Goal: Task Accomplishment & Management: Manage account settings

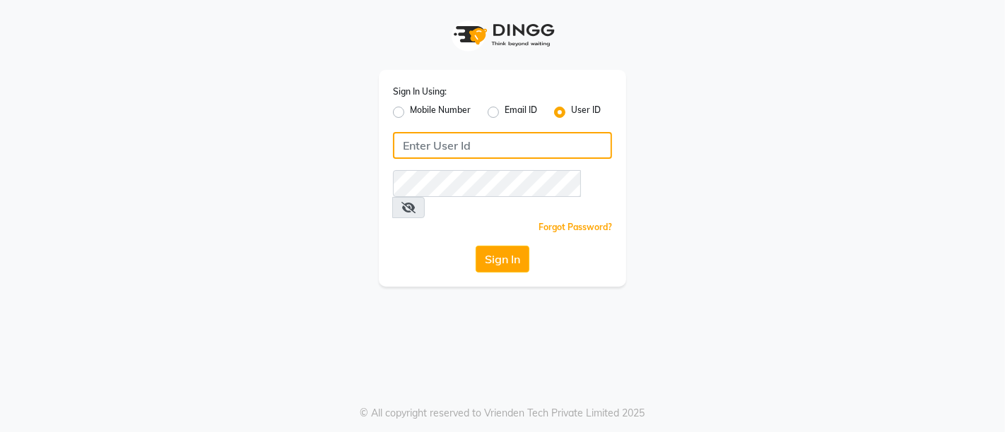
click at [473, 151] on input "Username" at bounding box center [502, 145] width 219 height 27
drag, startPoint x: 552, startPoint y: 146, endPoint x: 389, endPoint y: 177, distance: 166.0
click at [389, 177] on div "Sign In Using: Mobile Number Email ID User ID [EMAIL_ADDRESS][DOMAIN_NAME] Reme…" at bounding box center [502, 178] width 247 height 217
type input "[EMAIL_ADDRESS][DOMAIN_NAME]"
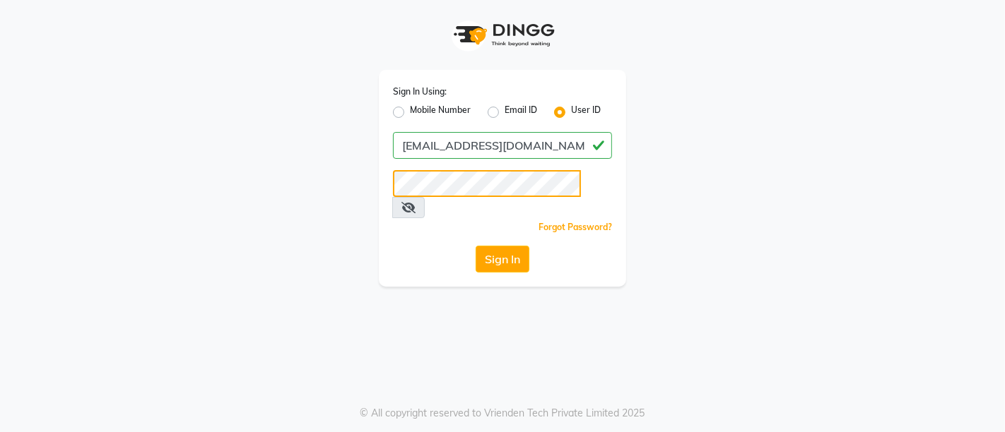
click at [475, 246] on button "Sign In" at bounding box center [502, 259] width 54 height 27
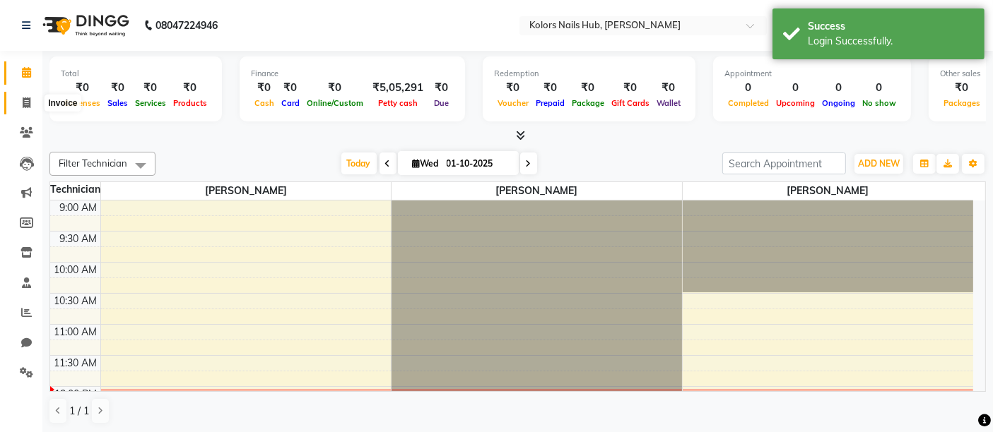
click at [20, 100] on span at bounding box center [26, 103] width 25 height 16
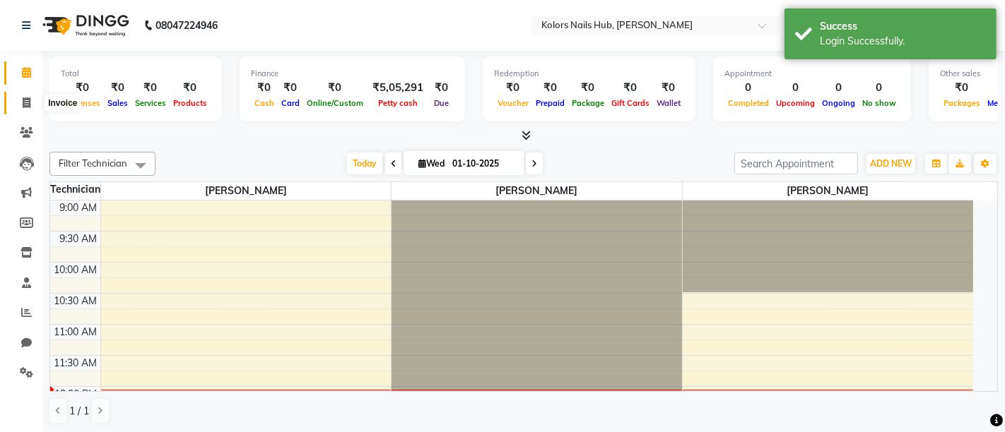
select select "7121"
select select "service"
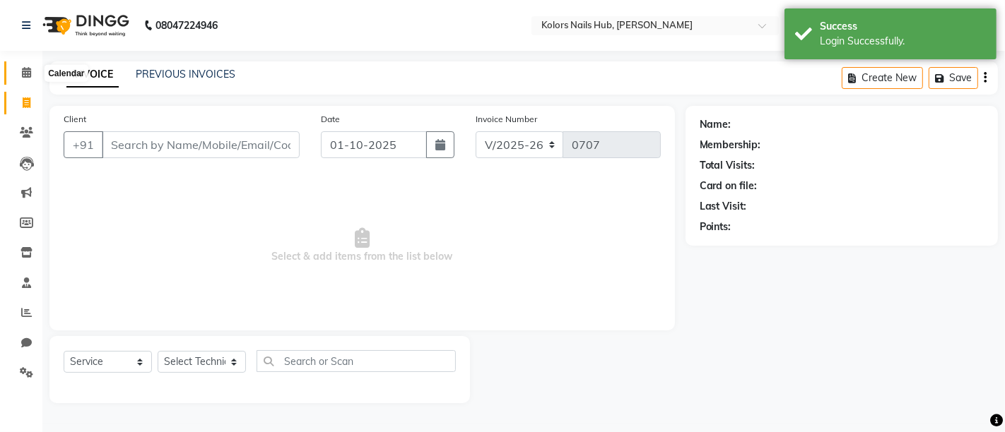
click at [30, 80] on span at bounding box center [26, 73] width 25 height 16
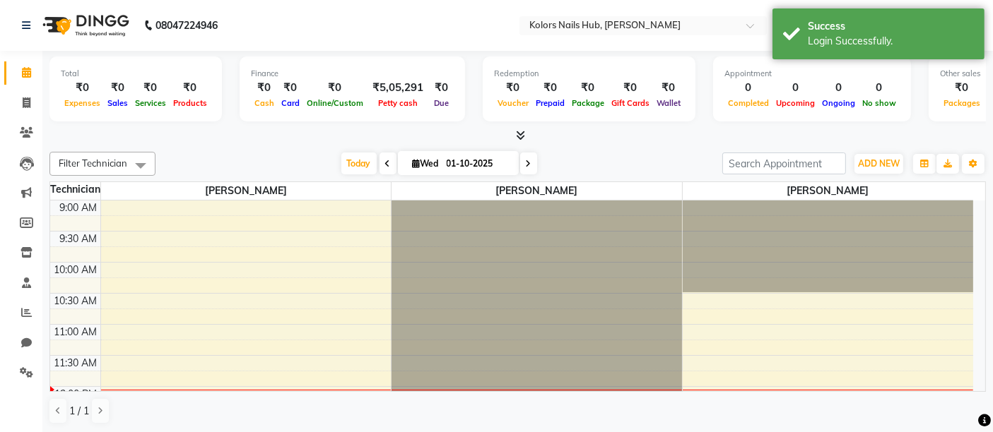
click at [879, 153] on div "ADD NEW Toggle Dropdown Add Appointment Add Invoice Add Expense Add Attendance …" at bounding box center [879, 164] width 52 height 23
click at [879, 156] on button "ADD NEW Toggle Dropdown" at bounding box center [878, 164] width 49 height 20
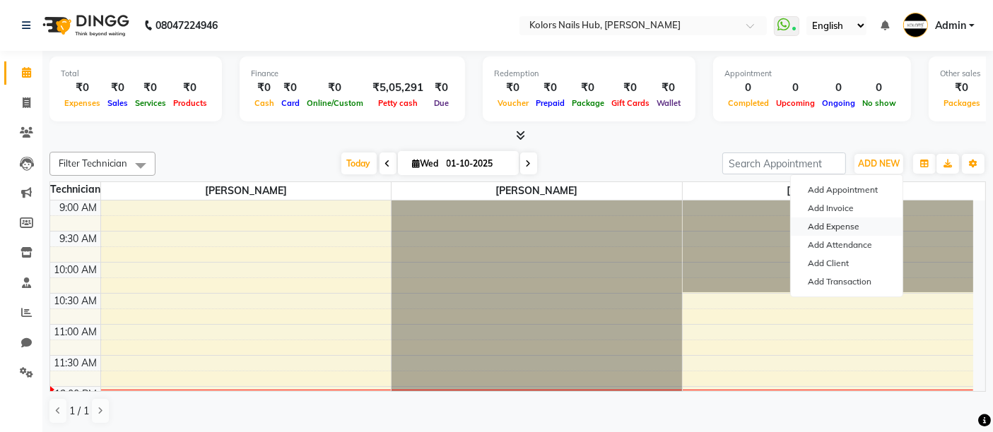
click at [842, 223] on link "Add Expense" at bounding box center [846, 227] width 112 height 18
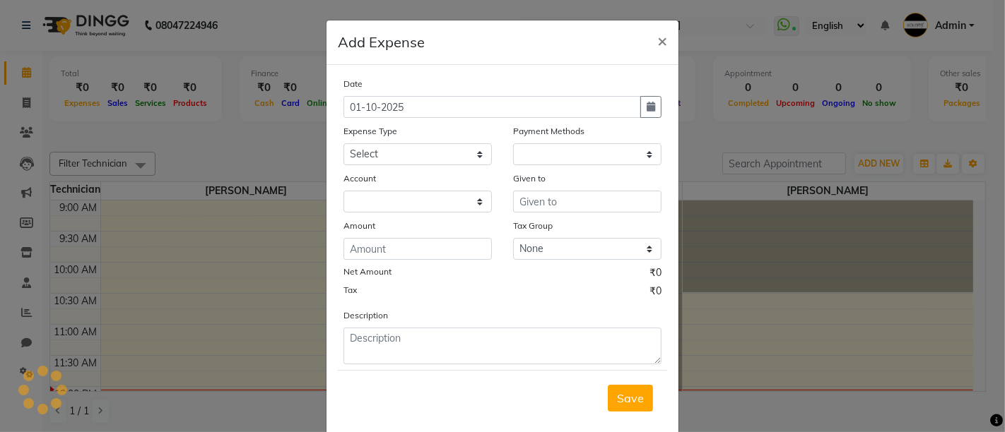
select select "1"
select select "6199"
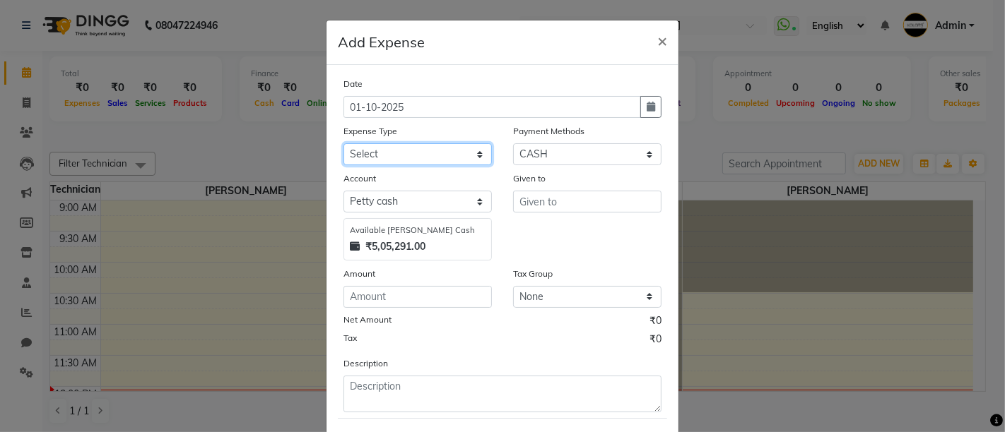
click at [381, 159] on select "Select Advance Salary Bank charges Car maintenance Cash transfer to bank Cash t…" at bounding box center [417, 154] width 148 height 22
select select "2"
click at [381, 159] on select "Select Advance Salary Bank charges Car maintenance Cash transfer to bank Cash t…" at bounding box center [417, 154] width 148 height 22
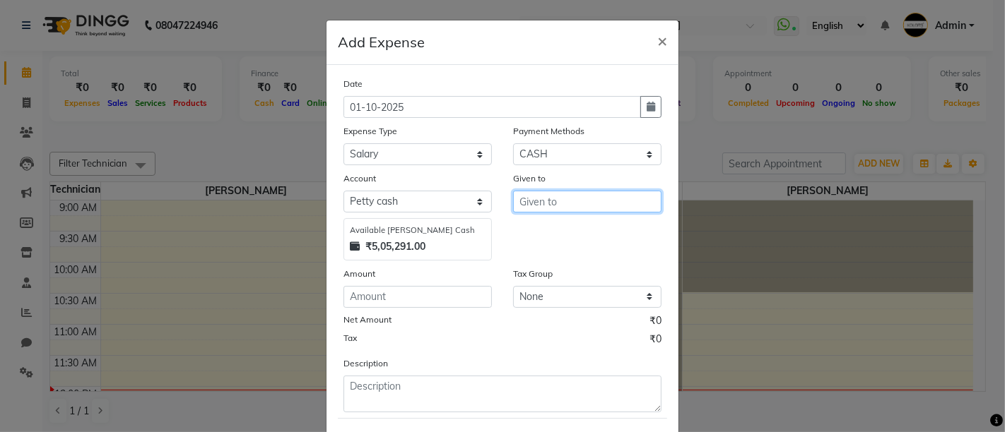
click at [538, 198] on input "text" at bounding box center [587, 202] width 148 height 22
click at [560, 246] on button "R ajni" at bounding box center [570, 254] width 112 height 23
type input "[PERSON_NAME]"
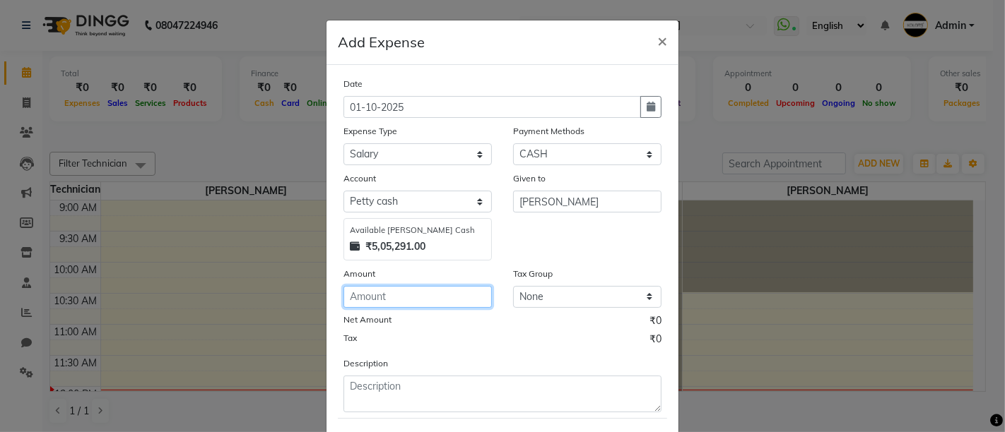
click at [465, 292] on input "number" at bounding box center [417, 297] width 148 height 22
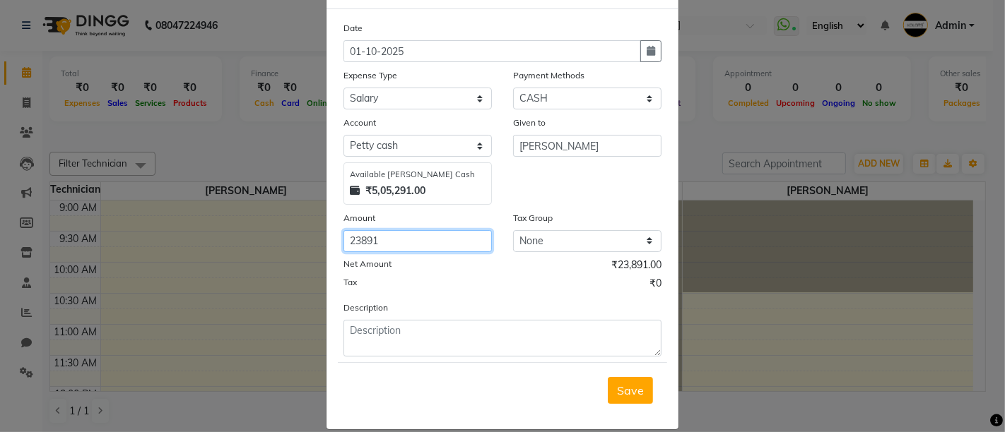
scroll to position [57, 0]
type input "23891"
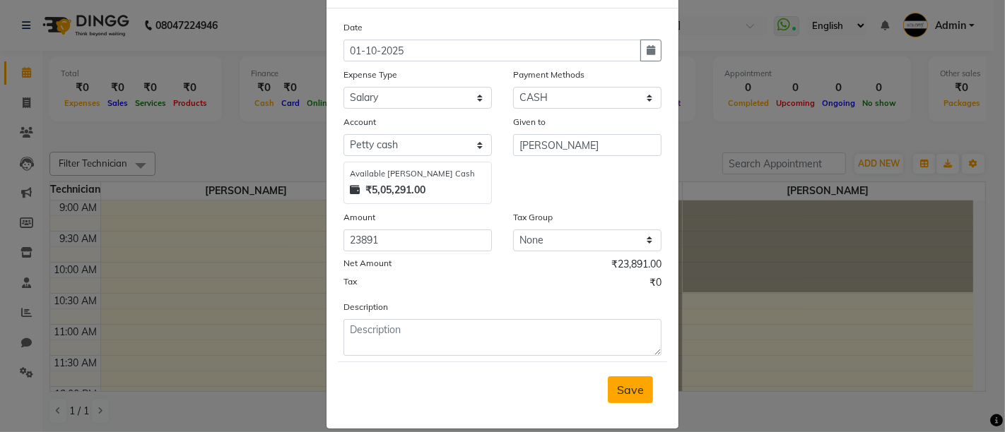
click at [634, 387] on span "Save" at bounding box center [630, 390] width 27 height 14
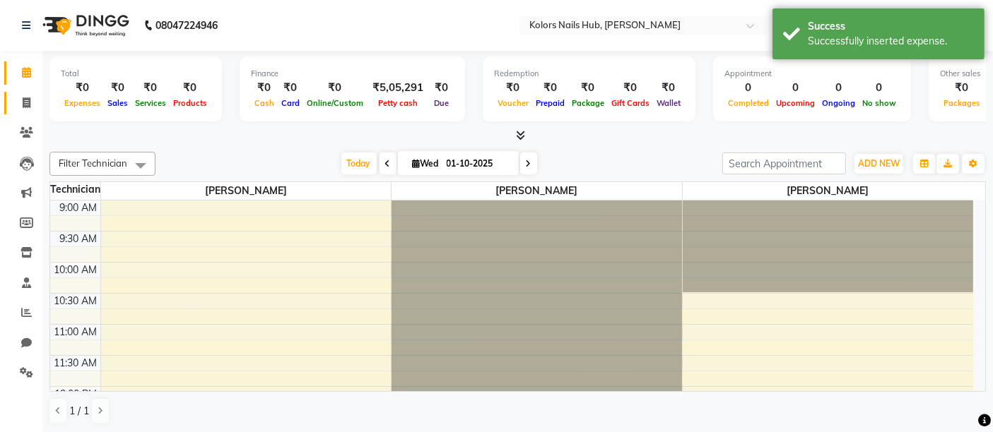
click at [36, 97] on span at bounding box center [26, 103] width 25 height 16
select select "7121"
select select "service"
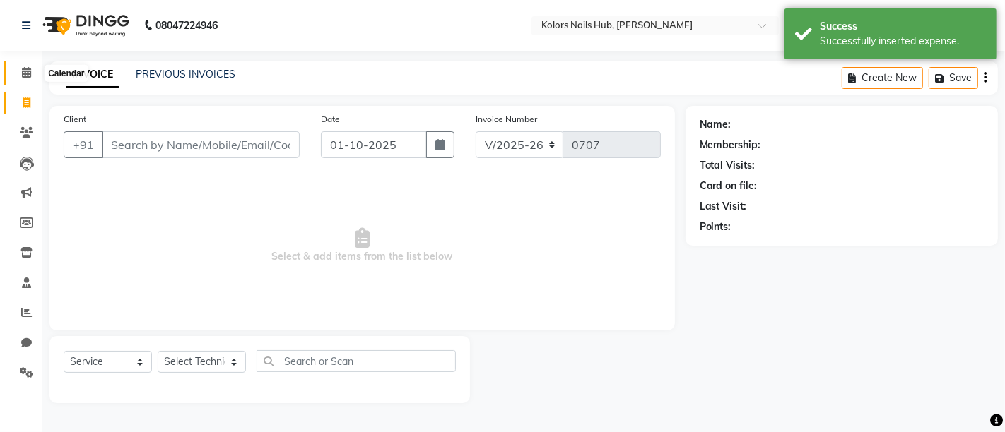
click at [23, 67] on icon at bounding box center [26, 72] width 9 height 11
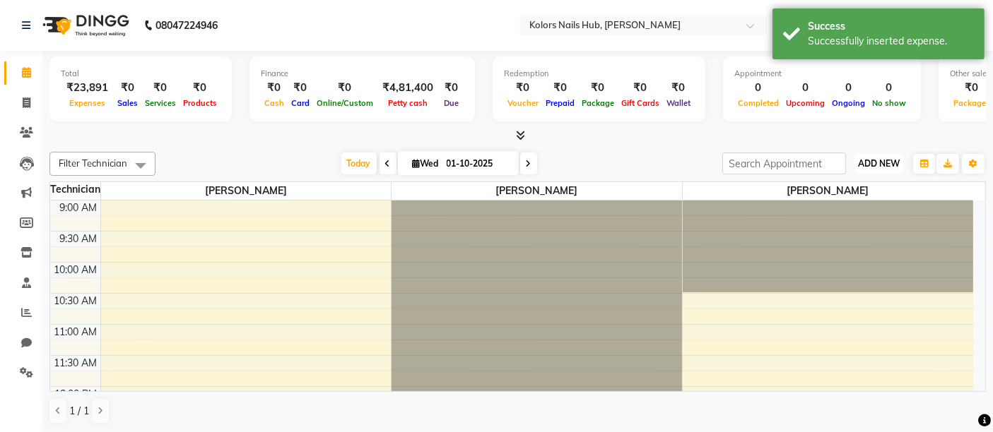
click at [854, 160] on button "ADD NEW Toggle Dropdown" at bounding box center [878, 164] width 49 height 20
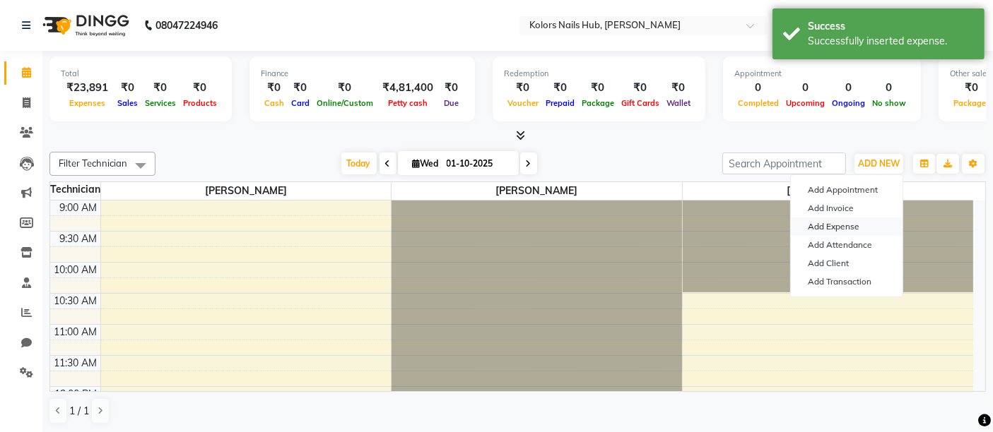
click at [830, 223] on link "Add Expense" at bounding box center [846, 227] width 112 height 18
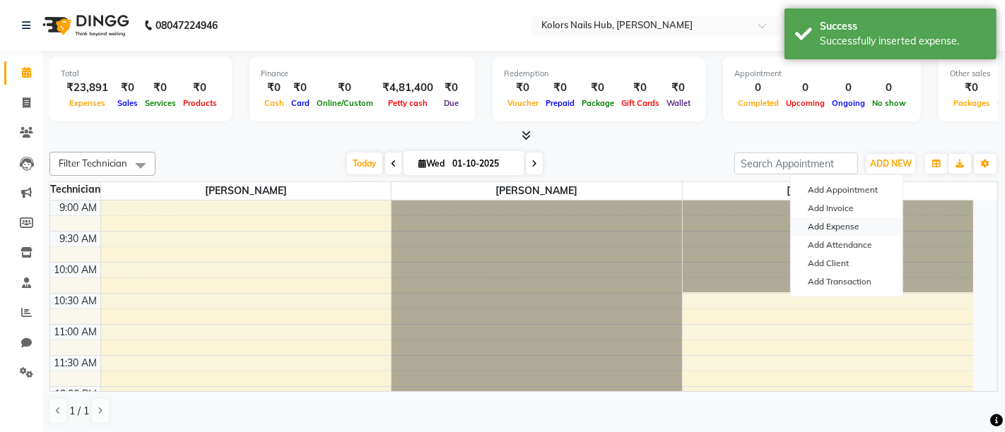
select select "1"
select select "6199"
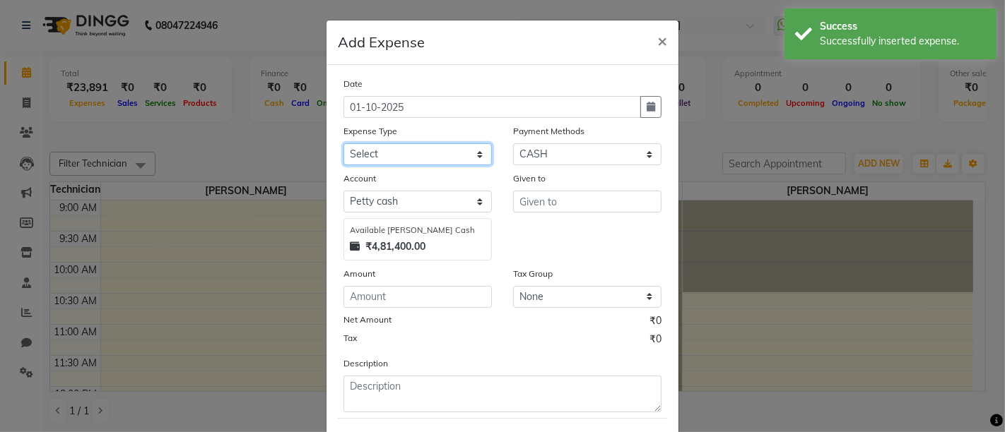
click at [433, 150] on select "Select Advance Salary Bank charges Car maintenance Cash transfer to bank Cash t…" at bounding box center [417, 154] width 148 height 22
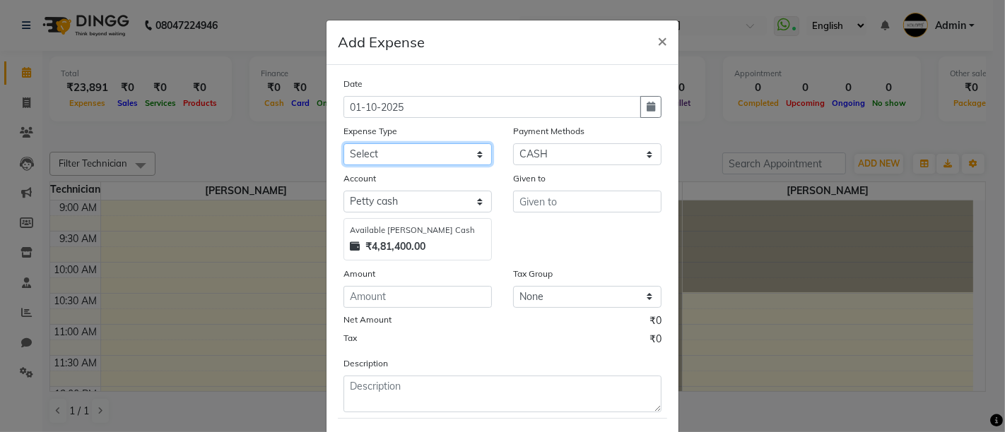
select select "2"
click at [444, 146] on select "Select Advance Salary Bank charges Car maintenance Cash transfer to bank Cash t…" at bounding box center [417, 154] width 148 height 22
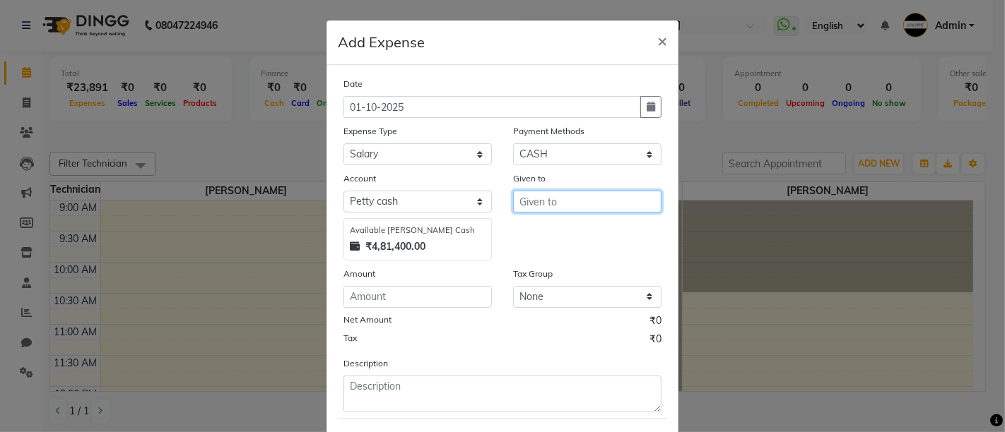
click at [554, 195] on input "text" at bounding box center [587, 202] width 148 height 22
click at [557, 229] on button "Ki rti" at bounding box center [570, 231] width 112 height 23
type input "[PERSON_NAME]"
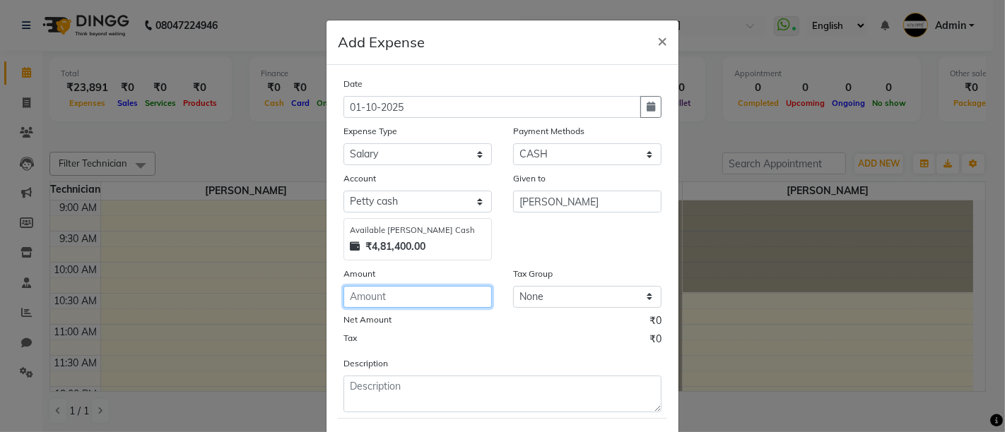
click at [466, 288] on input "number" at bounding box center [417, 297] width 148 height 22
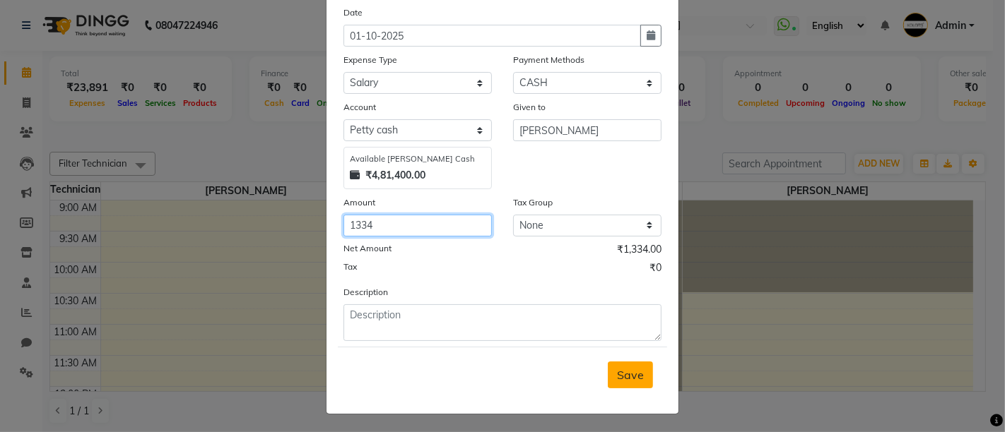
type input "1334"
click at [636, 372] on span "Save" at bounding box center [630, 375] width 27 height 14
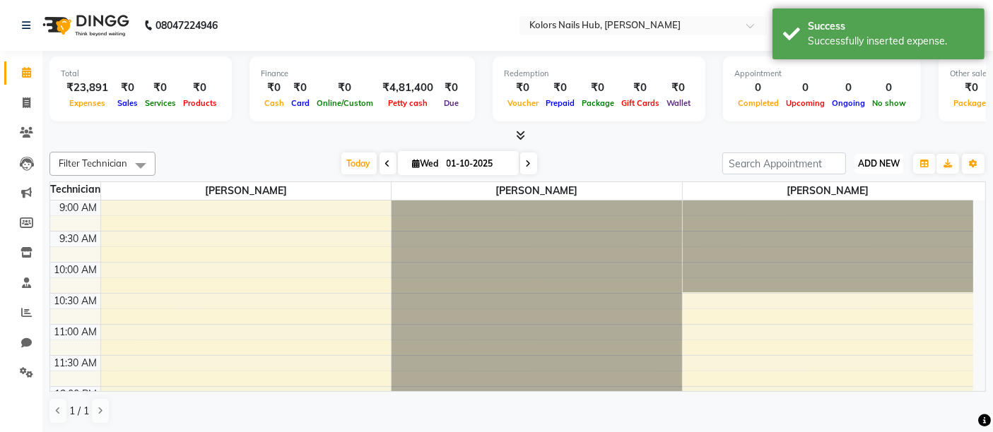
click at [893, 169] on button "ADD NEW Toggle Dropdown" at bounding box center [878, 164] width 49 height 20
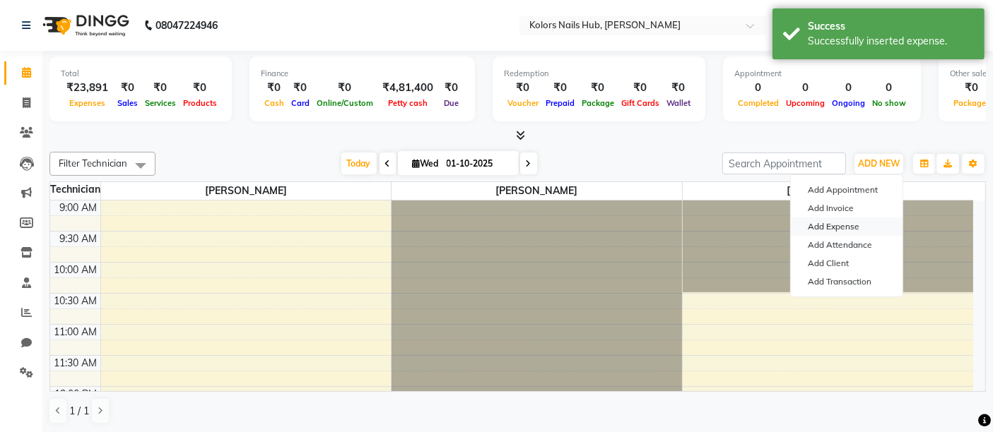
click at [865, 235] on link "Add Expense" at bounding box center [846, 227] width 112 height 18
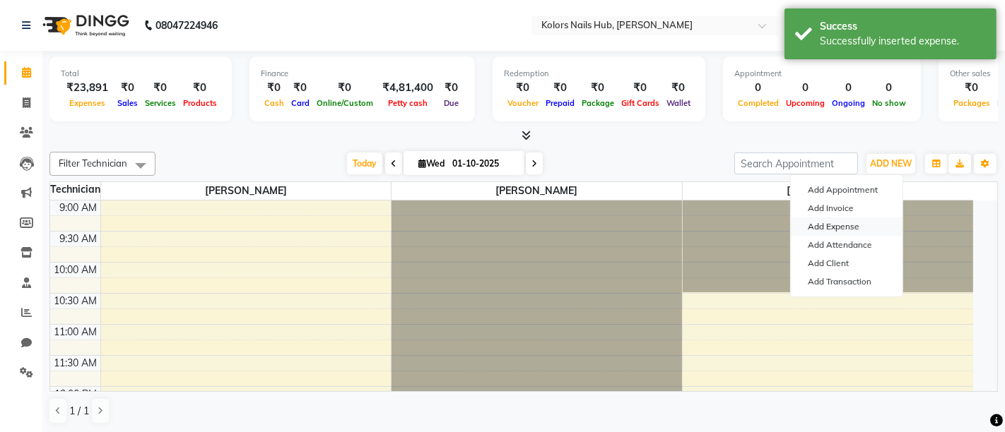
select select "1"
select select "6199"
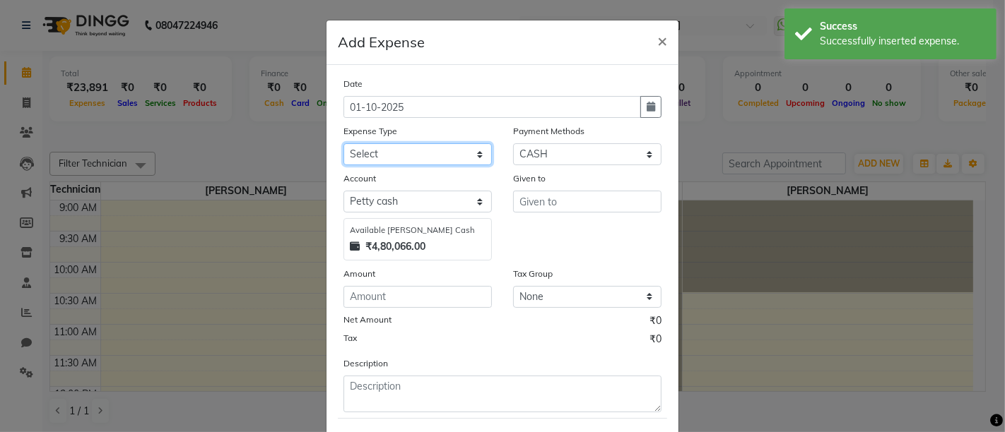
click at [458, 153] on select "Select Advance Salary Bank charges Car maintenance Cash transfer to bank Cash t…" at bounding box center [417, 154] width 148 height 22
select select "2"
click at [458, 153] on select "Select Advance Salary Bank charges Car maintenance Cash transfer to bank Cash t…" at bounding box center [417, 154] width 148 height 22
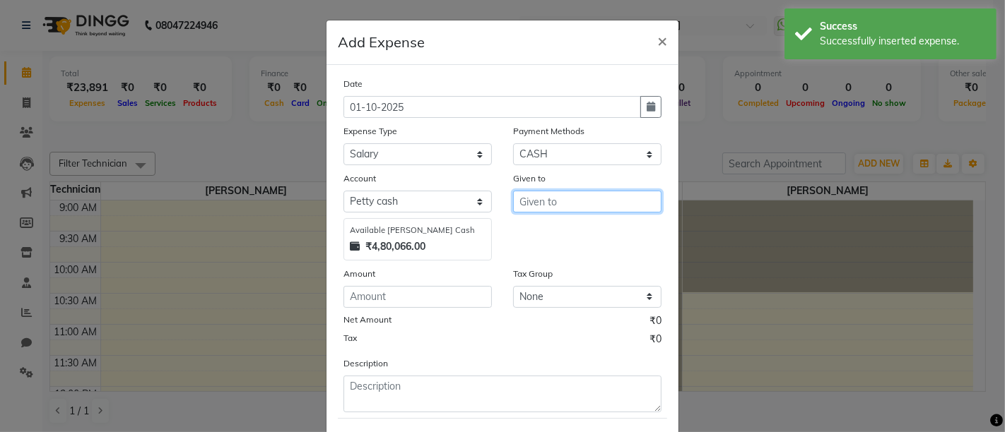
click at [531, 196] on input "text" at bounding box center [587, 202] width 148 height 22
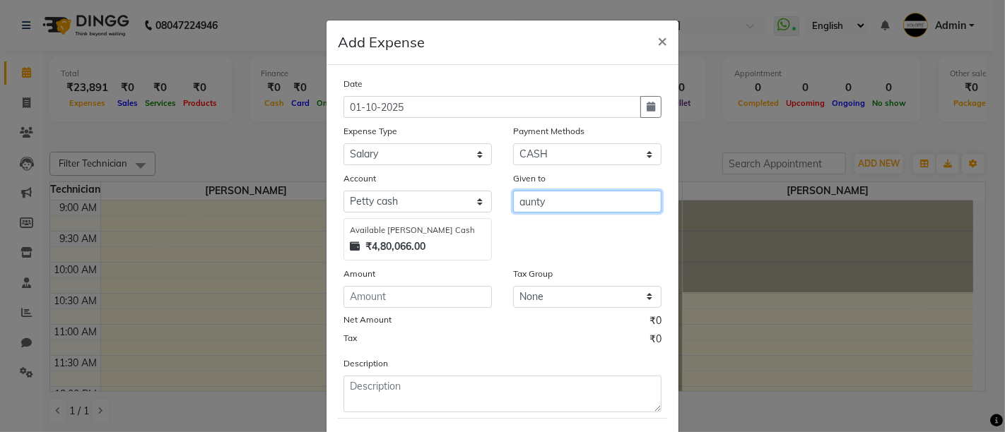
type input "aunty"
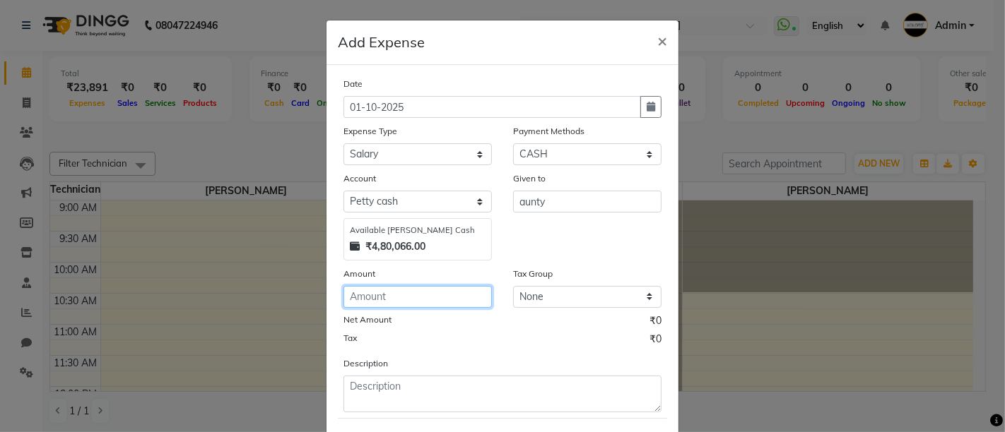
click at [459, 305] on input "number" at bounding box center [417, 297] width 148 height 22
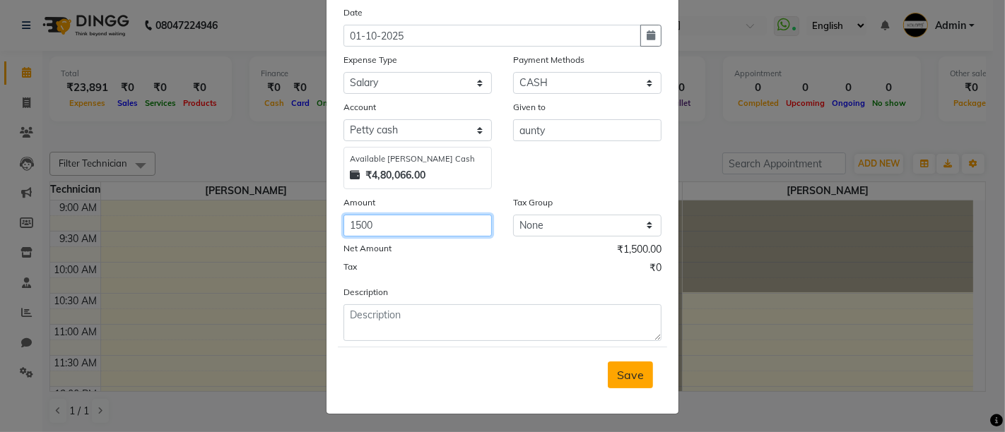
type input "1500"
click at [621, 368] on span "Save" at bounding box center [630, 375] width 27 height 14
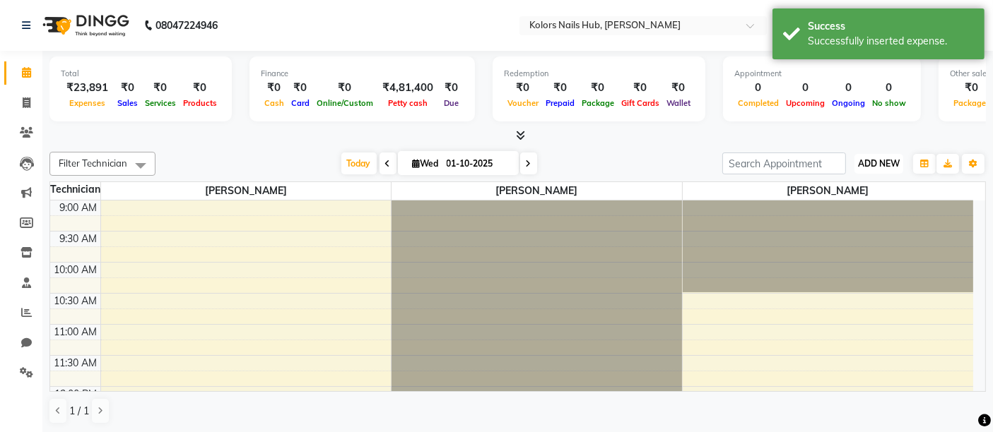
click at [870, 161] on span "ADD NEW" at bounding box center [879, 163] width 42 height 11
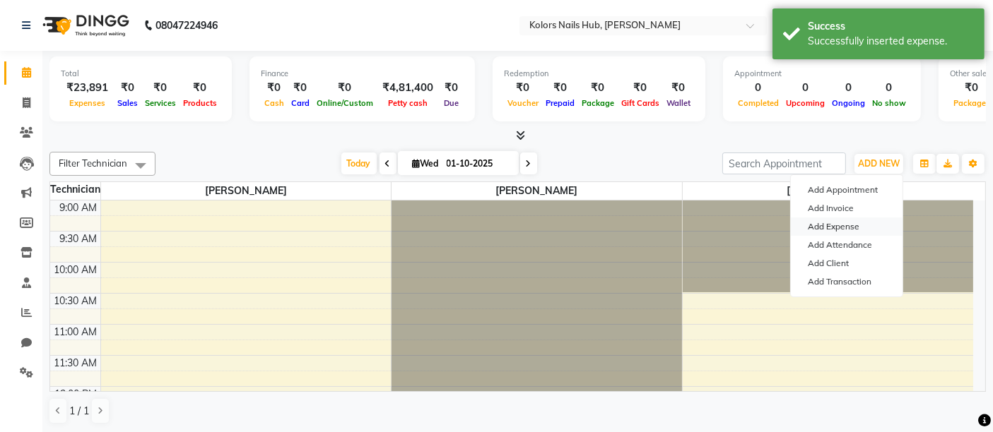
click at [821, 226] on link "Add Expense" at bounding box center [846, 227] width 112 height 18
select select "1"
select select "6199"
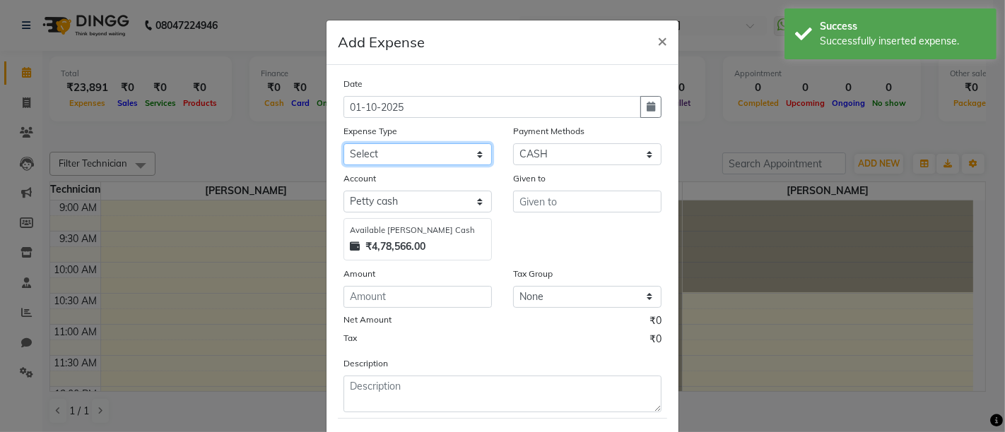
click at [441, 150] on select "Select Advance Salary Bank charges Car maintenance Cash transfer to bank Cash t…" at bounding box center [417, 154] width 148 height 22
select select "8"
click at [441, 150] on select "Select Advance Salary Bank charges Car maintenance Cash transfer to bank Cash t…" at bounding box center [417, 154] width 148 height 22
drag, startPoint x: 546, startPoint y: 213, endPoint x: 557, endPoint y: 191, distance: 24.3
click at [557, 191] on div "Given to" at bounding box center [587, 216] width 170 height 90
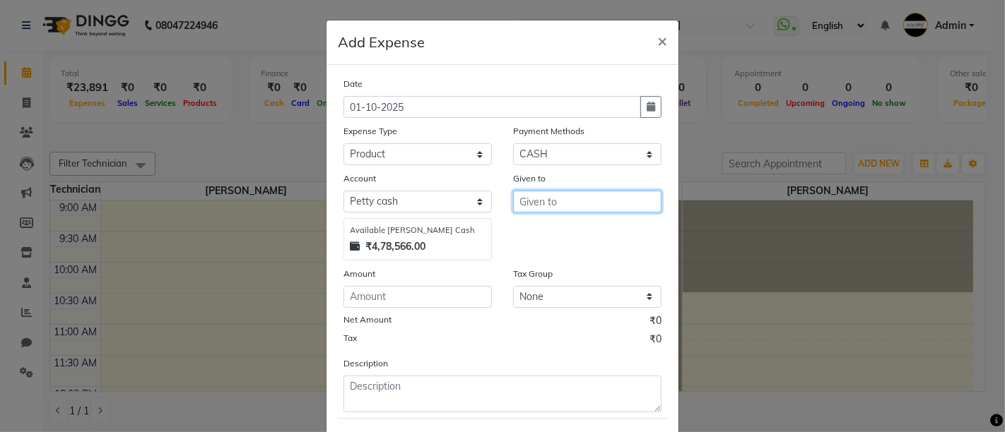
click at [557, 191] on input "text" at bounding box center [587, 202] width 148 height 22
type input "fab"
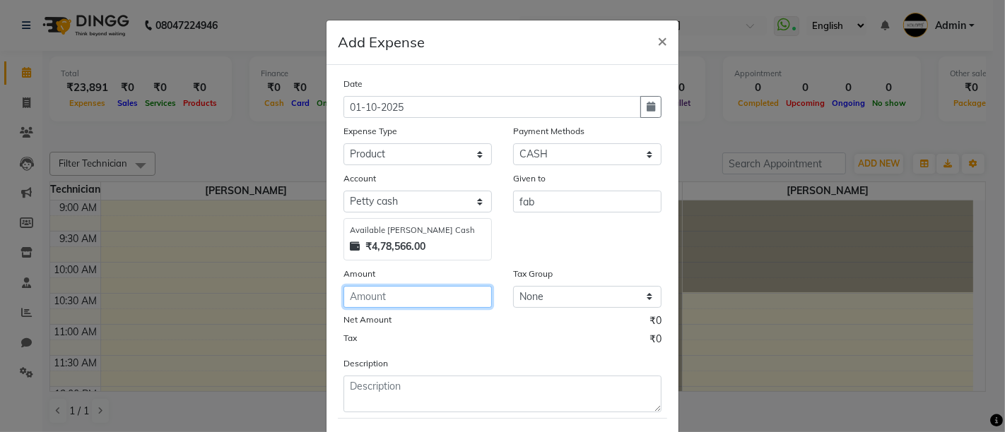
click at [422, 292] on input "number" at bounding box center [417, 297] width 148 height 22
type input "180"
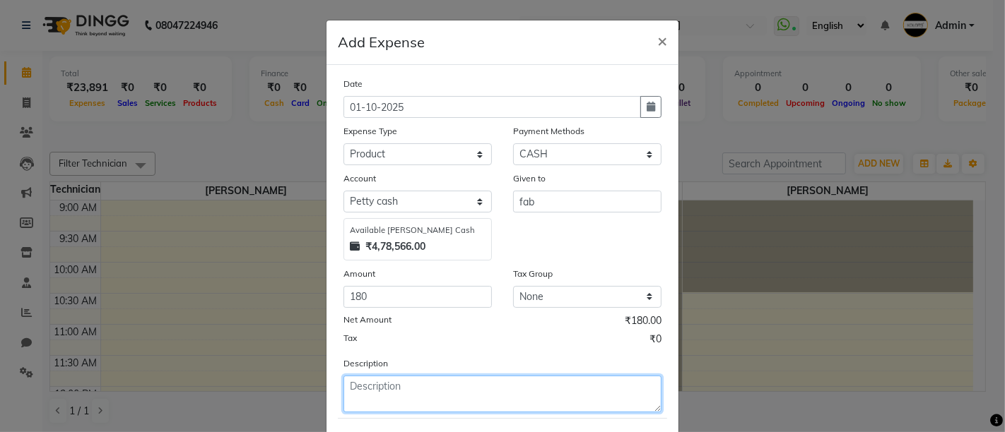
click at [562, 386] on textarea at bounding box center [502, 394] width 318 height 37
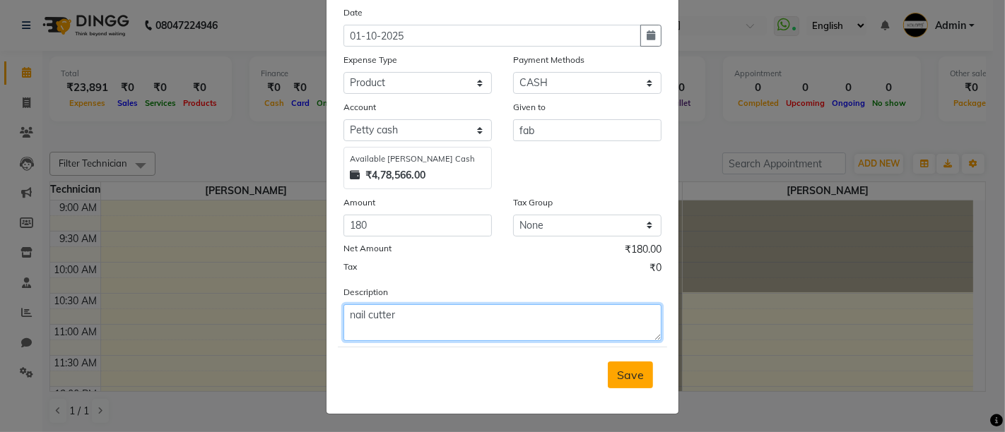
type textarea "nail cutter"
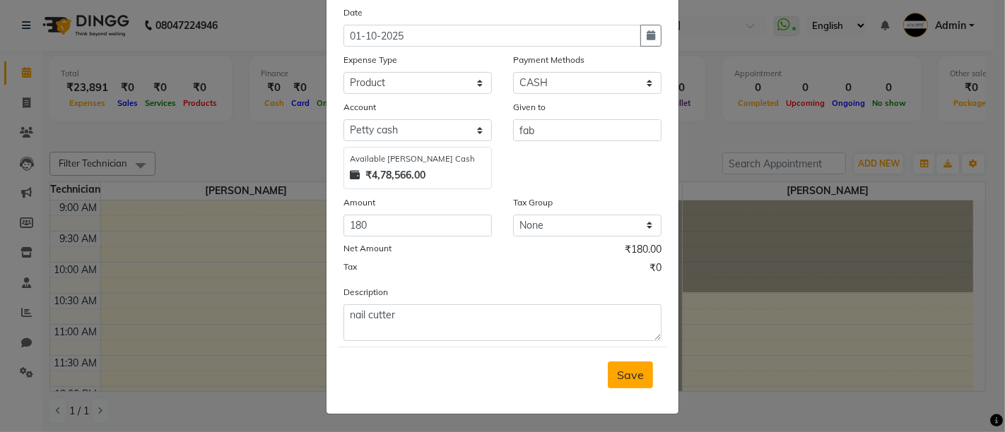
click at [622, 368] on span "Save" at bounding box center [630, 375] width 27 height 14
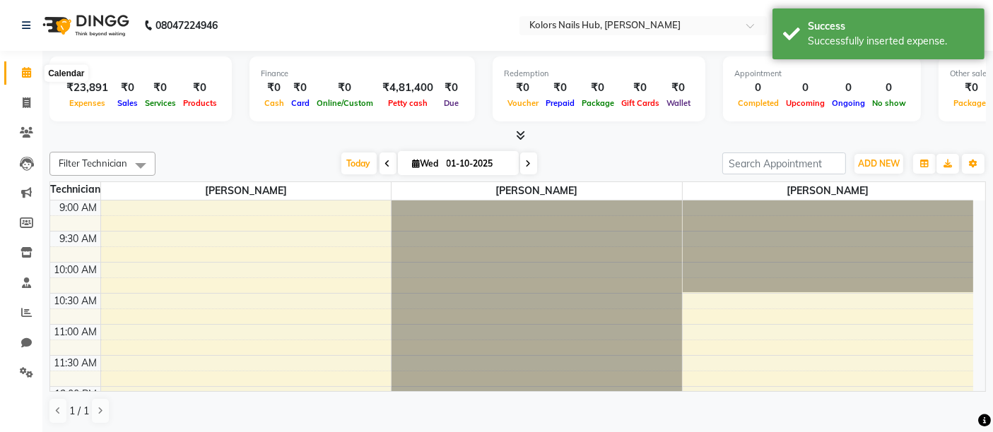
click at [26, 69] on icon at bounding box center [26, 72] width 9 height 11
click at [38, 90] on li "Invoice" at bounding box center [21, 103] width 42 height 30
click at [27, 104] on icon at bounding box center [27, 102] width 8 height 11
select select "service"
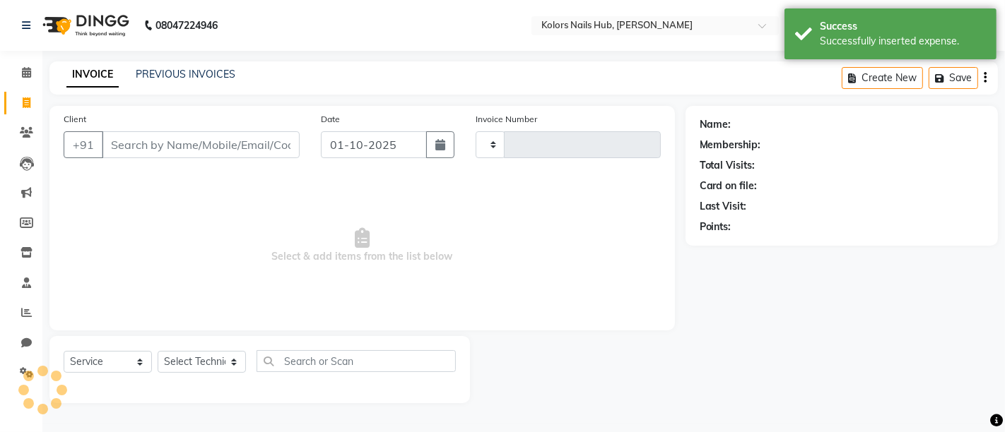
type input "0707"
select select "7121"
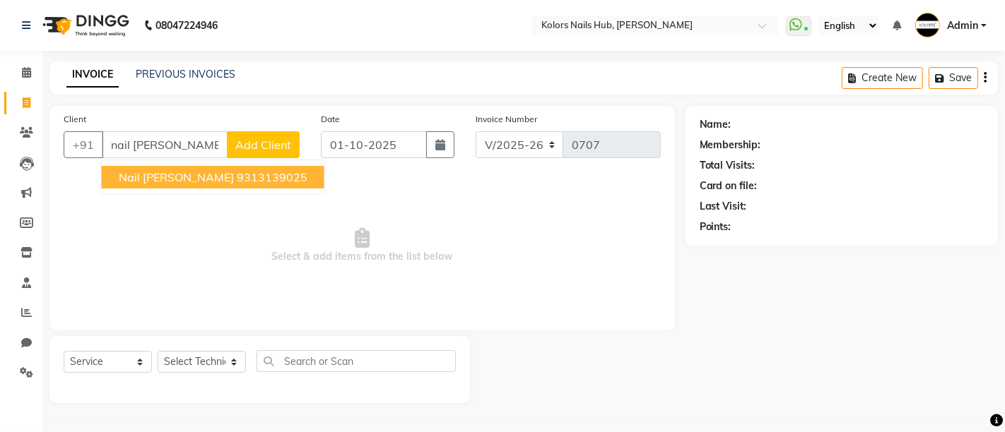
click at [237, 172] on ngb-highlight "9313139025" at bounding box center [272, 177] width 71 height 14
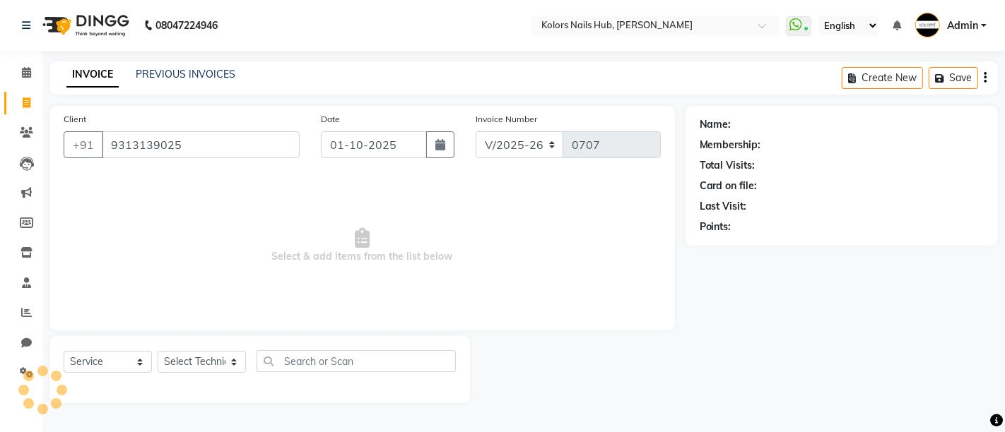
type input "9313139025"
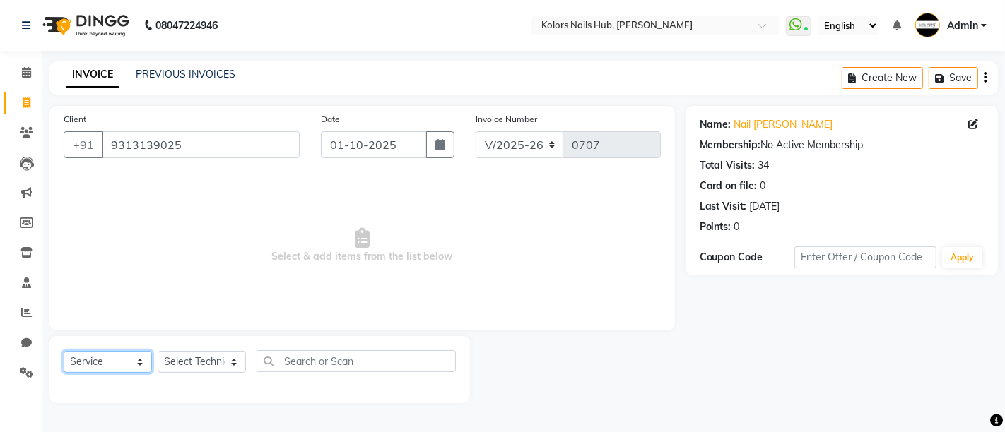
click at [136, 356] on select "Select Service Product Membership Package Voucher Prepaid Gift Card" at bounding box center [108, 362] width 88 height 22
select select "product"
click at [64, 351] on select "Select Service Product Membership Package Voucher Prepaid Gift Card" at bounding box center [108, 362] width 88 height 22
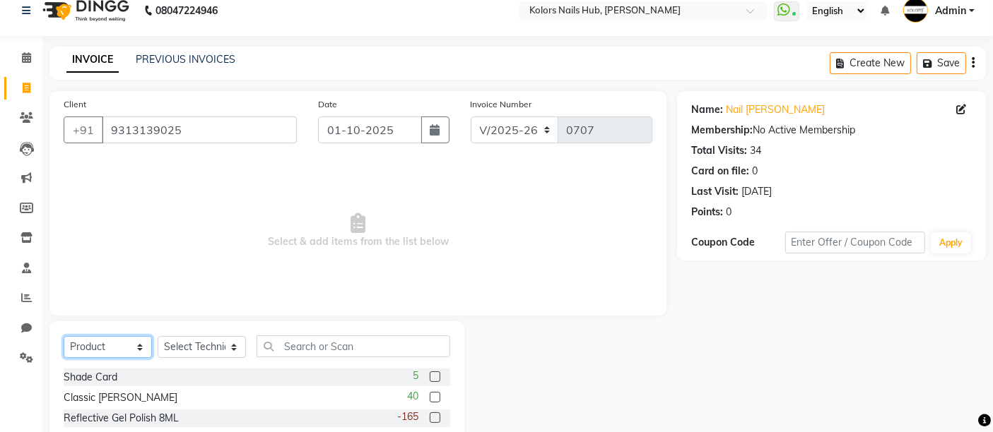
scroll to position [133, 0]
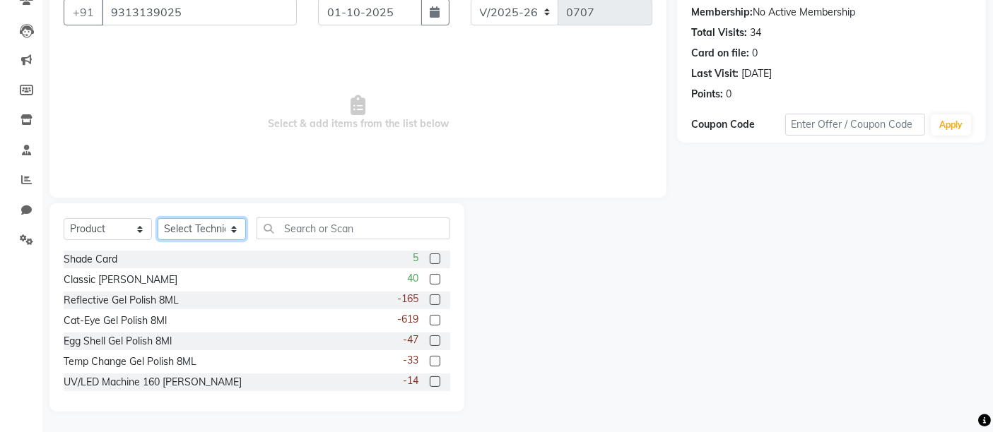
click at [209, 220] on select "Select Technician [PERSON_NAME] [PERSON_NAME]" at bounding box center [202, 229] width 88 height 22
select select "66923"
click at [158, 218] on select "Select Technician [PERSON_NAME] [PERSON_NAME]" at bounding box center [202, 229] width 88 height 22
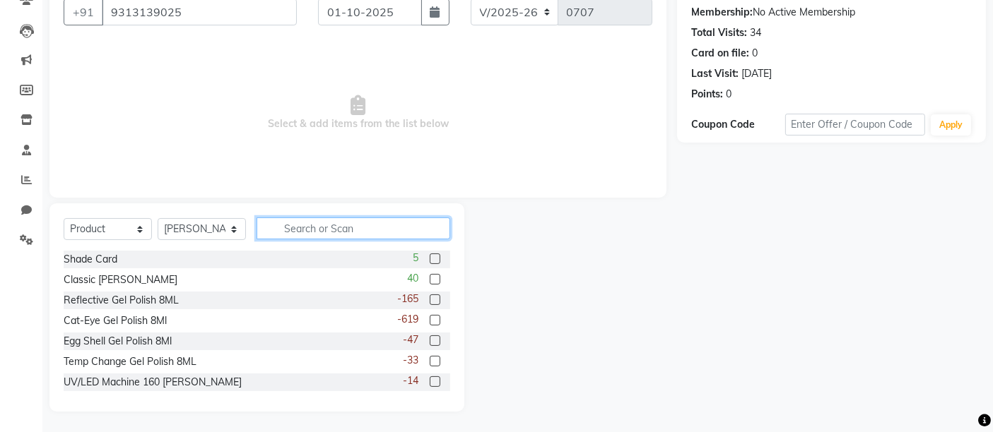
click at [369, 228] on input "text" at bounding box center [353, 229] width 194 height 22
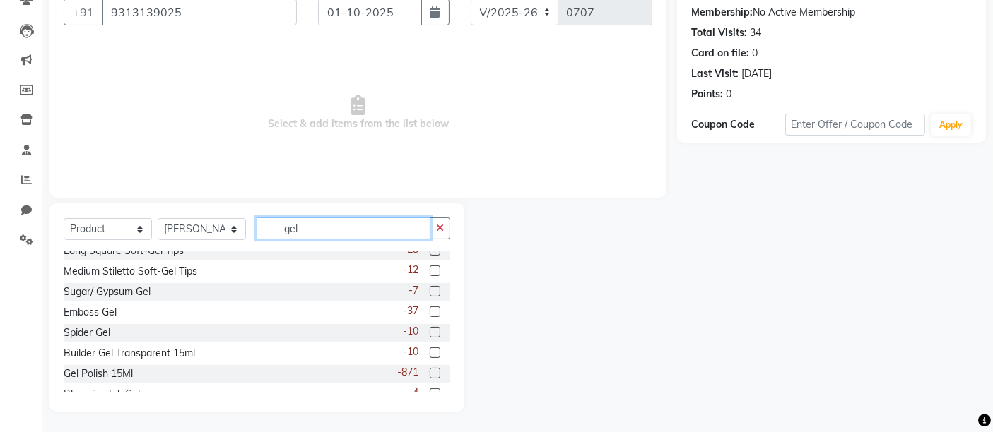
scroll to position [104, 0]
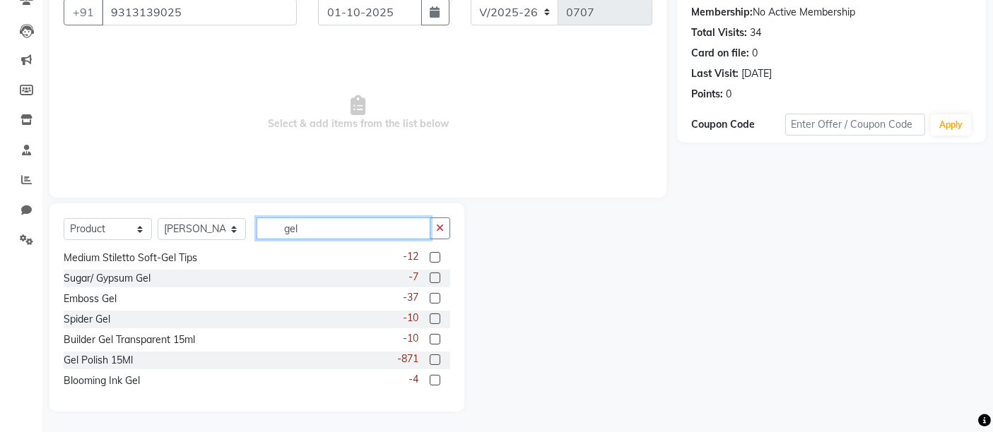
type input "gel"
click at [429, 360] on label at bounding box center [434, 360] width 11 height 11
click at [429, 360] on input "checkbox" at bounding box center [433, 360] width 9 height 9
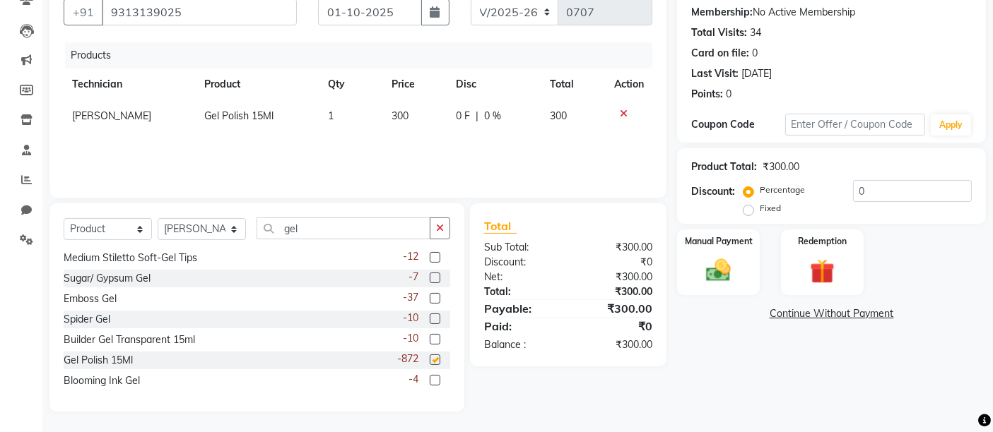
checkbox input "false"
click at [343, 118] on td "1" at bounding box center [351, 116] width 64 height 32
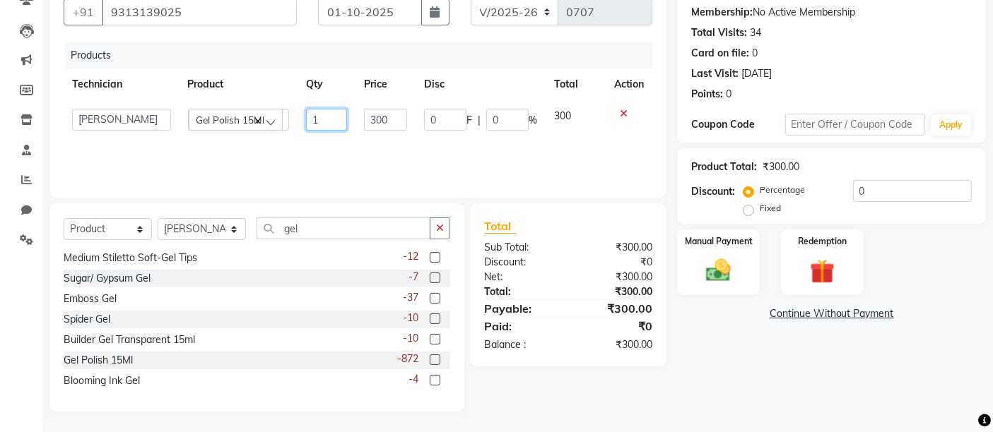
click at [342, 117] on input "1" at bounding box center [326, 120] width 41 height 22
type input "9"
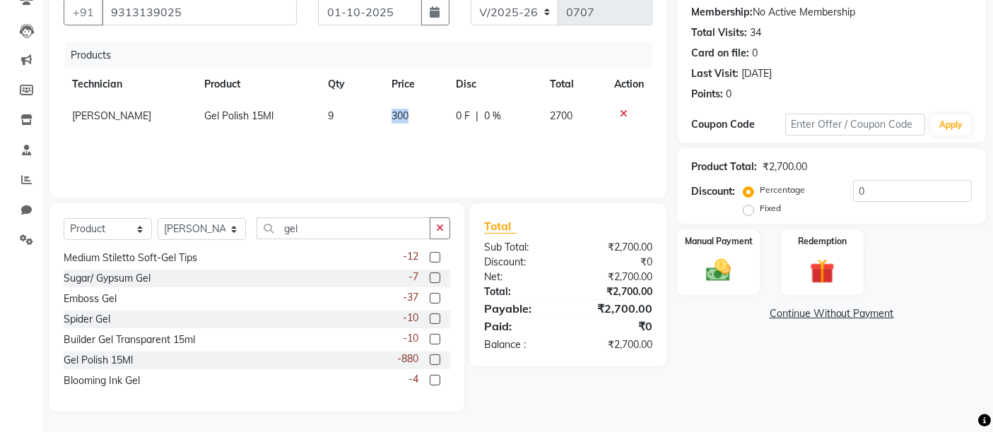
click at [401, 124] on td "300" at bounding box center [415, 116] width 64 height 32
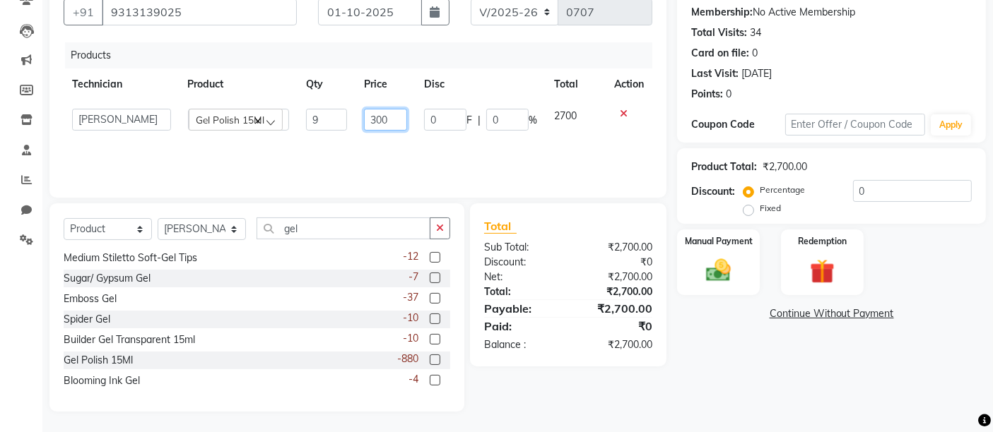
click at [401, 124] on input "300" at bounding box center [385, 120] width 43 height 22
type input "3"
type input "100"
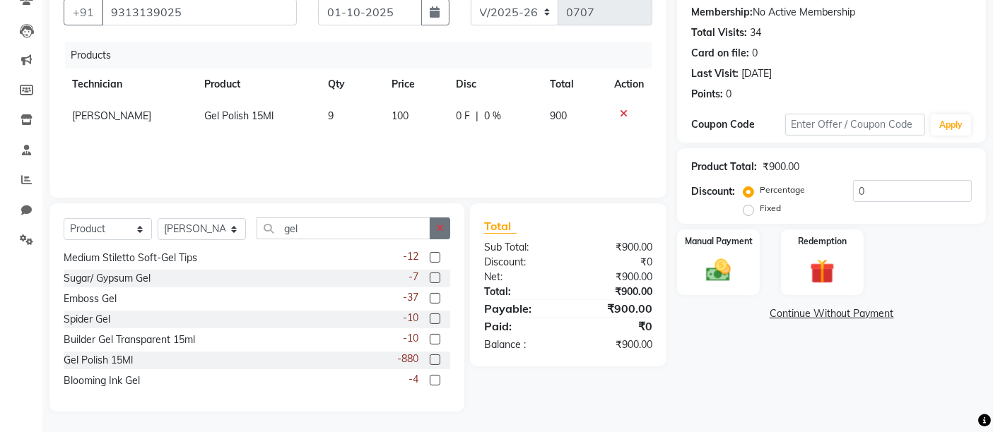
drag, startPoint x: 454, startPoint y: 230, endPoint x: 432, endPoint y: 233, distance: 22.1
click at [432, 233] on div "Select Service Product Membership Package Voucher Prepaid Gift Card Select Tech…" at bounding box center [256, 307] width 415 height 208
click at [432, 233] on button "button" at bounding box center [439, 229] width 20 height 22
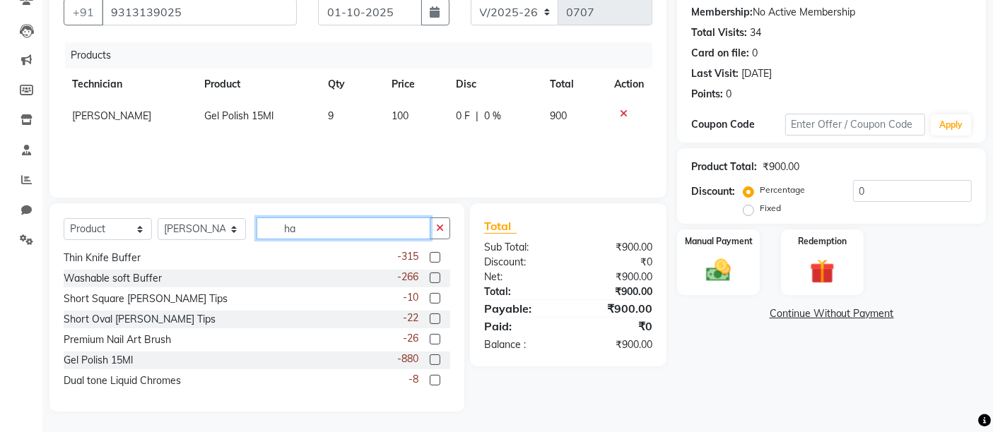
scroll to position [87, 0]
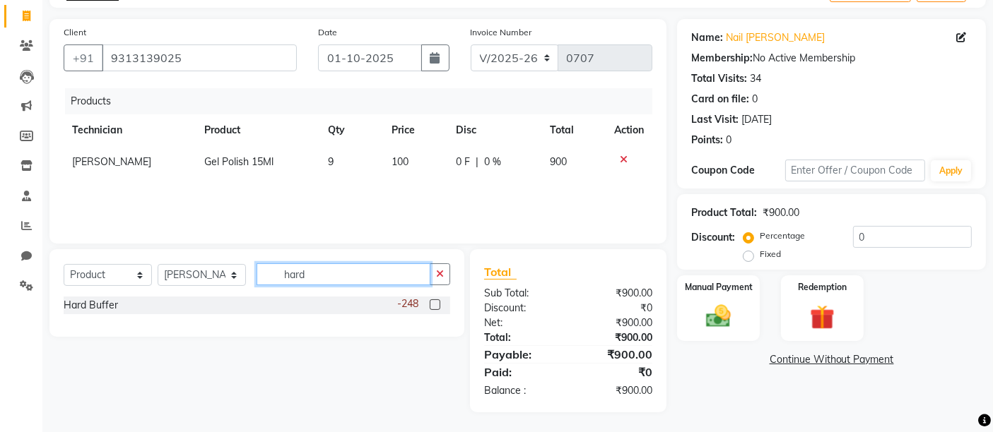
type input "hard"
click at [435, 303] on label at bounding box center [434, 305] width 11 height 11
click at [435, 303] on input "checkbox" at bounding box center [433, 305] width 9 height 9
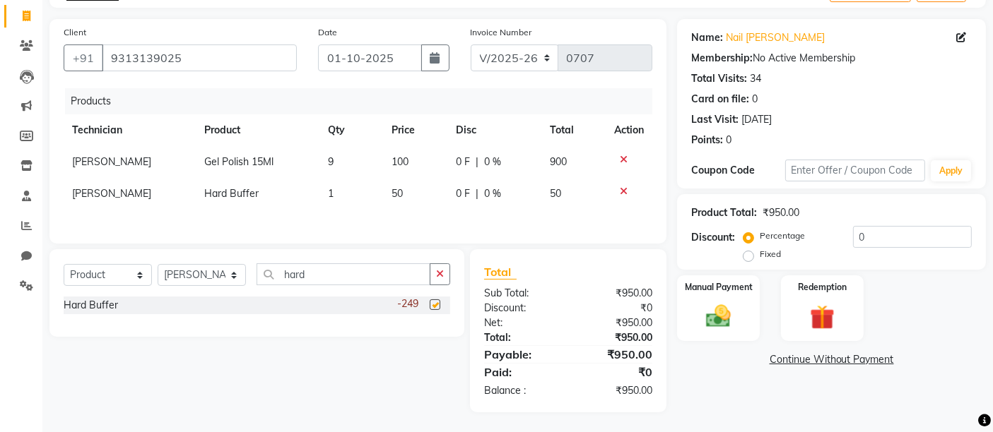
checkbox input "false"
click at [328, 193] on span "1" at bounding box center [331, 193] width 6 height 13
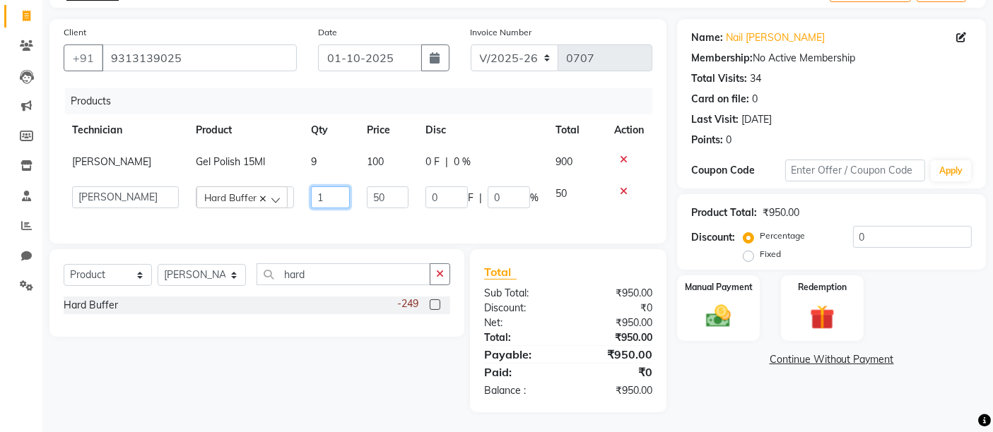
click at [332, 194] on input "1" at bounding box center [330, 197] width 39 height 22
type input "25"
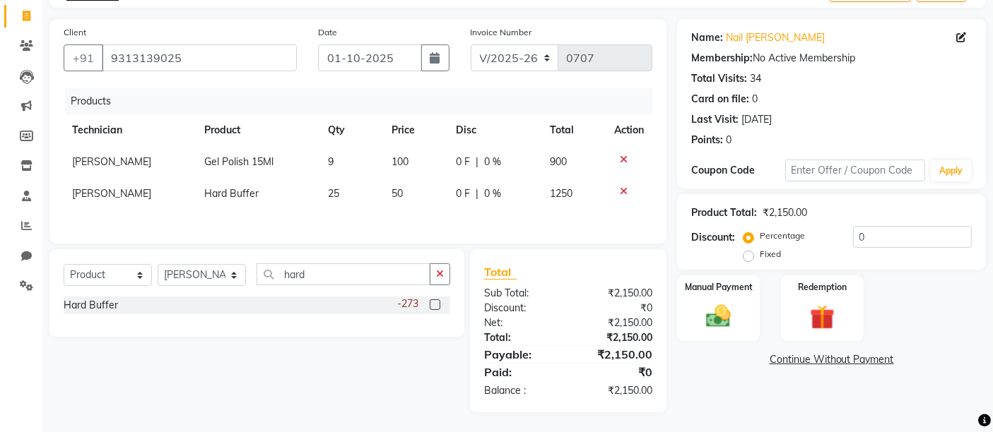
click at [397, 196] on span "50" at bounding box center [396, 193] width 11 height 13
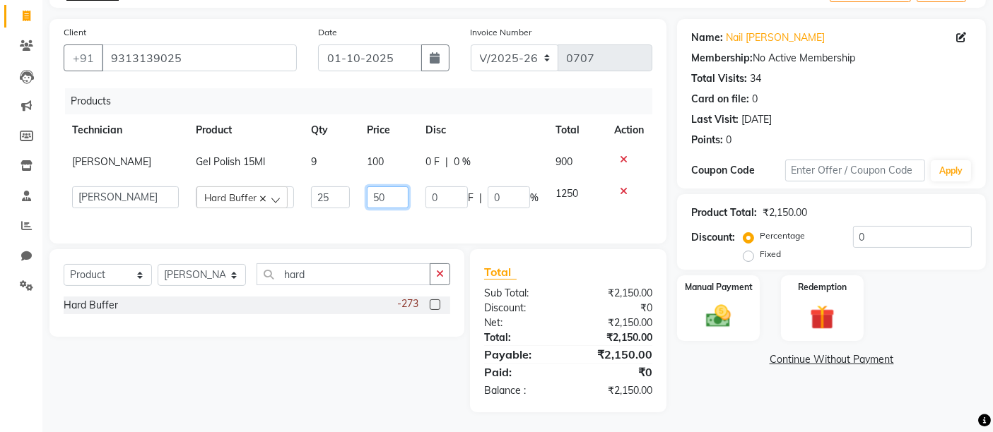
click at [397, 196] on input "50" at bounding box center [388, 197] width 42 height 22
type input "5"
type input "20"
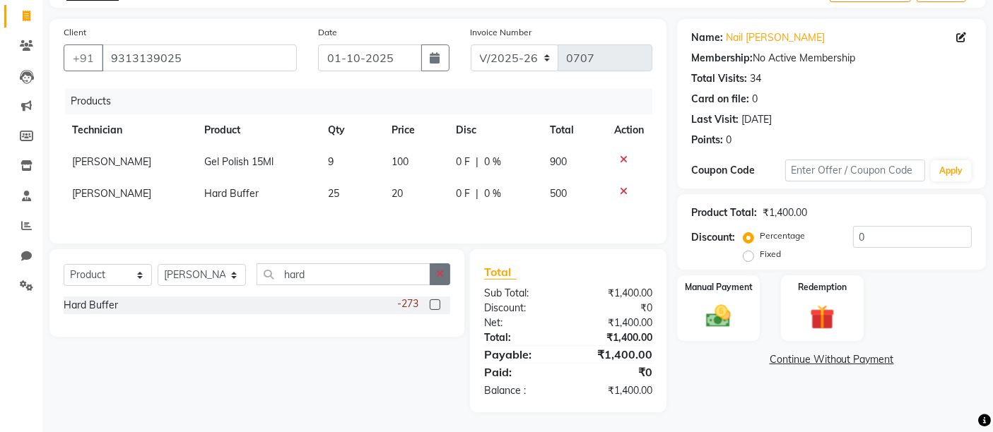
click at [442, 277] on button "button" at bounding box center [439, 274] width 20 height 22
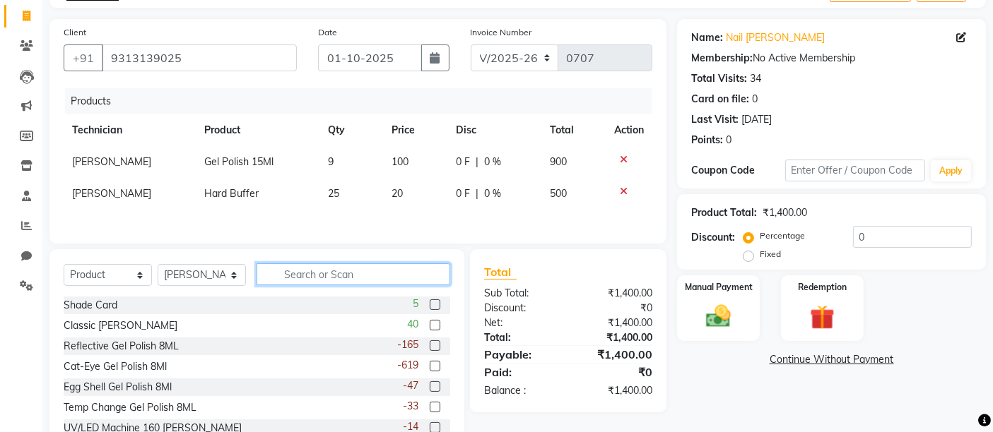
click at [401, 278] on input "text" at bounding box center [353, 274] width 194 height 22
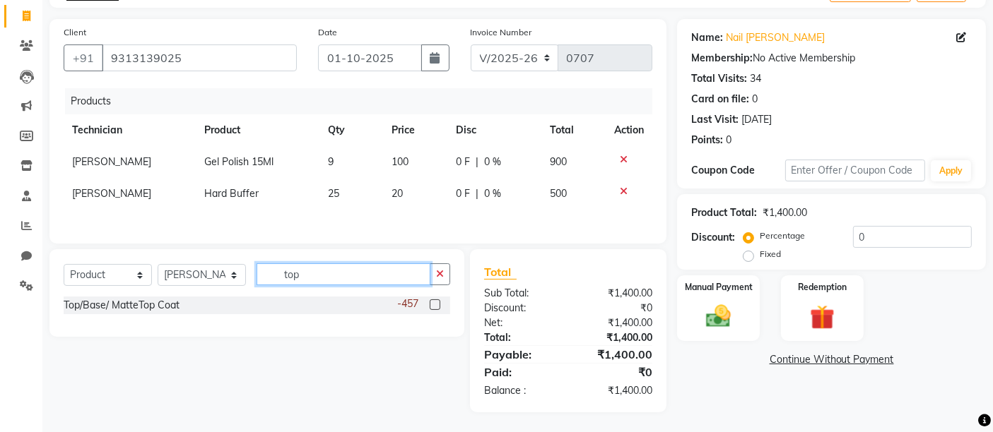
type input "top"
click at [434, 306] on label at bounding box center [434, 305] width 11 height 11
click at [434, 306] on input "checkbox" at bounding box center [433, 305] width 9 height 9
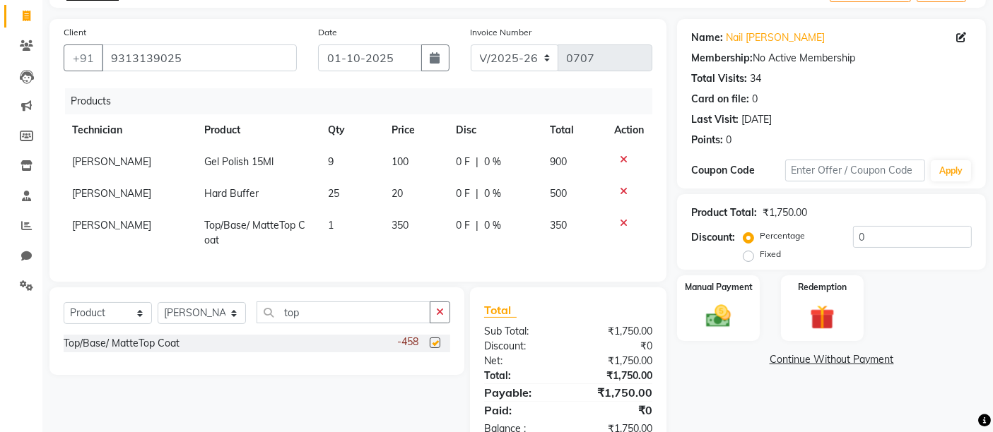
checkbox input "false"
click at [346, 221] on td "1" at bounding box center [351, 233] width 64 height 47
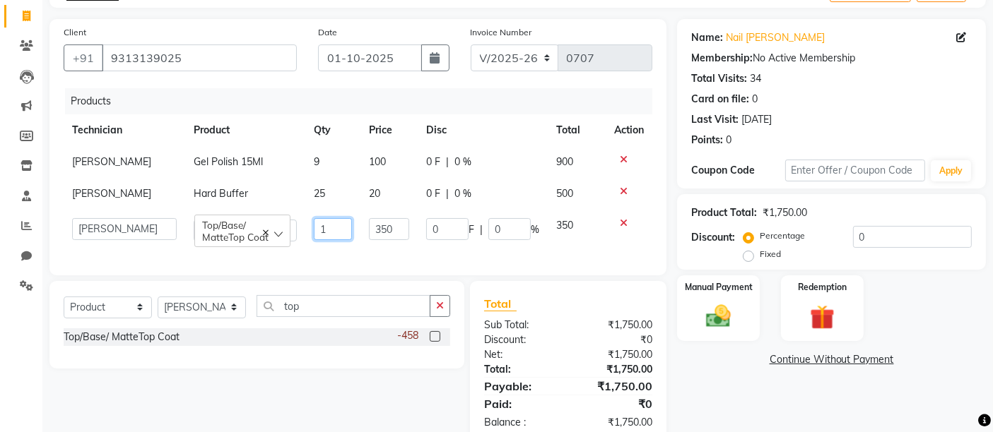
click at [347, 221] on input "1" at bounding box center [333, 229] width 38 height 22
type input "8"
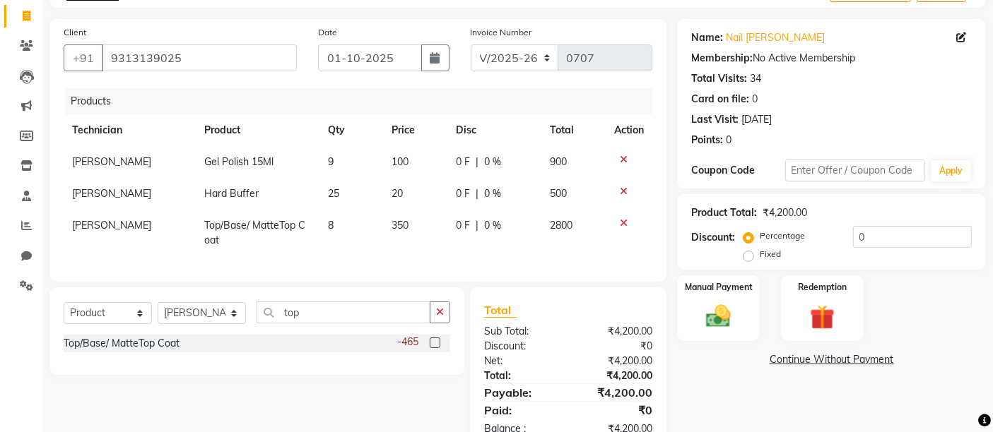
click at [403, 225] on span "350" at bounding box center [399, 225] width 17 height 13
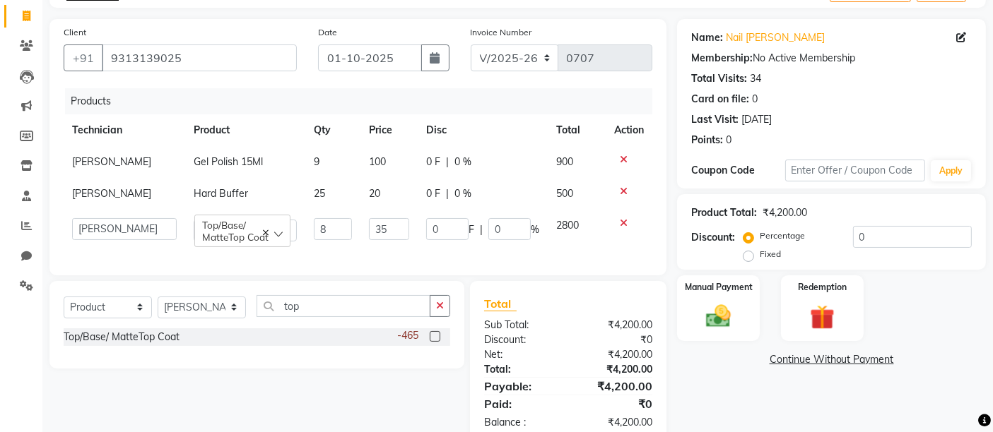
type input "3"
type input "150"
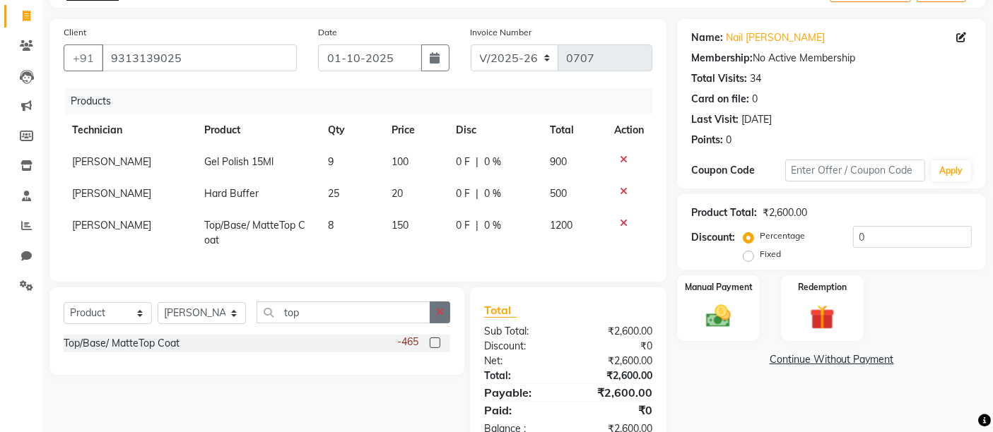
click at [437, 316] on button "button" at bounding box center [439, 313] width 20 height 22
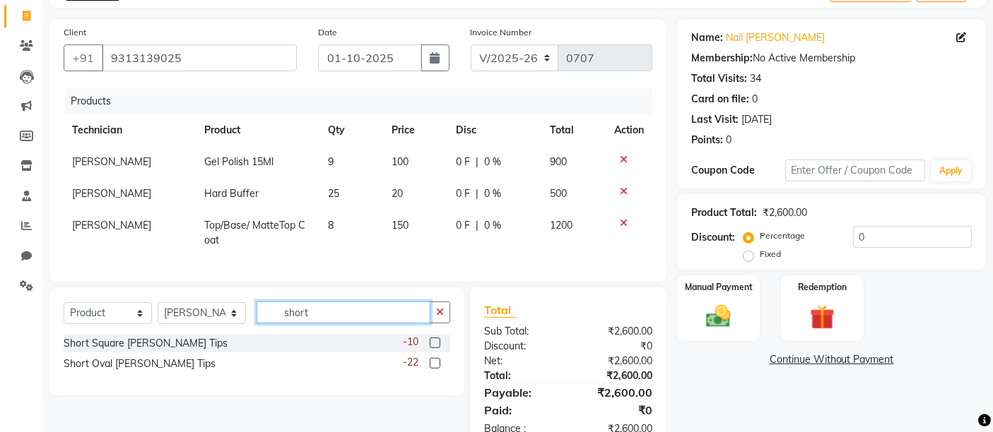
type input "short"
click at [432, 367] on div "-22" at bounding box center [426, 364] width 47 height 18
click at [432, 369] on label at bounding box center [434, 363] width 11 height 11
click at [432, 369] on input "checkbox" at bounding box center [433, 364] width 9 height 9
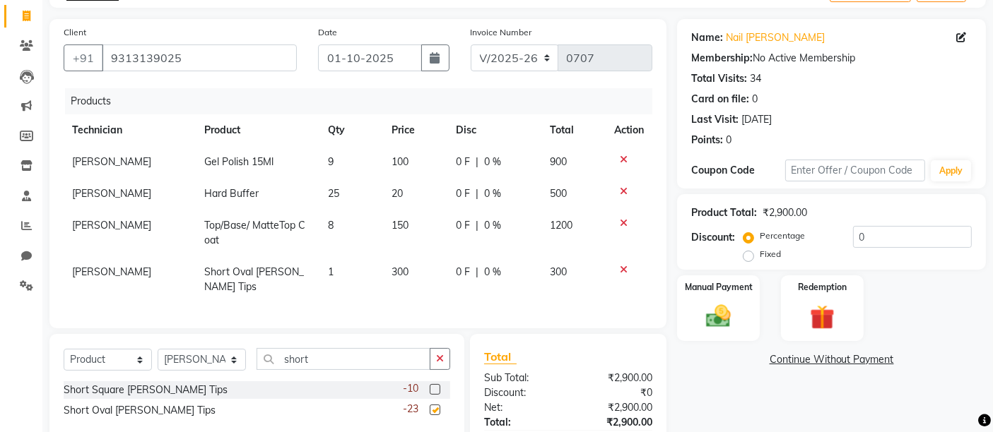
checkbox input "false"
click at [348, 273] on td "1" at bounding box center [351, 279] width 64 height 47
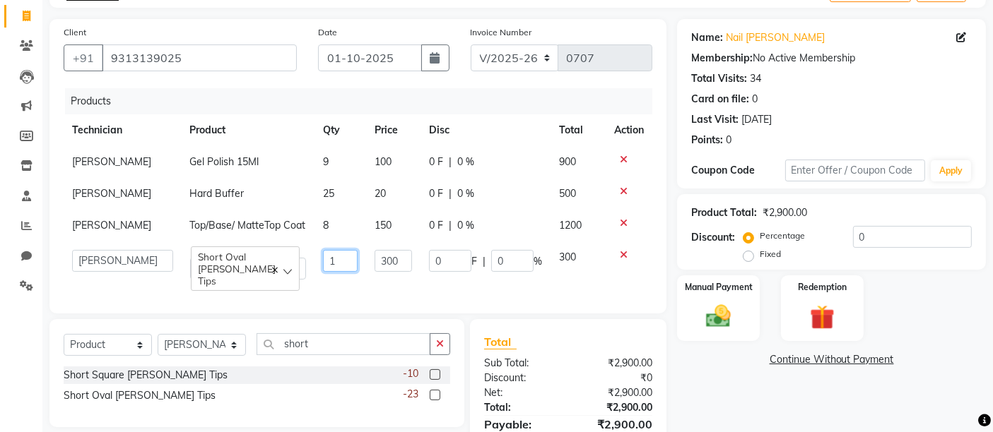
click at [328, 272] on input "1" at bounding box center [340, 261] width 35 height 22
type input "2"
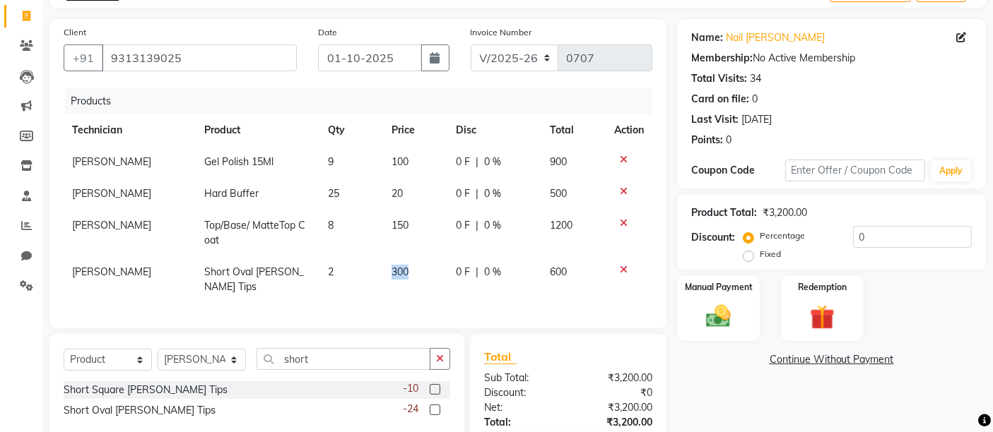
click at [394, 271] on span "300" at bounding box center [399, 272] width 17 height 13
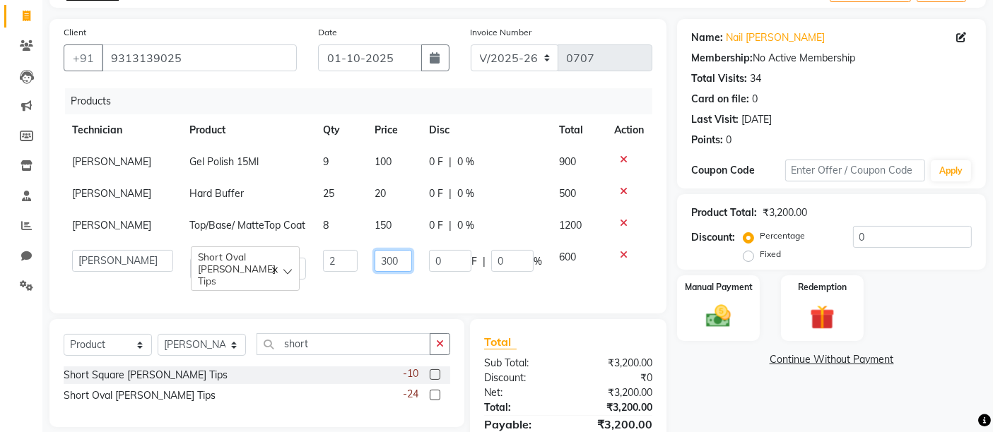
click at [394, 271] on input "300" at bounding box center [393, 261] width 38 height 22
type input "3"
type input "150"
click at [695, 334] on div "Manual Payment" at bounding box center [717, 308] width 85 height 69
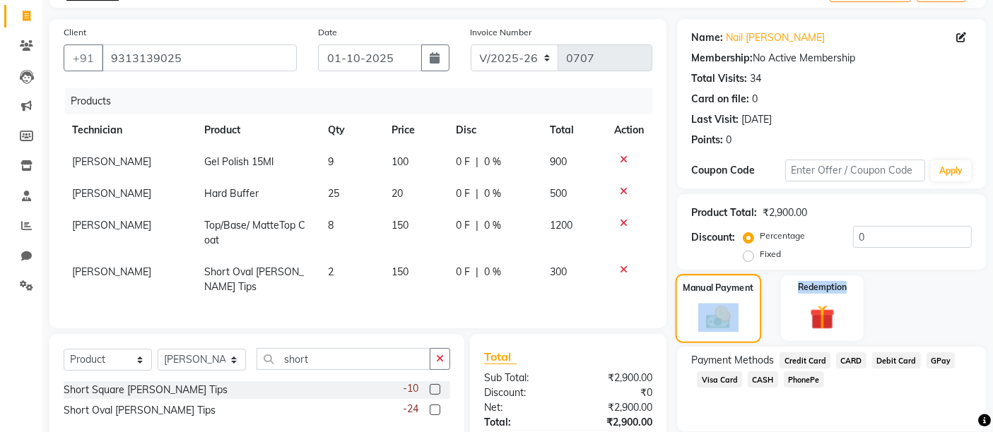
click at [695, 334] on div "Manual Payment" at bounding box center [717, 308] width 85 height 69
click at [936, 362] on span "GPay" at bounding box center [940, 360] width 29 height 16
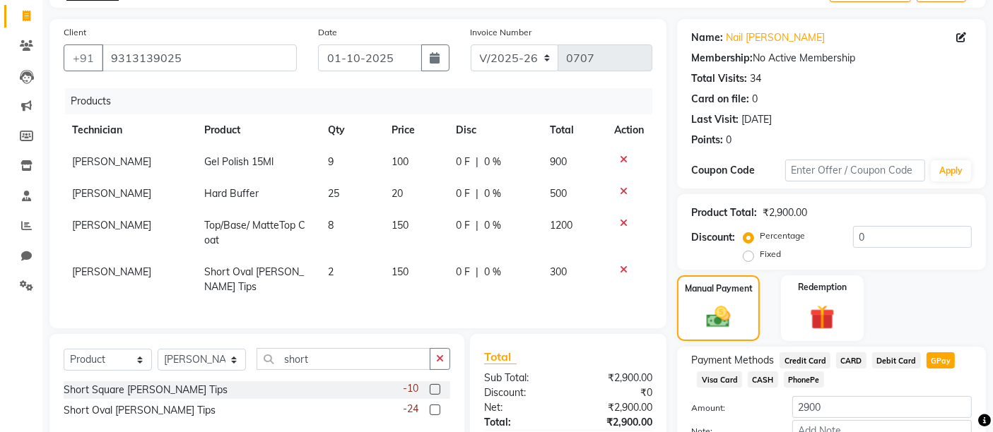
scroll to position [184, 0]
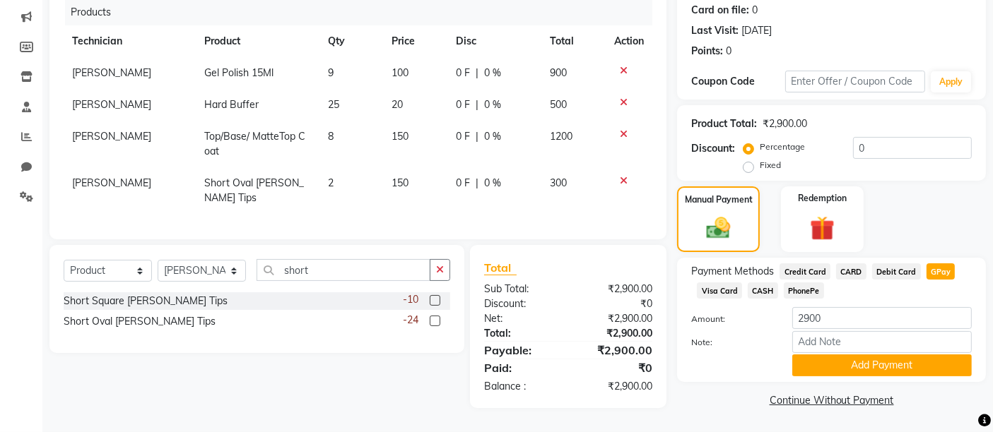
drag, startPoint x: 937, startPoint y: 393, endPoint x: 765, endPoint y: 278, distance: 206.7
click at [765, 278] on div "Name: Nail Art Mulund Membership: No Active Membership Total Visits: 34 Card on…" at bounding box center [836, 170] width 319 height 481
click at [765, 283] on span "CASH" at bounding box center [762, 291] width 30 height 16
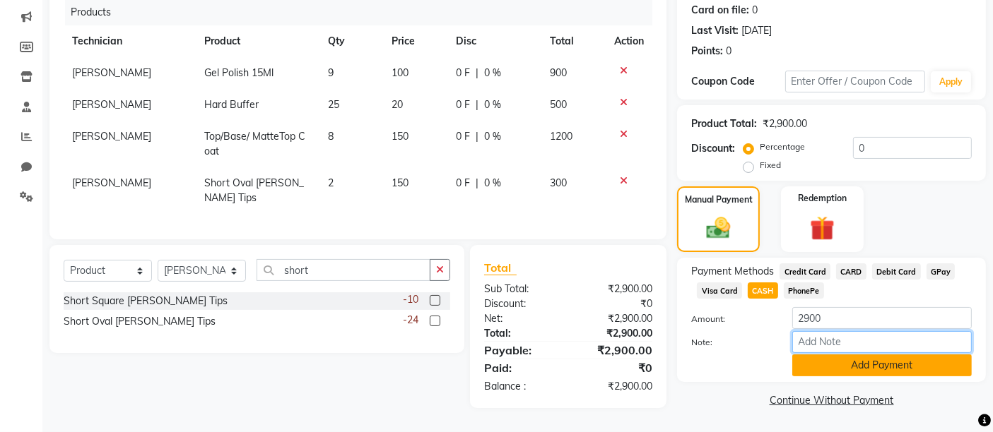
drag, startPoint x: 803, startPoint y: 344, endPoint x: 804, endPoint y: 352, distance: 8.5
click at [804, 352] on div "Amount: 2900 Note: Add Payment" at bounding box center [831, 341] width 280 height 69
click at [804, 355] on button "Add Payment" at bounding box center [881, 366] width 179 height 22
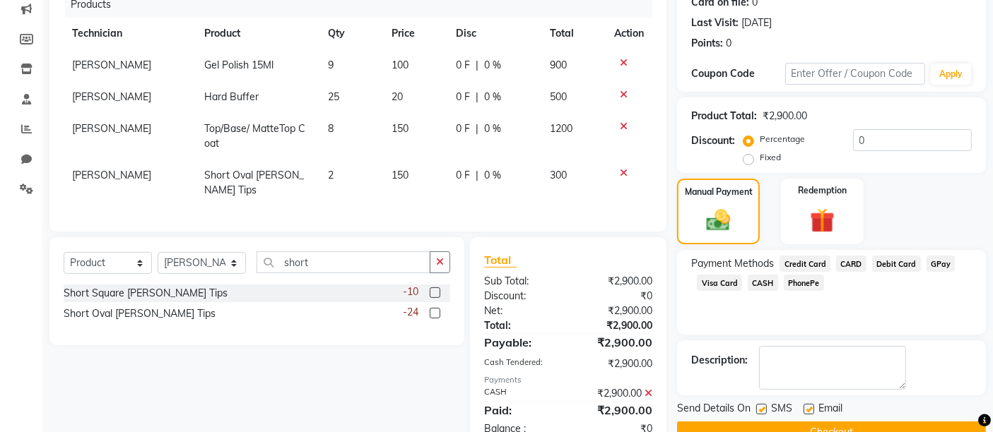
scroll to position [234, 0]
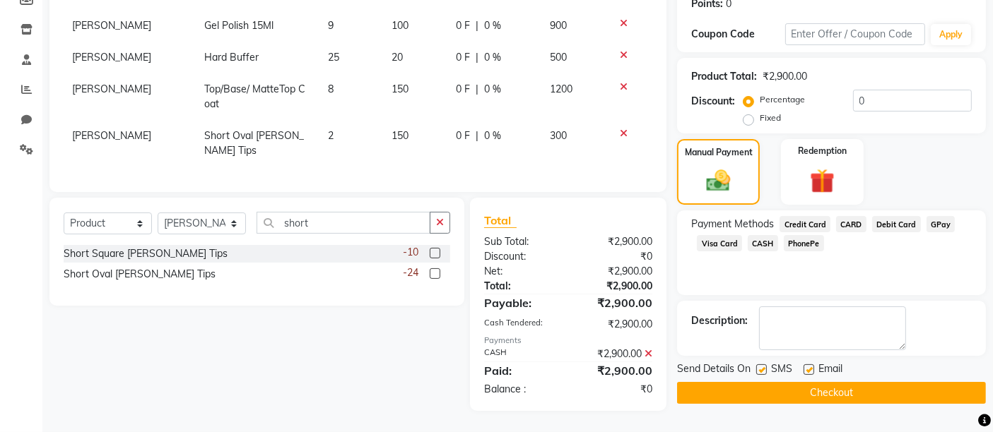
click at [798, 382] on button "Checkout" at bounding box center [831, 393] width 309 height 22
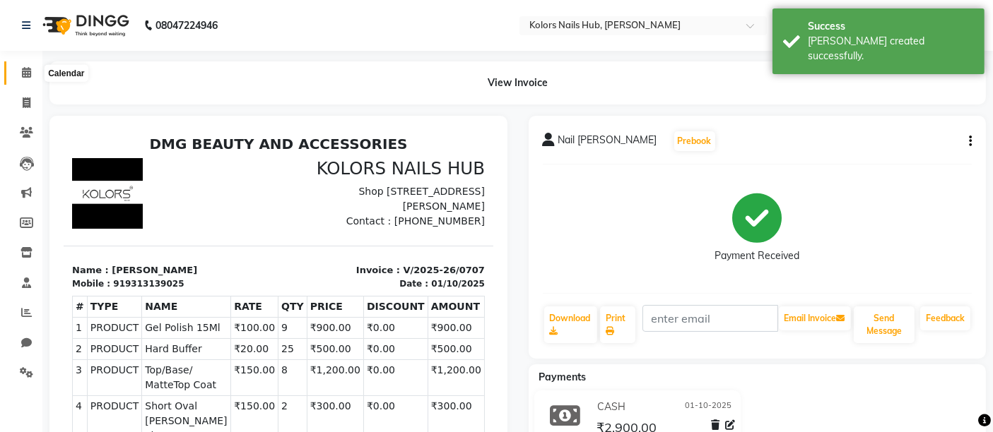
click at [25, 67] on icon at bounding box center [26, 72] width 9 height 11
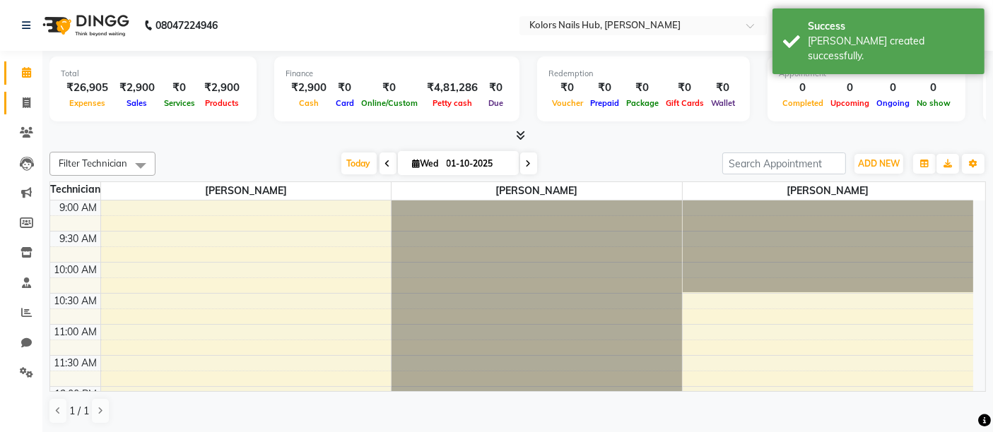
click at [32, 100] on span at bounding box center [26, 103] width 25 height 16
select select "7121"
select select "service"
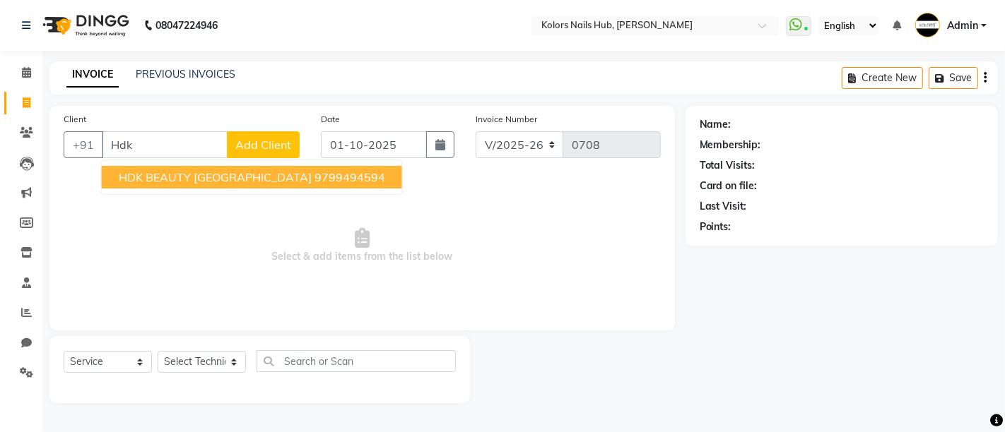
click at [191, 176] on span "HDK BEAUTY [GEOGRAPHIC_DATA]" at bounding box center [215, 177] width 193 height 14
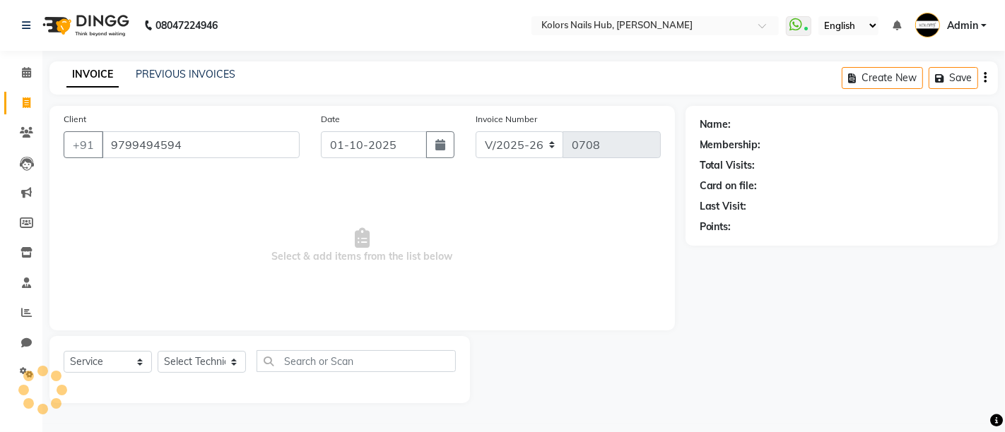
type input "9799494594"
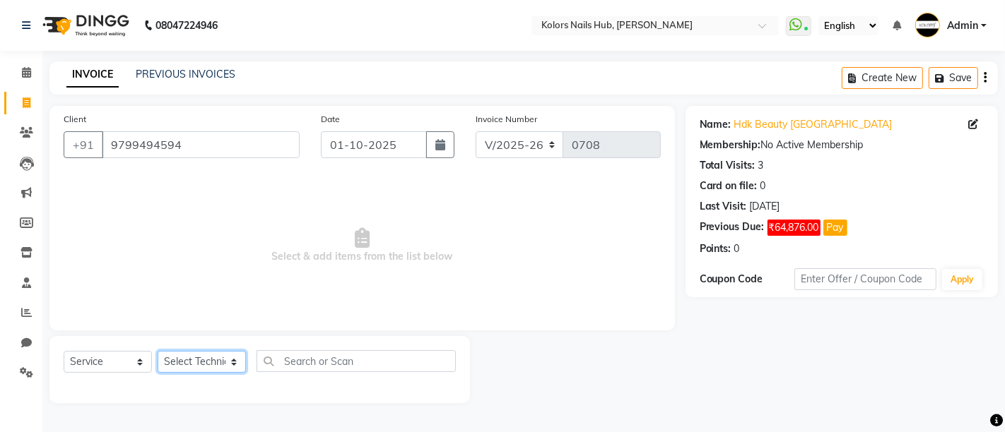
click at [201, 362] on select "Select Technician Dakshata Kirti Rajni" at bounding box center [202, 362] width 88 height 22
select select "66923"
click at [158, 351] on select "Select Technician Dakshata Kirti Rajni" at bounding box center [202, 362] width 88 height 22
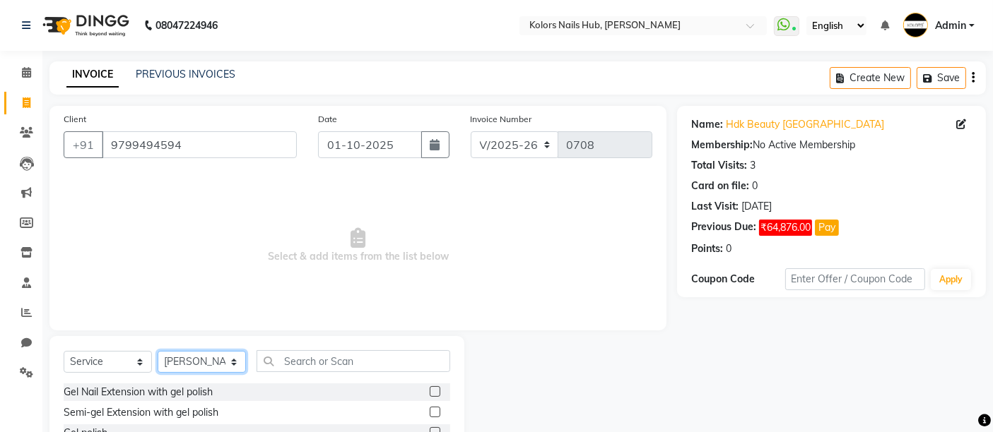
scroll to position [133, 0]
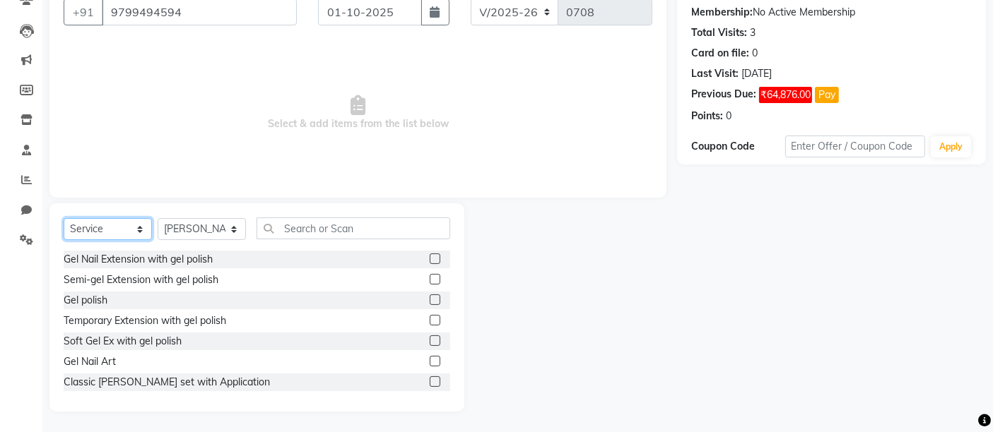
click at [111, 225] on select "Select Service Product Membership Package Voucher Prepaid Gift Card" at bounding box center [108, 229] width 88 height 22
select select "product"
click at [64, 218] on select "Select Service Product Membership Package Voucher Prepaid Gift Card" at bounding box center [108, 229] width 88 height 22
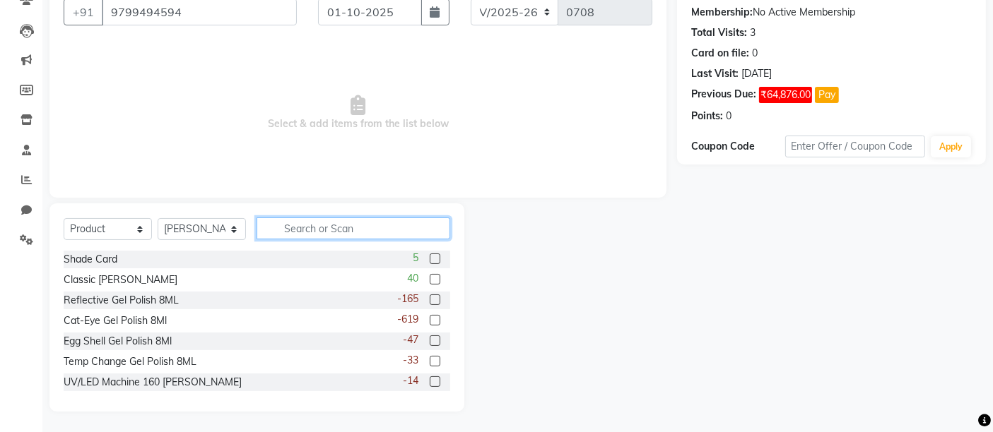
click at [391, 221] on input "text" at bounding box center [353, 229] width 194 height 22
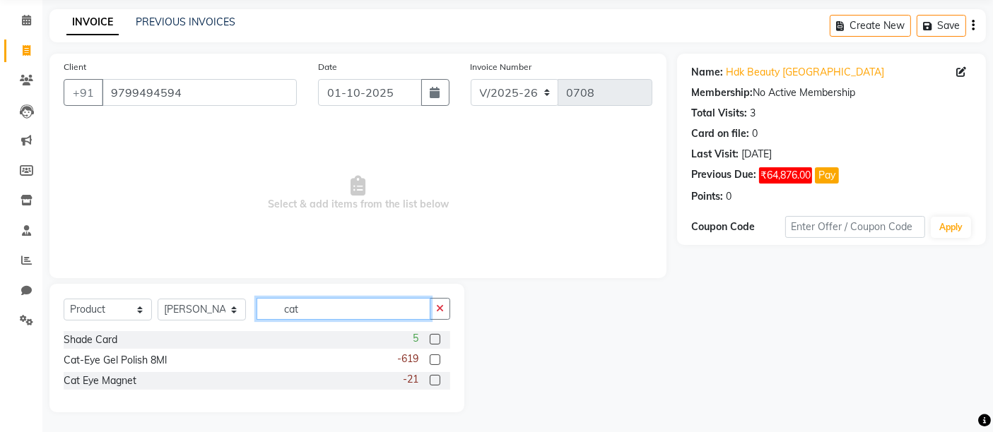
scroll to position [32, 0]
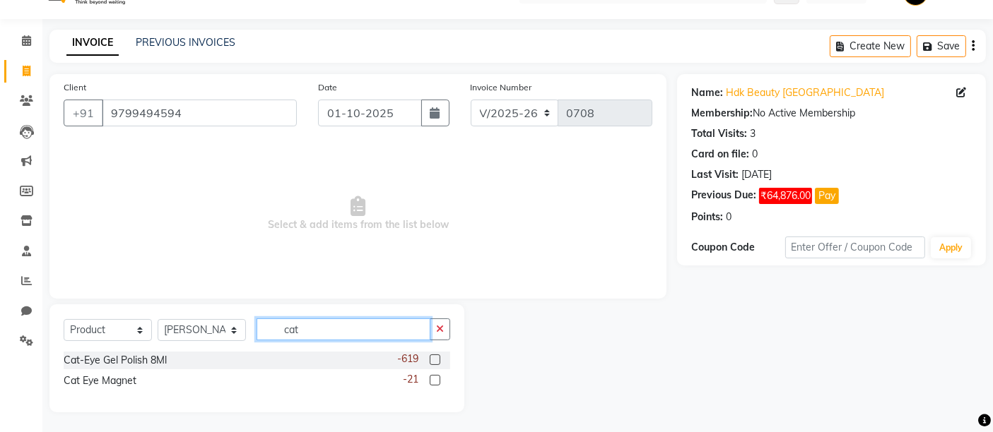
type input "cat"
click at [435, 362] on label at bounding box center [434, 360] width 11 height 11
click at [435, 362] on input "checkbox" at bounding box center [433, 360] width 9 height 9
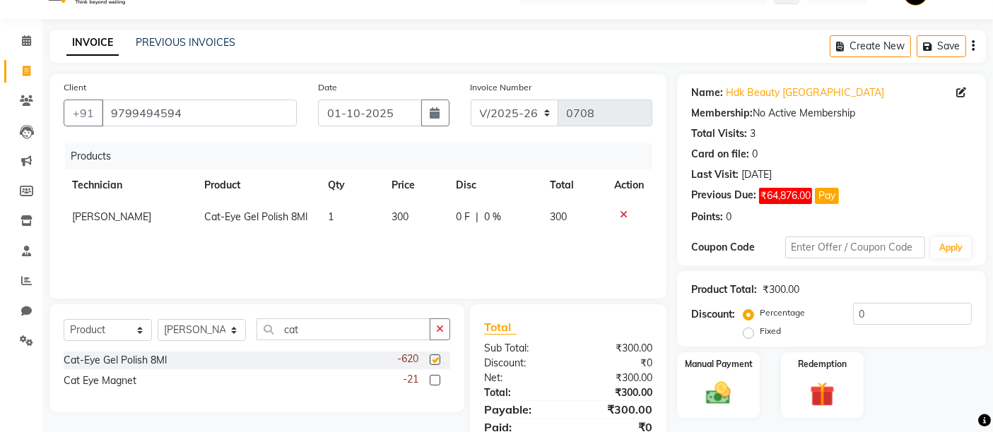
checkbox input "false"
click at [438, 330] on icon "button" at bounding box center [440, 329] width 8 height 10
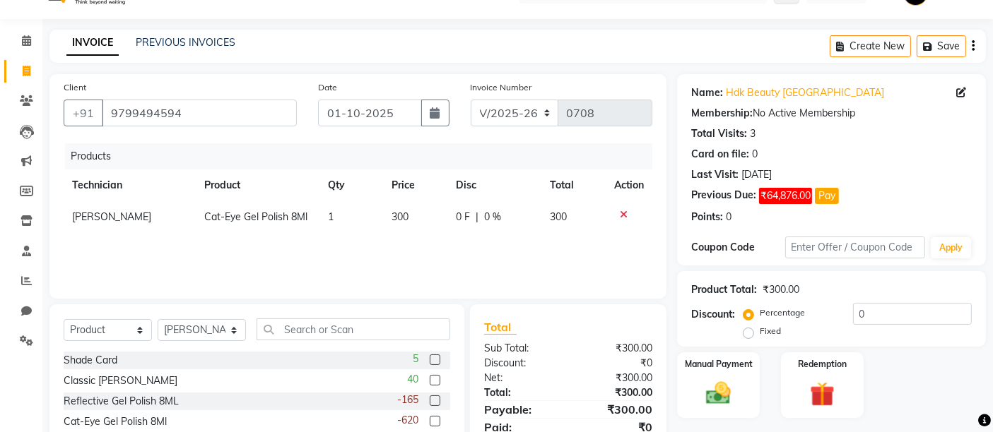
click at [343, 211] on td "1" at bounding box center [351, 217] width 64 height 32
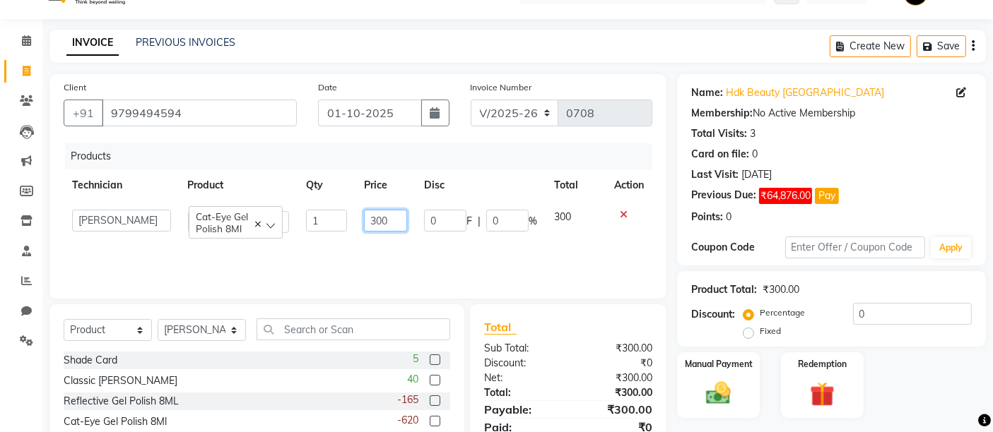
click at [401, 215] on input "300" at bounding box center [385, 221] width 43 height 22
type input "3"
type input "140"
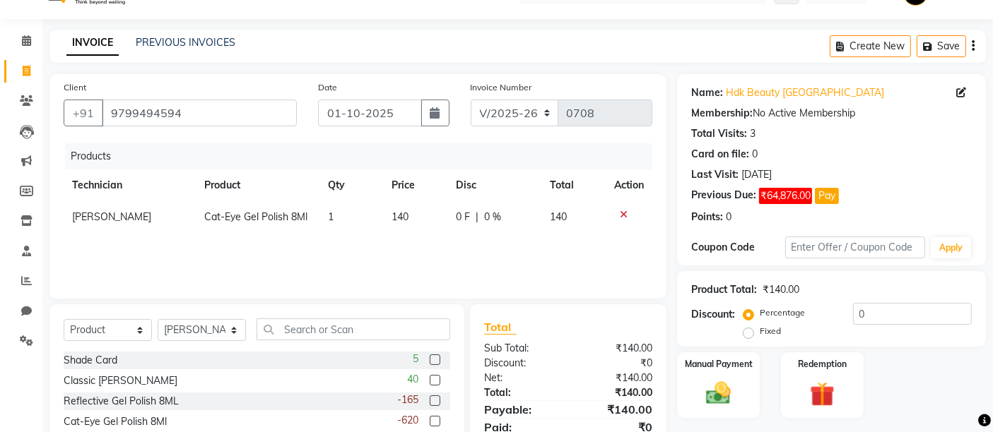
click at [323, 220] on td "1" at bounding box center [351, 217] width 64 height 32
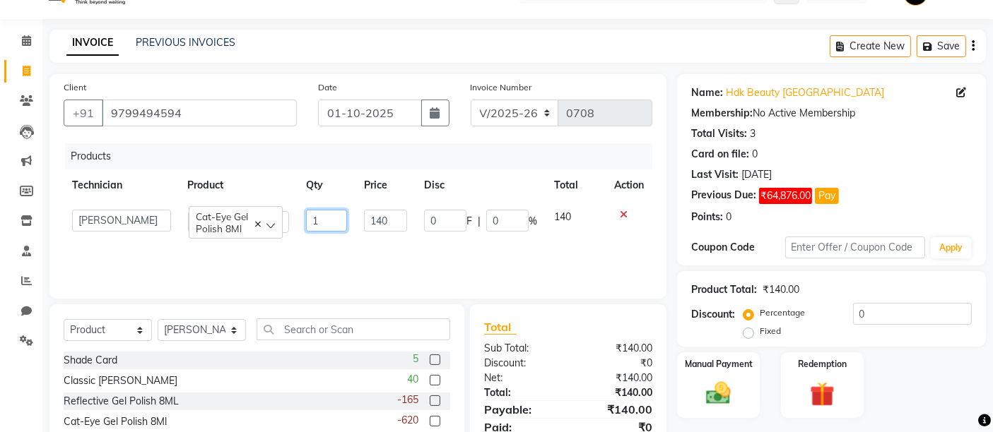
click at [335, 215] on input "1" at bounding box center [326, 221] width 41 height 22
type input "96"
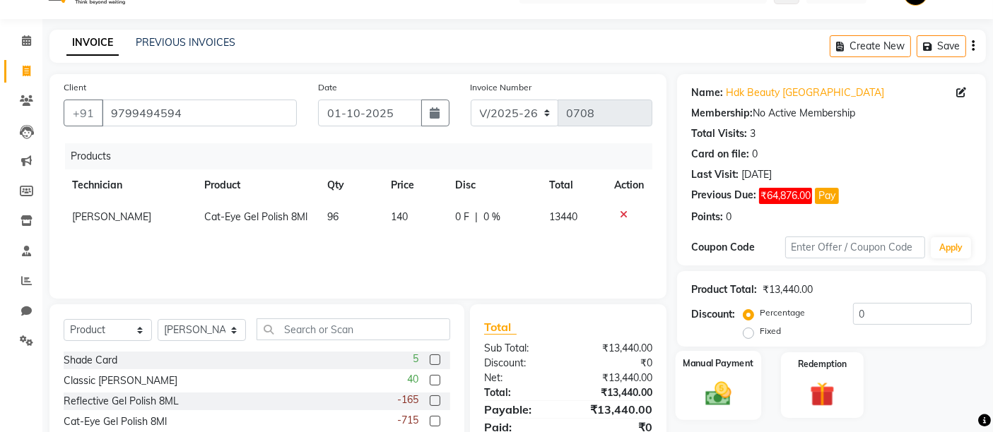
click at [709, 380] on img at bounding box center [718, 394] width 42 height 30
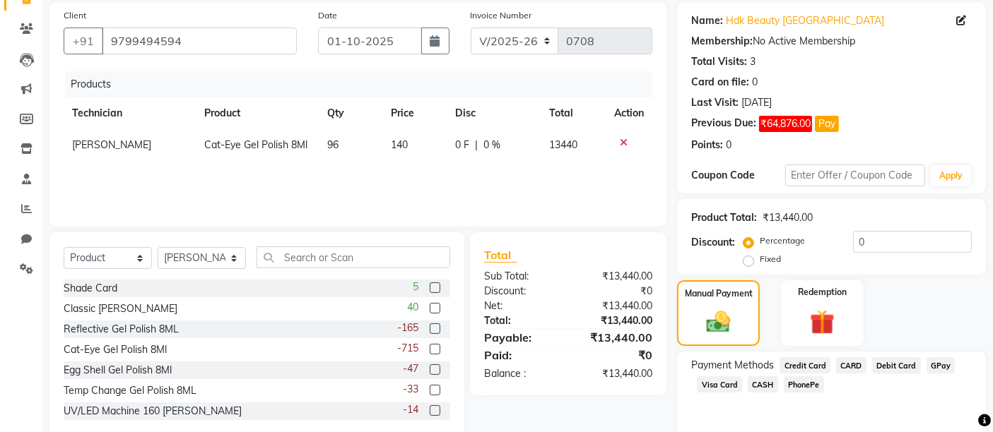
scroll to position [112, 0]
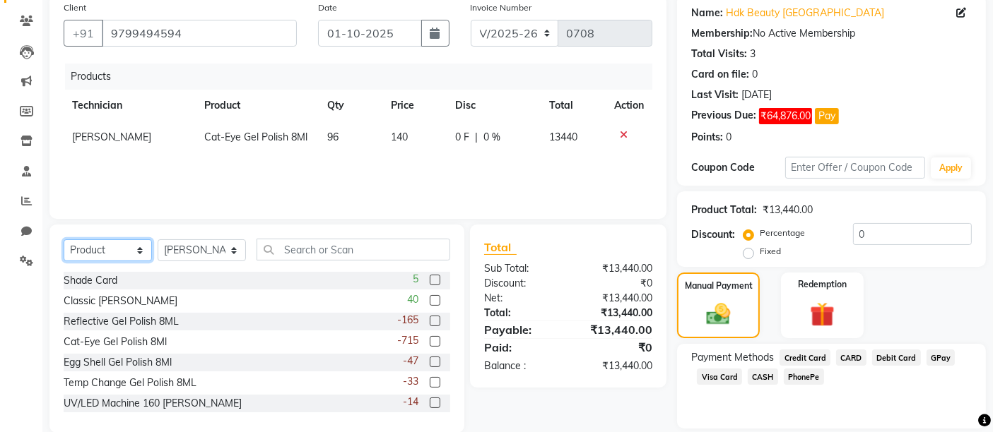
click at [64, 258] on select "Select Service Product Membership Package Voucher Prepaid Gift Card" at bounding box center [108, 250] width 88 height 22
select select "service"
click at [64, 239] on select "Select Service Product Membership Package Voucher Prepaid Gift Card" at bounding box center [108, 250] width 88 height 22
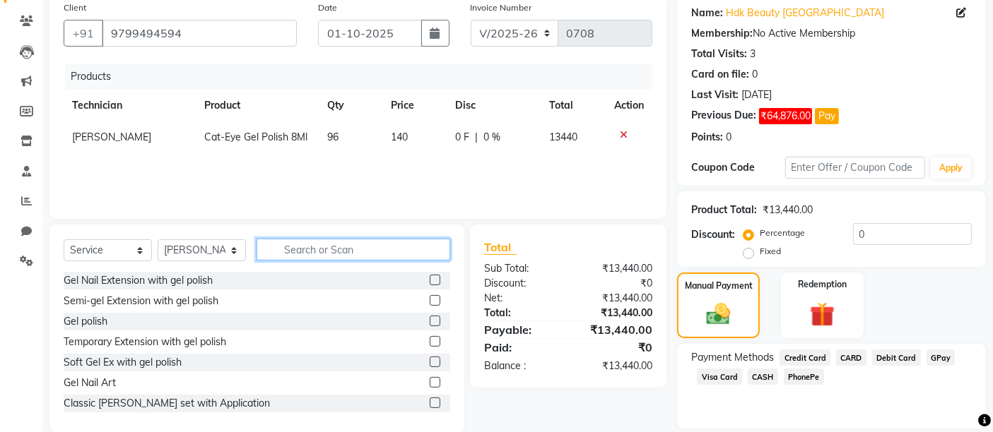
click at [311, 248] on input "text" at bounding box center [353, 250] width 194 height 22
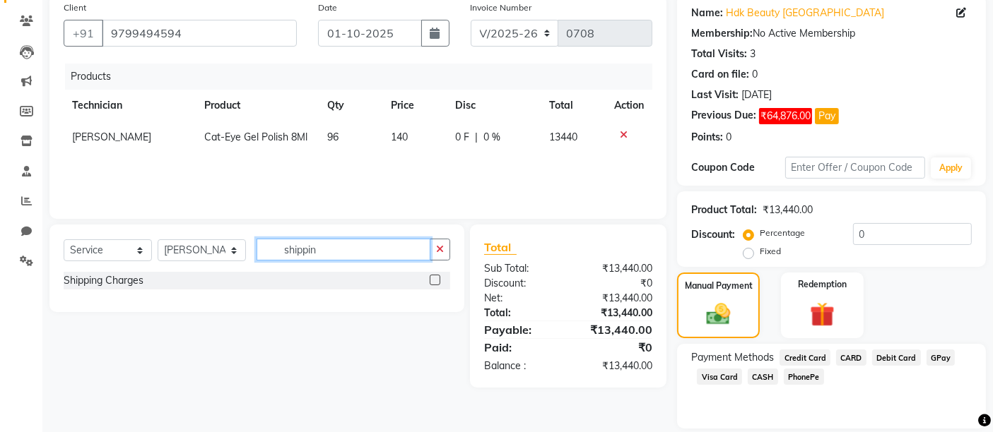
type input "shippin"
click at [436, 281] on label at bounding box center [434, 280] width 11 height 11
click at [436, 281] on input "checkbox" at bounding box center [433, 280] width 9 height 9
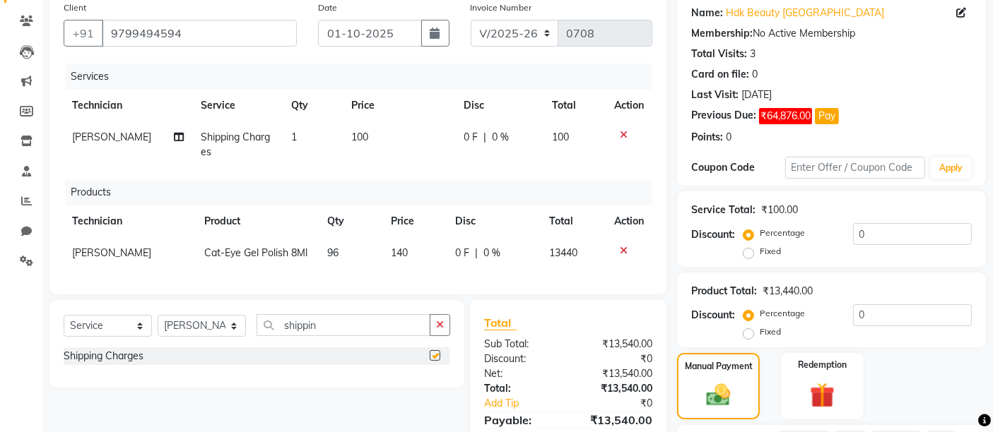
checkbox input "false"
click at [307, 136] on td "1" at bounding box center [313, 145] width 60 height 47
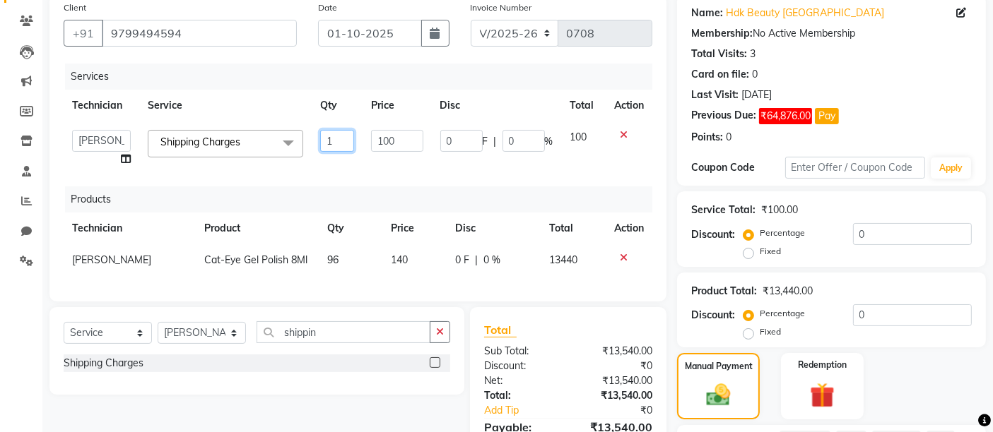
click at [338, 138] on input "1" at bounding box center [337, 141] width 35 height 22
type input "5"
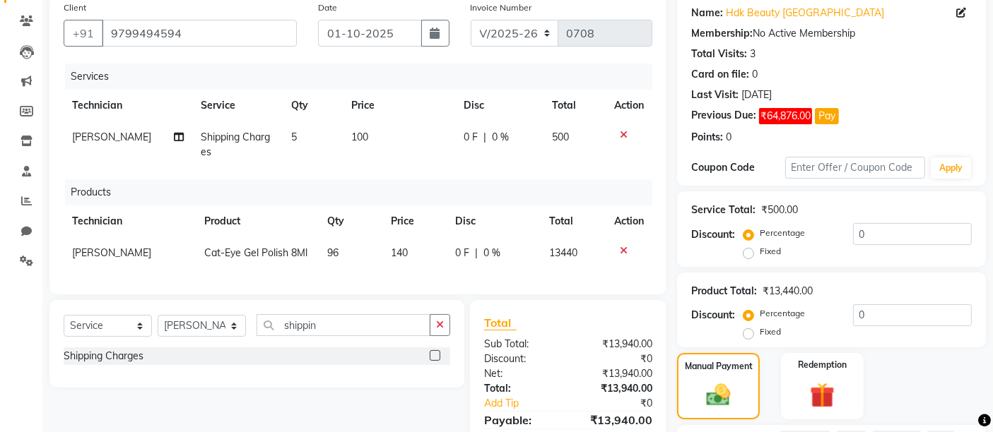
click at [413, 136] on td "100" at bounding box center [399, 145] width 112 height 47
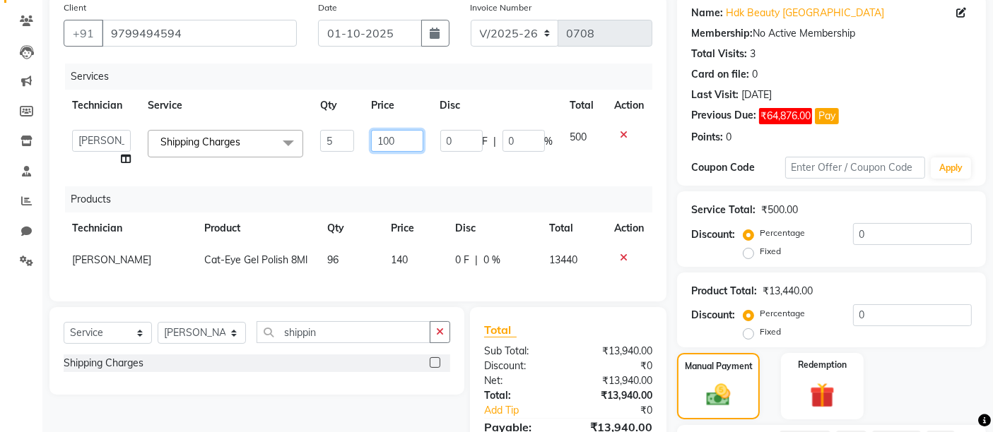
click at [413, 135] on input "100" at bounding box center [397, 141] width 52 height 22
type input "1"
type input "500"
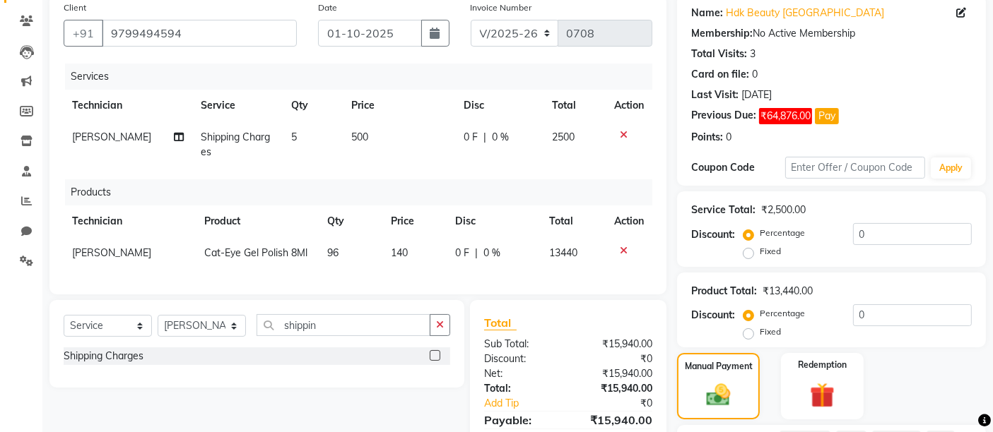
click at [903, 362] on div "Manual Payment Redemption" at bounding box center [831, 386] width 330 height 66
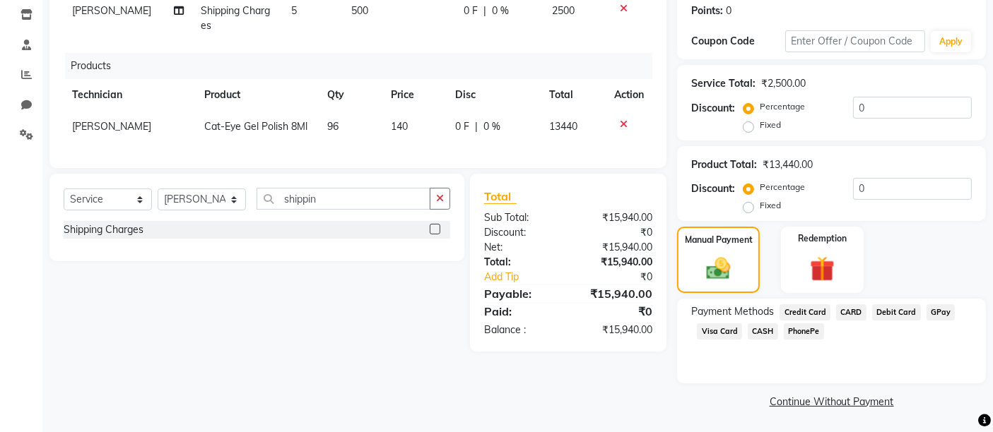
click at [937, 312] on span "GPay" at bounding box center [940, 312] width 29 height 16
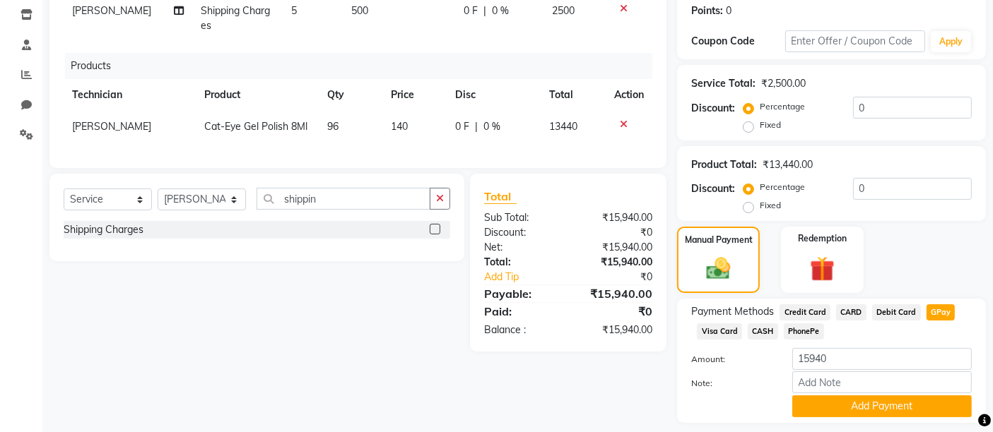
click at [361, 8] on span "500" at bounding box center [359, 10] width 17 height 13
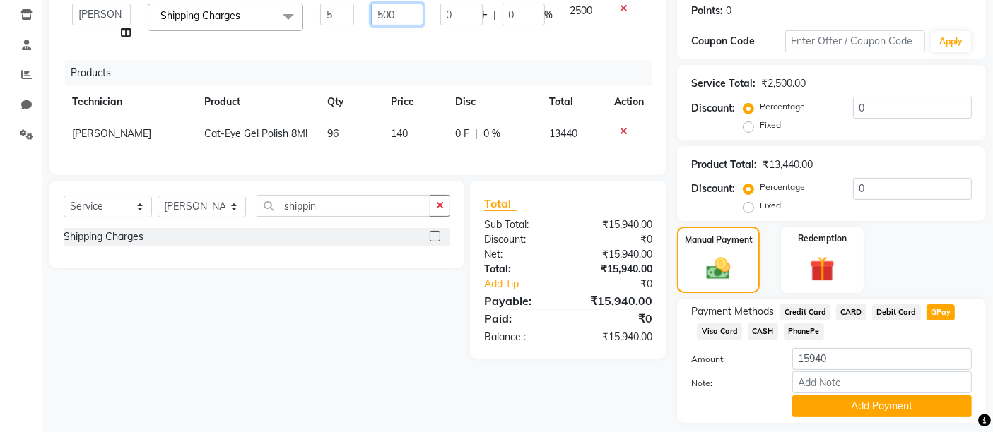
click at [379, 11] on input "500" at bounding box center [397, 15] width 52 height 22
click at [382, 12] on input "500" at bounding box center [397, 15] width 52 height 22
type input "100"
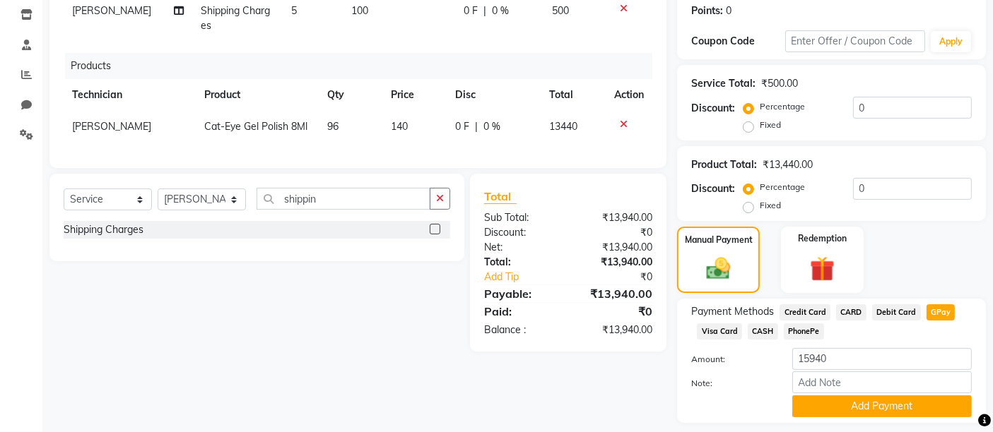
click at [366, 288] on div "Select Service Product Membership Package Voucher Prepaid Gift Card Select Tech…" at bounding box center [251, 263] width 425 height 178
click at [724, 271] on img at bounding box center [718, 269] width 40 height 28
click at [933, 314] on span "GPay" at bounding box center [940, 312] width 29 height 16
type input "13940"
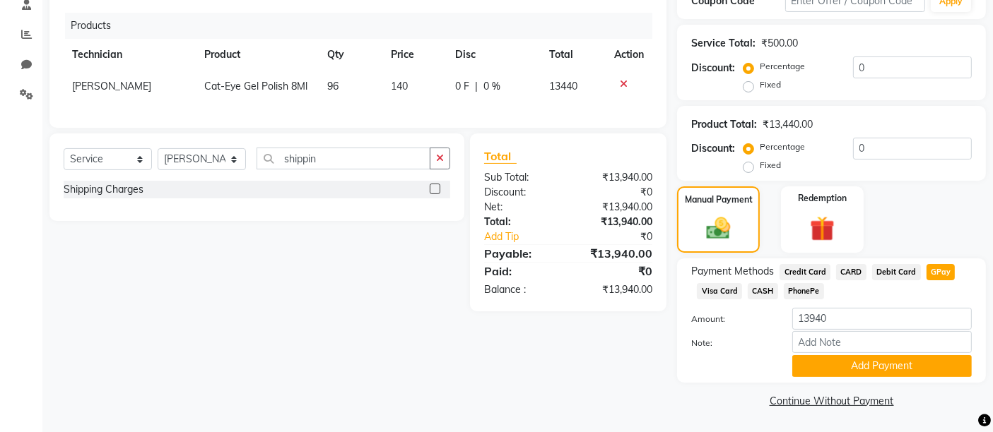
click at [795, 403] on link "Continue Without Payment" at bounding box center [831, 401] width 303 height 15
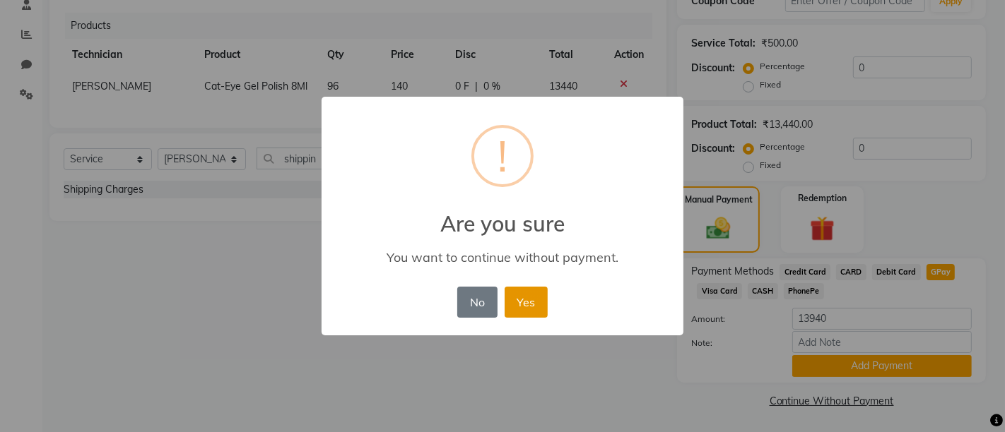
click at [523, 309] on button "Yes" at bounding box center [525, 302] width 43 height 31
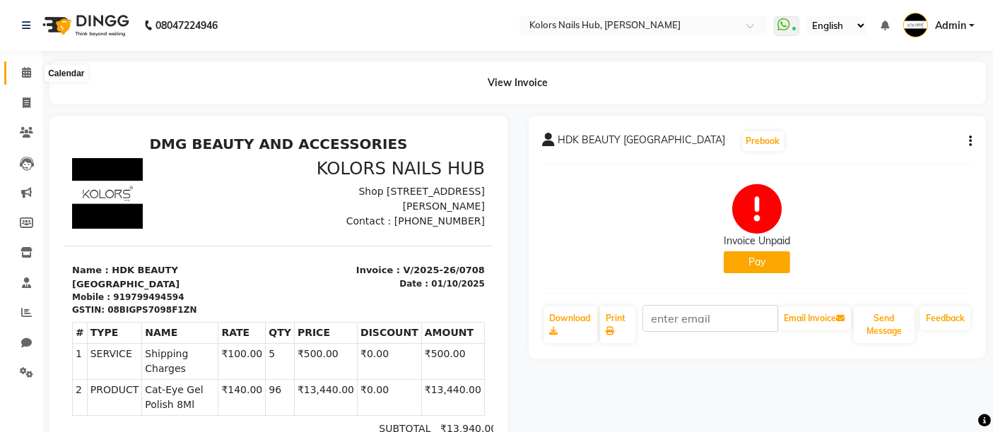
click at [34, 65] on span at bounding box center [26, 73] width 25 height 16
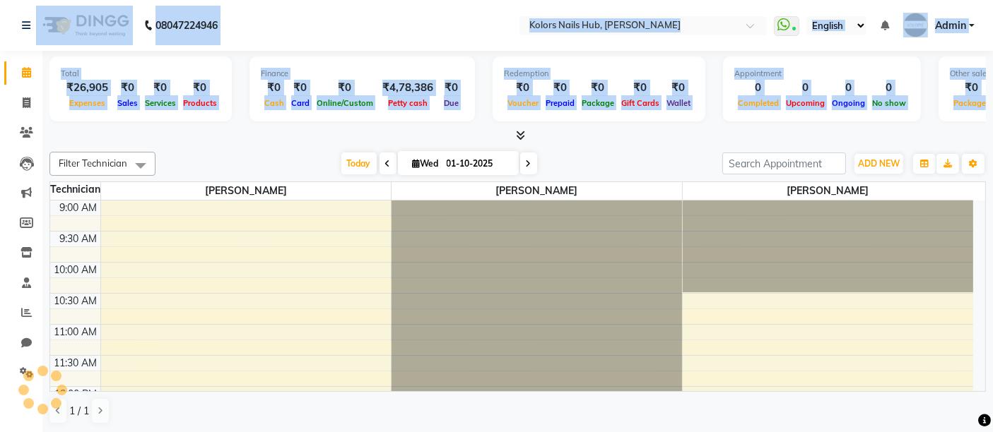
drag, startPoint x: 0, startPoint y: 0, endPoint x: 71, endPoint y: 122, distance: 141.5
click at [71, 122] on div "08047224946 Select Location × Kolors Nails Hub, Mulund WhatsApp Status ✕ Status…" at bounding box center [496, 217] width 993 height 434
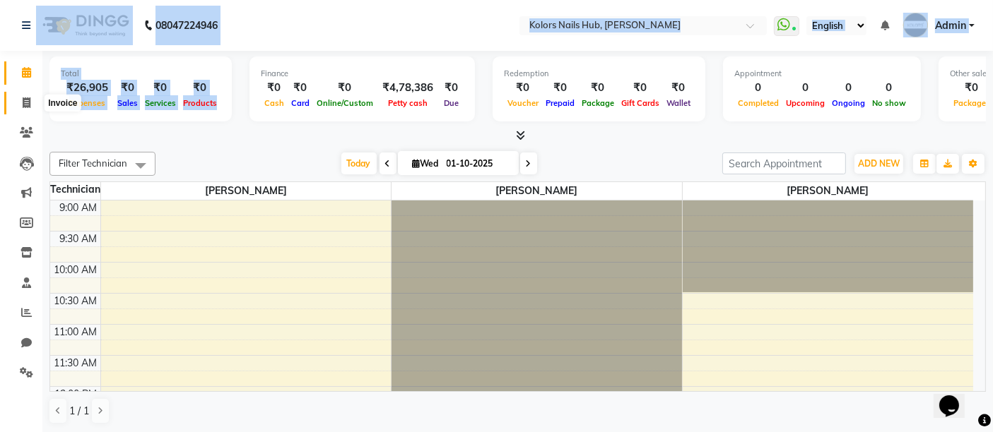
click at [32, 97] on span at bounding box center [26, 103] width 25 height 16
select select "7121"
select select "service"
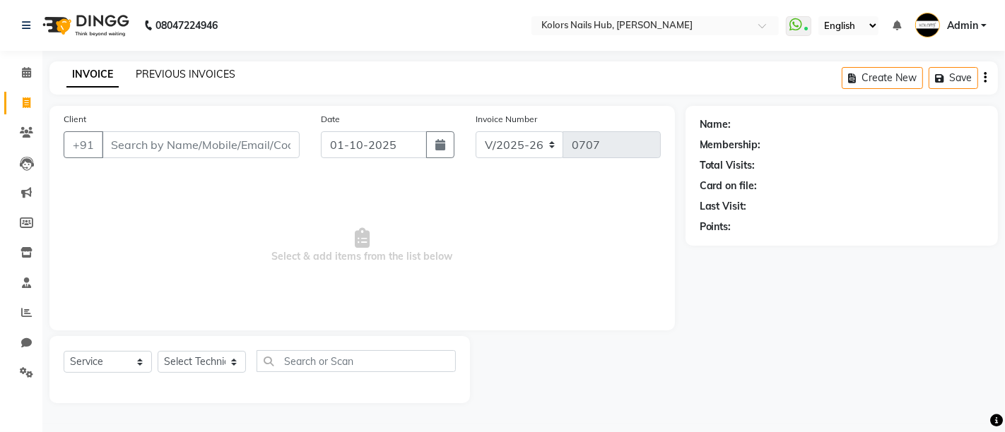
click at [179, 73] on link "PREVIOUS INVOICES" at bounding box center [186, 74] width 100 height 13
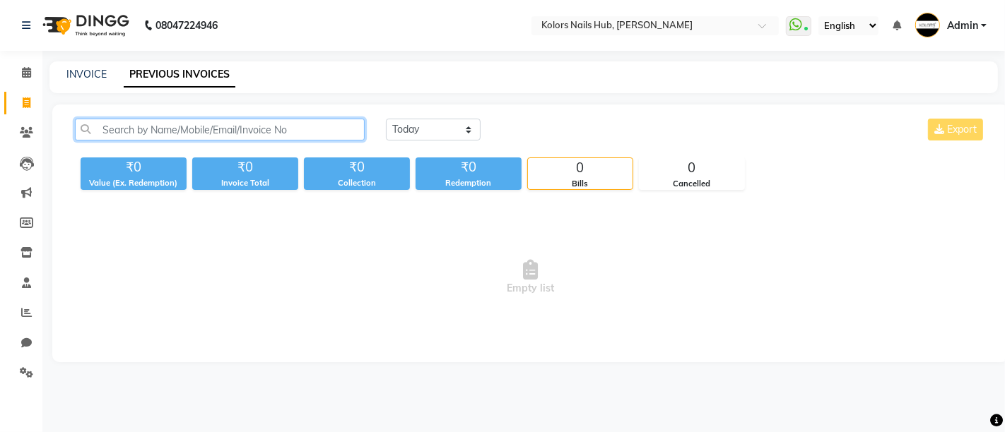
click at [244, 129] on input "text" at bounding box center [220, 130] width 290 height 22
type input "nail art mulund"
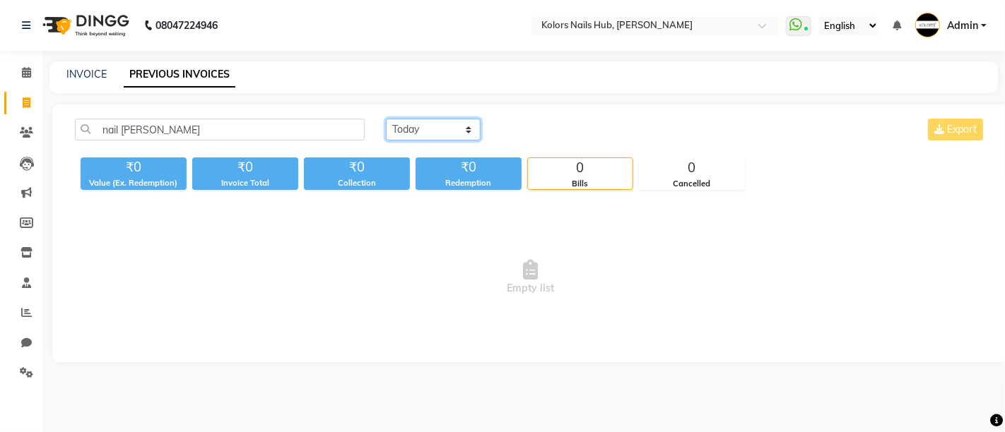
click at [410, 131] on select "Today Yesterday Custom Range" at bounding box center [433, 130] width 95 height 22
select select "range"
click at [386, 119] on select "Today Yesterday Custom Range" at bounding box center [433, 130] width 95 height 22
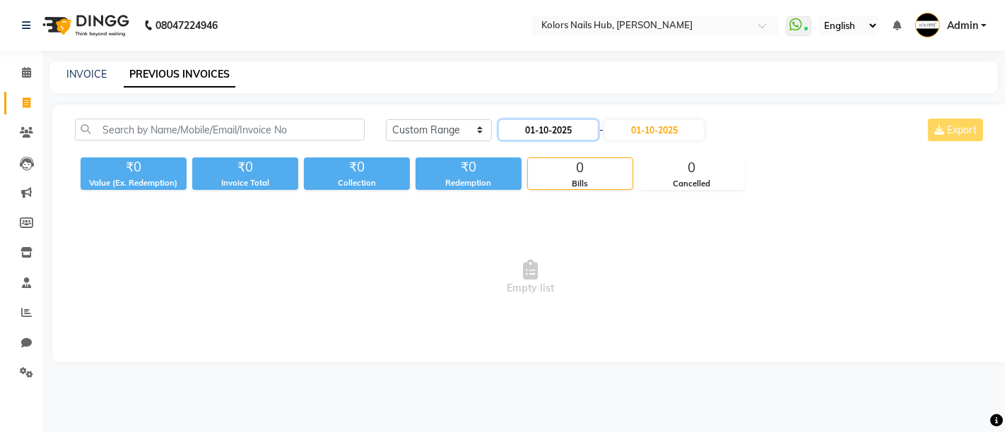
click at [571, 134] on input "01-10-2025" at bounding box center [548, 130] width 99 height 20
select select "10"
select select "2025"
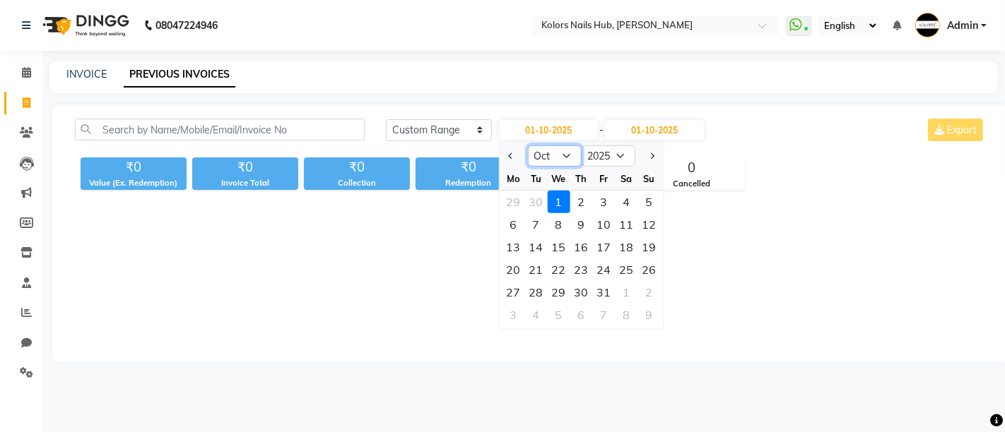
click at [567, 158] on select "Jan Feb Mar Apr May Jun Jul Aug Sep Oct Nov Dec" at bounding box center [554, 156] width 54 height 21
select select "11"
click at [527, 146] on select "Jan Feb Mar Apr May Jun Jul Aug Sep Oct Nov Dec" at bounding box center [554, 156] width 54 height 21
click at [607, 150] on select "2015 2016 2017 2018 2019 2020 2021 2022 2023 2024 2025 2026 2027 2028 2029 2030…" at bounding box center [608, 156] width 54 height 21
select select "2024"
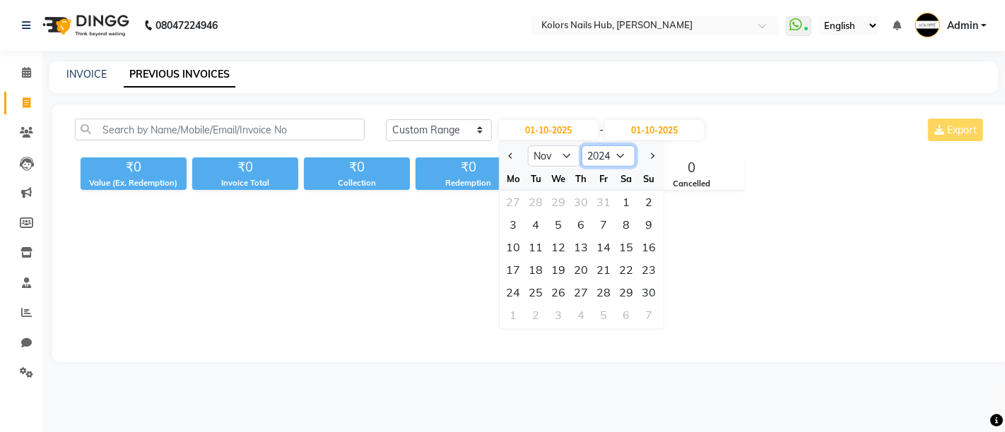
click at [581, 146] on select "2015 2016 2017 2018 2019 2020 2021 2022 2023 2024 2025 2026 2027 2028 2029 2030…" at bounding box center [608, 156] width 54 height 21
click at [657, 138] on input "01-10-2025" at bounding box center [654, 130] width 99 height 20
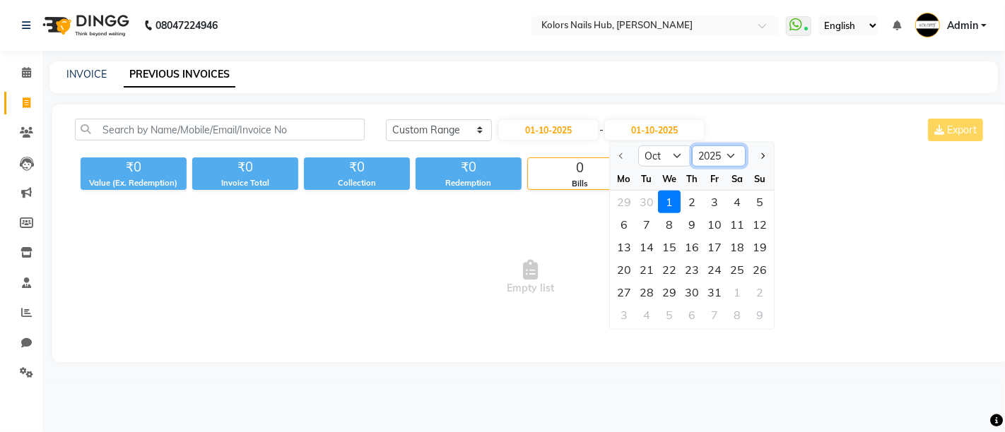
click at [723, 158] on select "2025 2026 2027 2028 2029 2030 2031 2032 2033 2034 2035" at bounding box center [719, 156] width 54 height 21
click at [650, 158] on select "Oct Nov Dec" at bounding box center [665, 156] width 54 height 21
select select "11"
click at [638, 146] on select "Oct Nov Dec" at bounding box center [665, 156] width 54 height 21
click at [721, 158] on select "2025 2026 2027 2028 2029 2030 2031 2032 2033 2034 2035" at bounding box center [719, 156] width 54 height 21
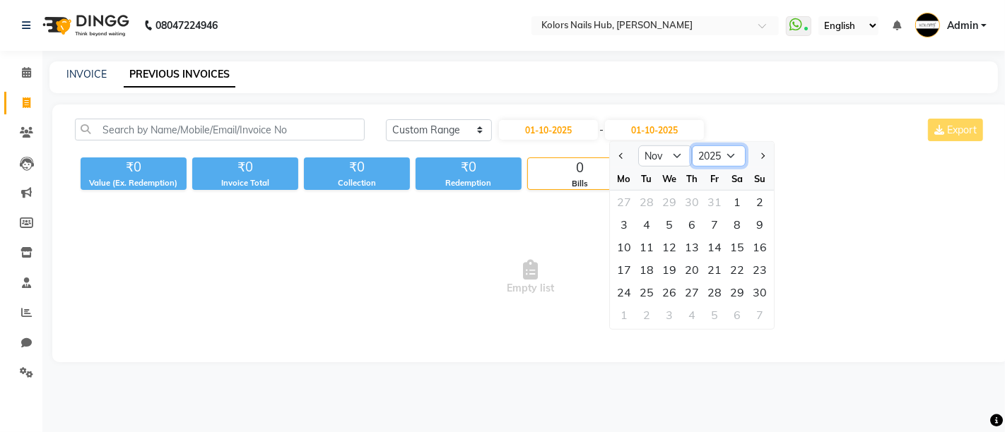
click at [723, 154] on select "2025 2026 2027 2028 2029 2030 2031 2032 2033 2034 2035" at bounding box center [719, 156] width 54 height 21
click at [571, 125] on input "01-10-2025" at bounding box center [548, 130] width 99 height 20
select select "10"
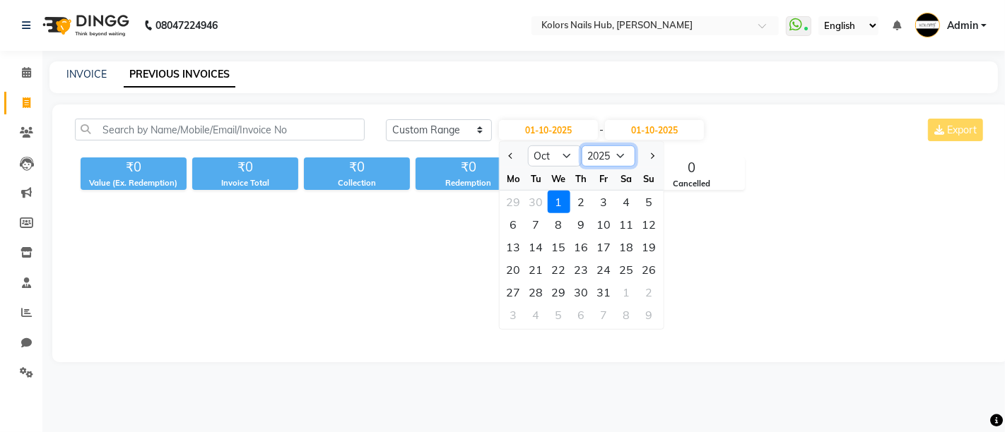
click at [622, 154] on select "2015 2016 2017 2018 2019 2020 2021 2022 2023 2024 2025 2026 2027 2028 2029 2030…" at bounding box center [608, 156] width 54 height 21
select select "2024"
click at [581, 146] on select "2015 2016 2017 2018 2019 2020 2021 2022 2023 2024 2025 2026 2027 2028 2029 2030…" at bounding box center [608, 156] width 54 height 21
click at [552, 154] on select "Jan Feb Mar Apr May Jun Jul Aug Sep Oct Nov Dec" at bounding box center [554, 156] width 54 height 21
select select "11"
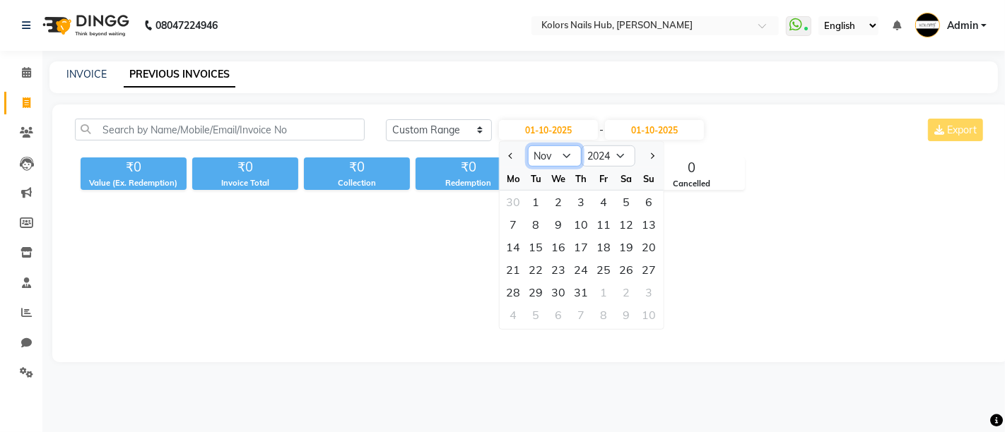
click at [527, 146] on select "Jan Feb Mar Apr May Jun Jul Aug Sep Oct Nov Dec" at bounding box center [554, 156] width 54 height 21
click at [675, 129] on input "01-10-2025" at bounding box center [654, 130] width 99 height 20
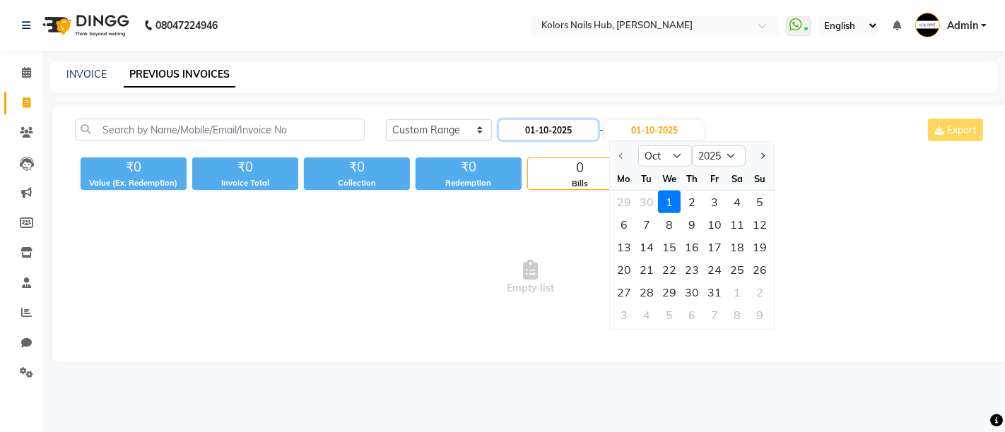
click at [573, 121] on input "01-10-2025" at bounding box center [548, 130] width 99 height 20
select select "10"
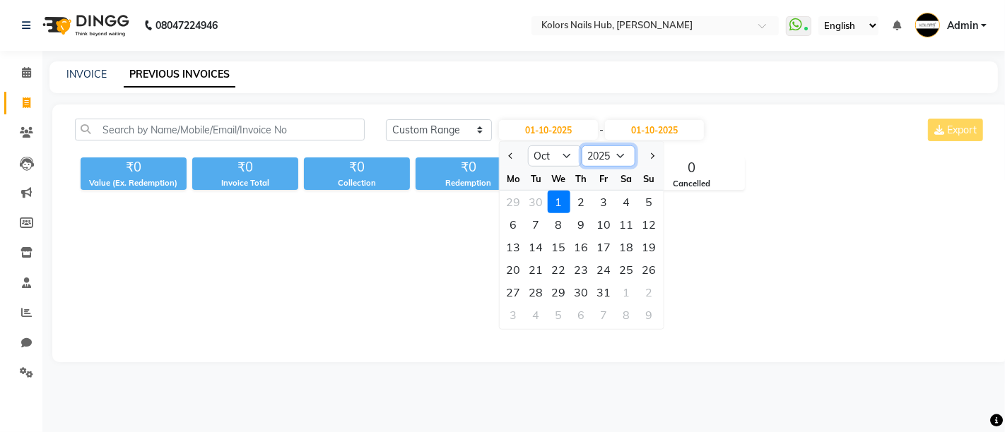
click at [615, 158] on select "2015 2016 2017 2018 2019 2020 2021 2022 2023 2024 2025 2026 2027 2028 2029 2030…" at bounding box center [608, 156] width 54 height 21
select select "2024"
click at [581, 146] on select "2015 2016 2017 2018 2019 2020 2021 2022 2023 2024 2025 2026 2027 2028 2029 2030…" at bounding box center [608, 156] width 54 height 21
click at [557, 150] on select "Jan Feb Mar Apr May Jun Jul Aug Sep Oct Nov Dec" at bounding box center [554, 156] width 54 height 21
select select "11"
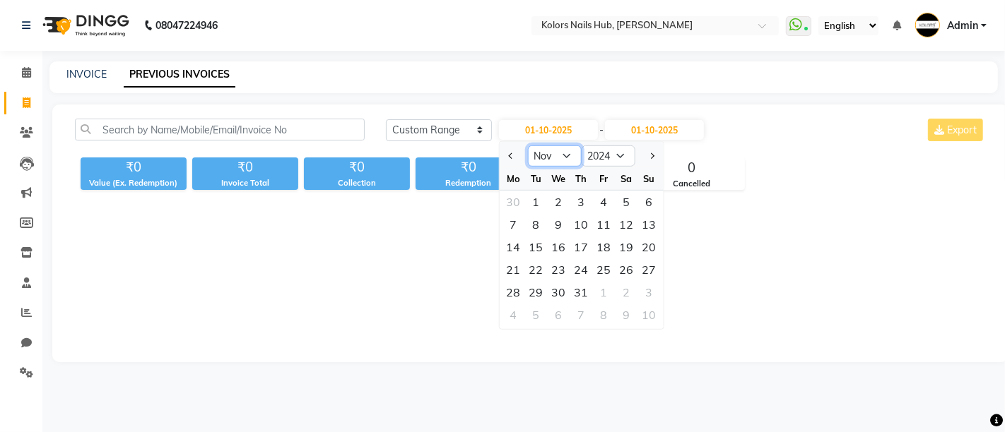
click at [527, 146] on select "Jan Feb Mar Apr May Jun Jul Aug Sep Oct Nov Dec" at bounding box center [554, 156] width 54 height 21
click at [577, 289] on div "28" at bounding box center [580, 292] width 23 height 23
type input "28-11-2024"
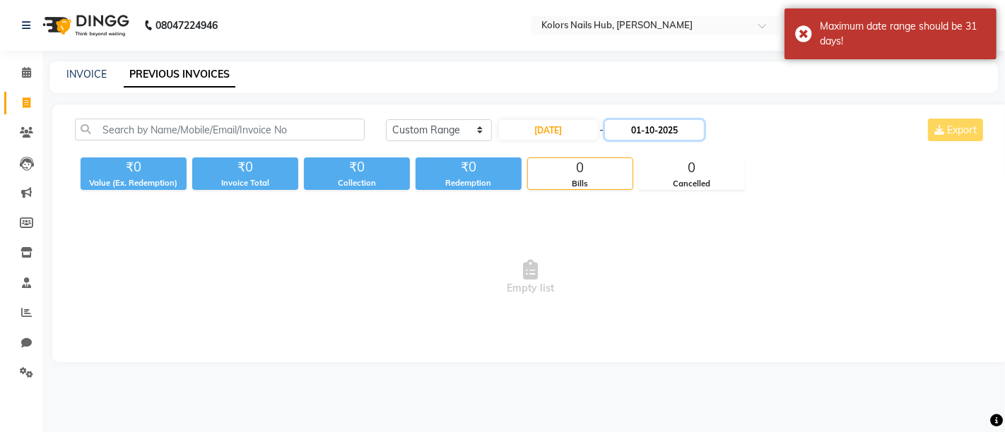
click at [676, 132] on input "01-10-2025" at bounding box center [654, 130] width 99 height 20
select select "10"
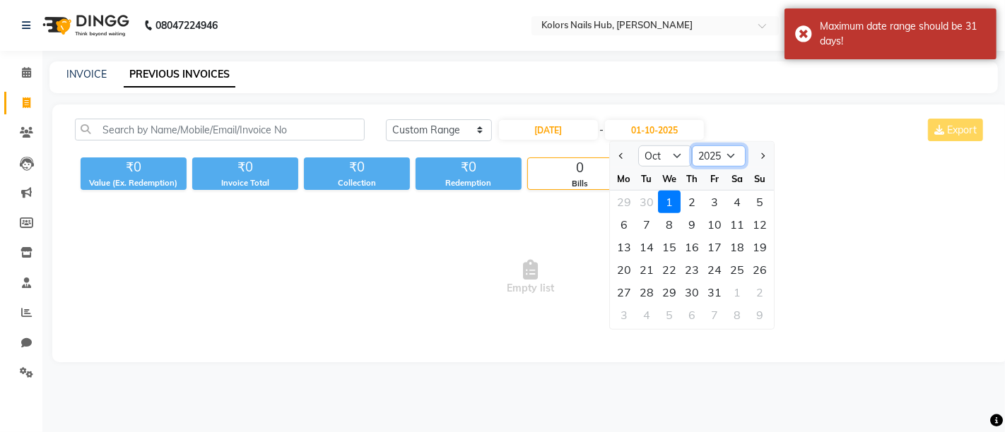
click at [735, 162] on select "2024 2025 2026 2027 2028 2029 2030 2031 2032 2033 2034 2035" at bounding box center [719, 156] width 54 height 21
select select "2024"
click at [692, 146] on select "2024 2025 2026 2027 2028 2029 2030 2031 2032 2033 2034 2035" at bounding box center [719, 156] width 54 height 21
select select "11"
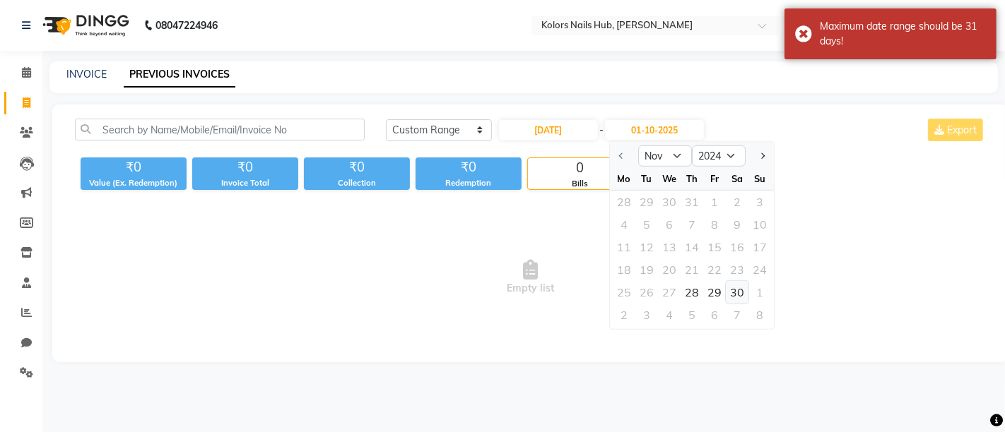
click at [742, 292] on div "30" at bounding box center [736, 292] width 23 height 23
type input "30-11-2024"
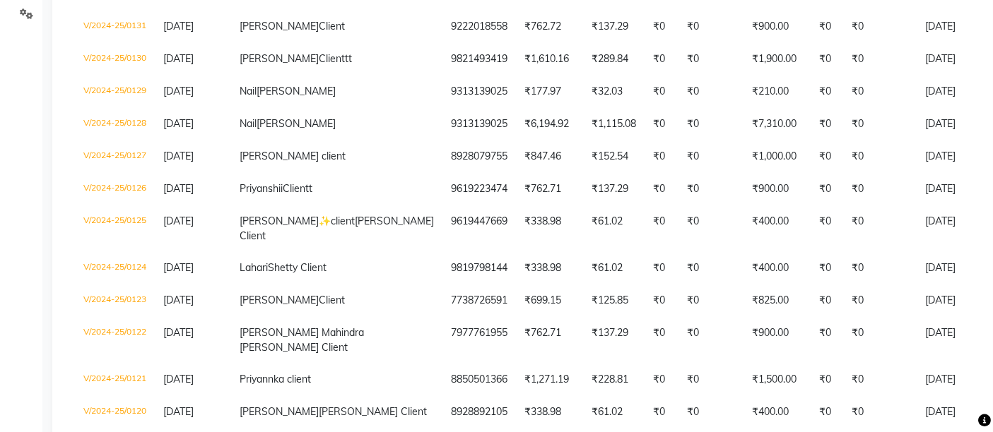
scroll to position [358, 0]
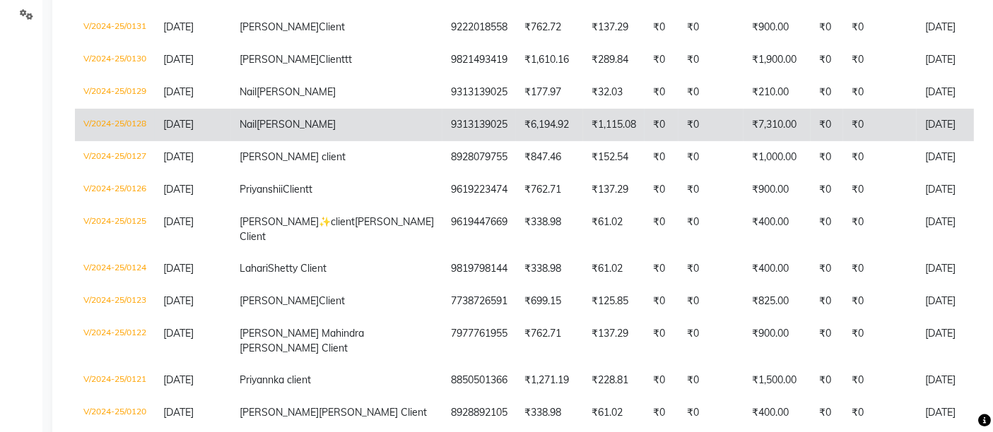
click at [678, 141] on td "₹0" at bounding box center [710, 125] width 65 height 32
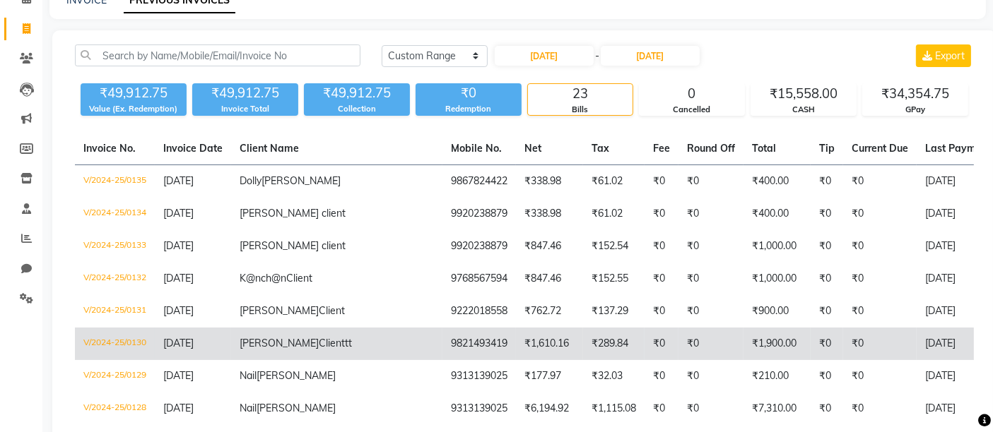
scroll to position [0, 0]
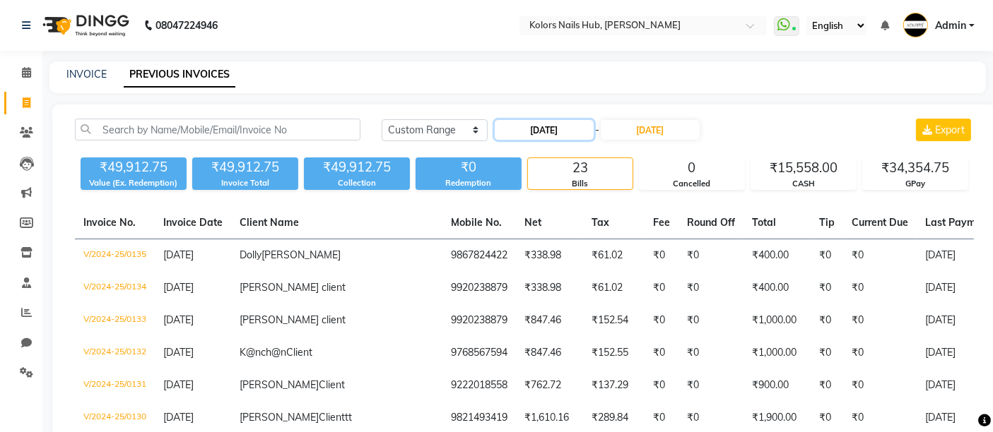
click at [525, 136] on input "28-11-2024" at bounding box center [543, 130] width 99 height 20
select select "11"
select select "2024"
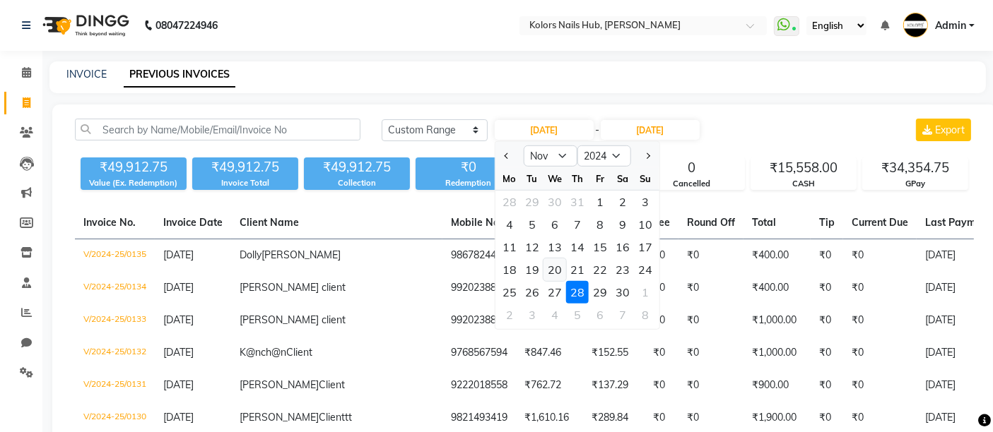
click at [554, 263] on div "20" at bounding box center [554, 270] width 23 height 23
type input "20-11-2024"
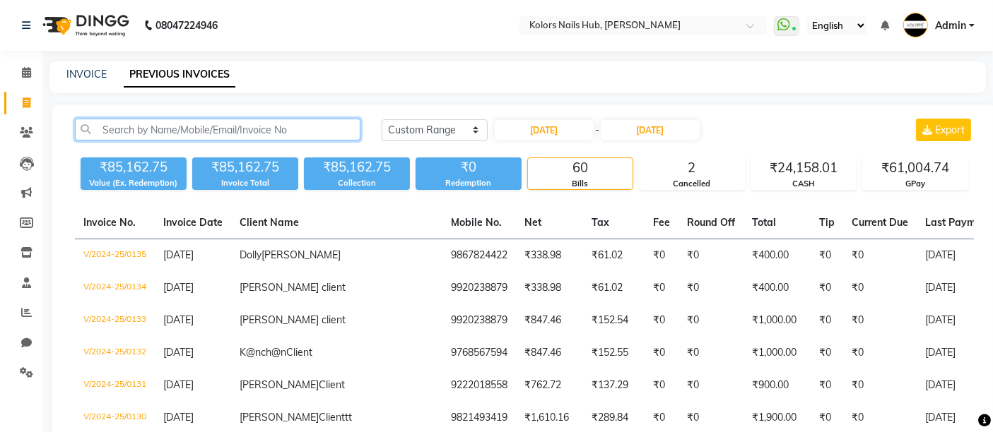
click at [314, 133] on input "text" at bounding box center [217, 130] width 285 height 22
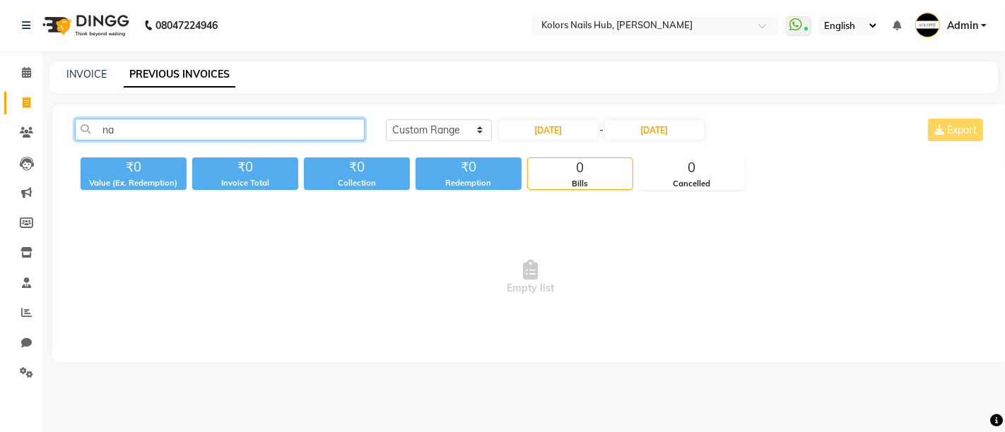
type input "n"
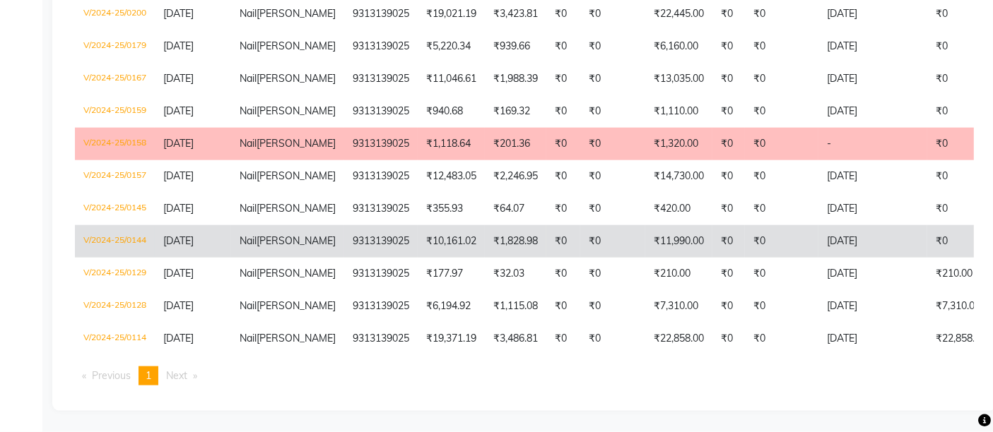
scroll to position [2322, 0]
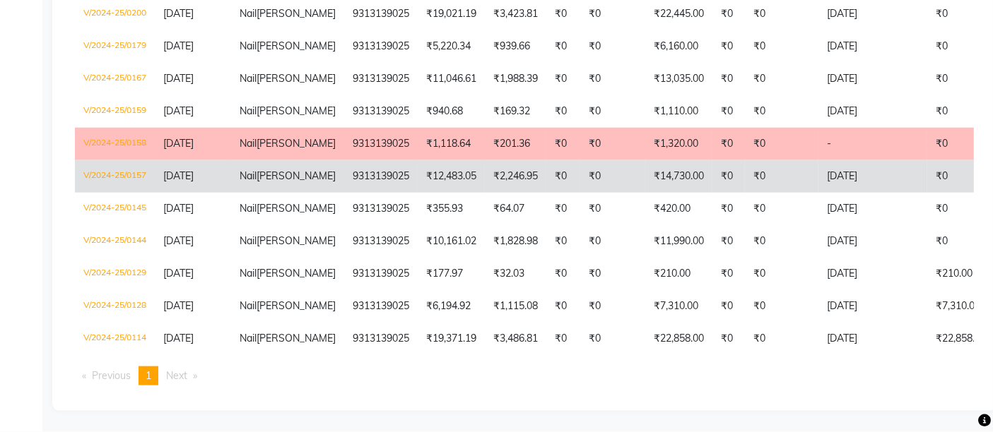
type input "Nail"
click at [424, 160] on td "₹12,483.05" at bounding box center [450, 176] width 67 height 32
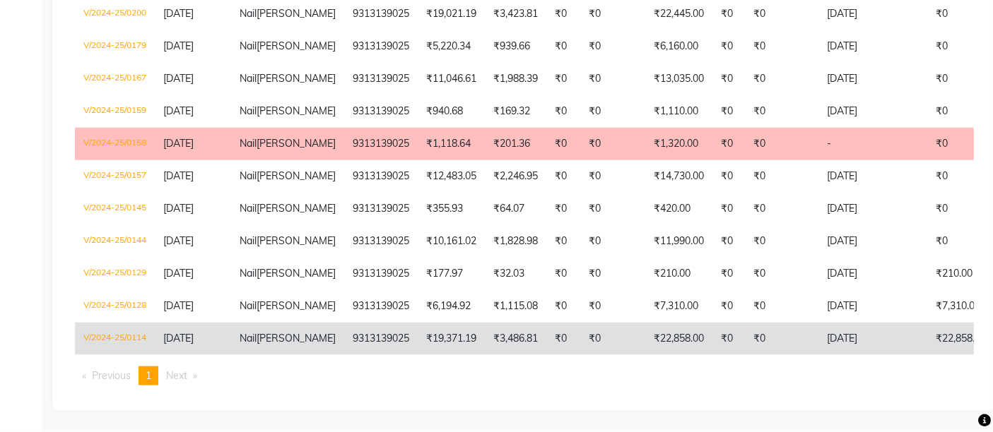
click at [433, 352] on td "₹19,371.19" at bounding box center [450, 339] width 67 height 32
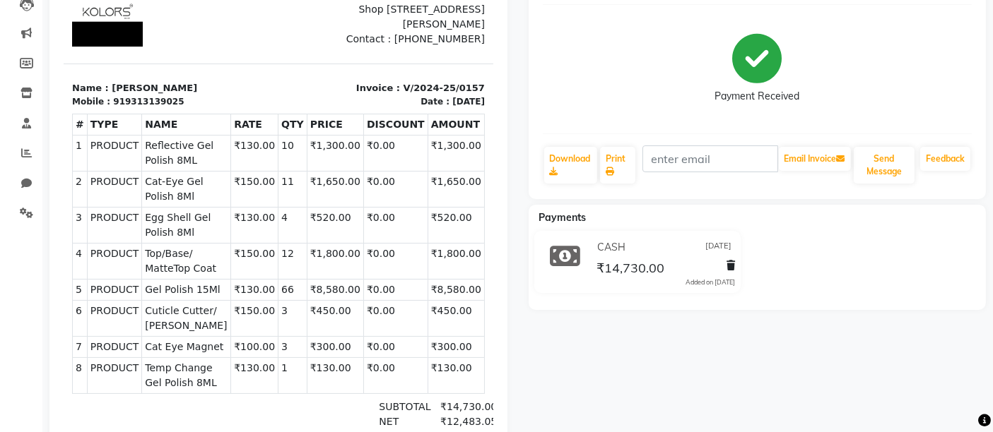
scroll to position [163, 0]
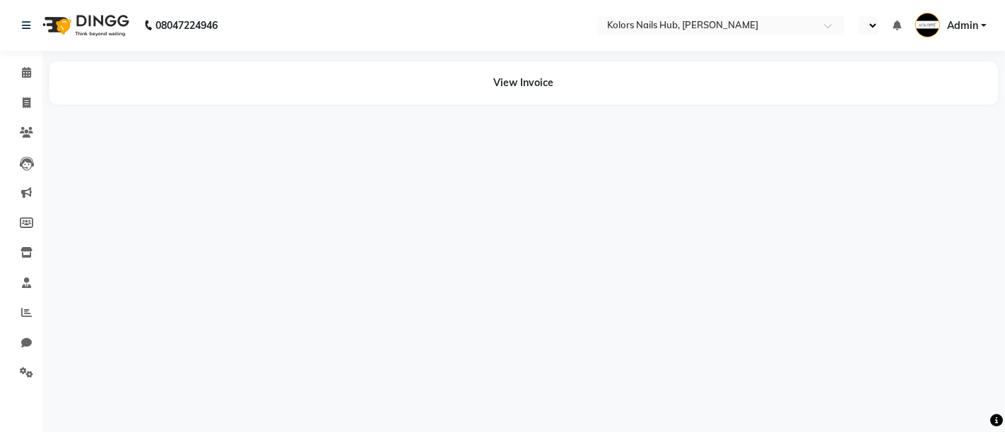
select select "en"
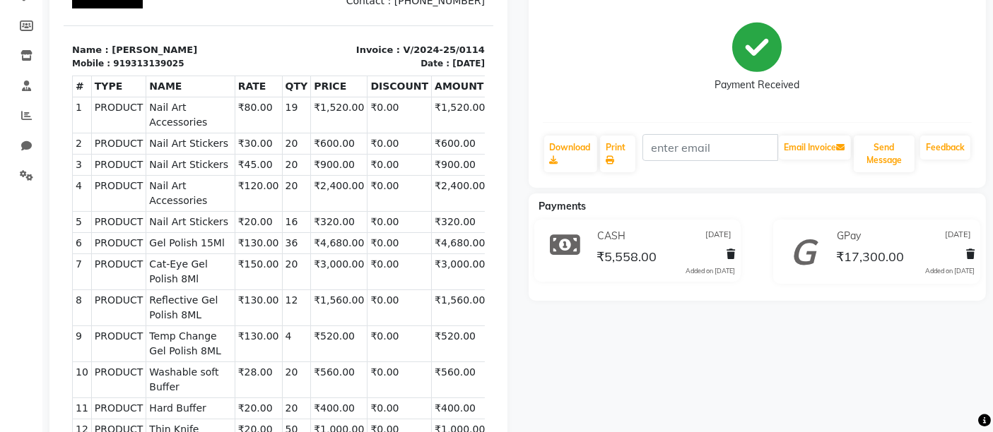
scroll to position [198, 0]
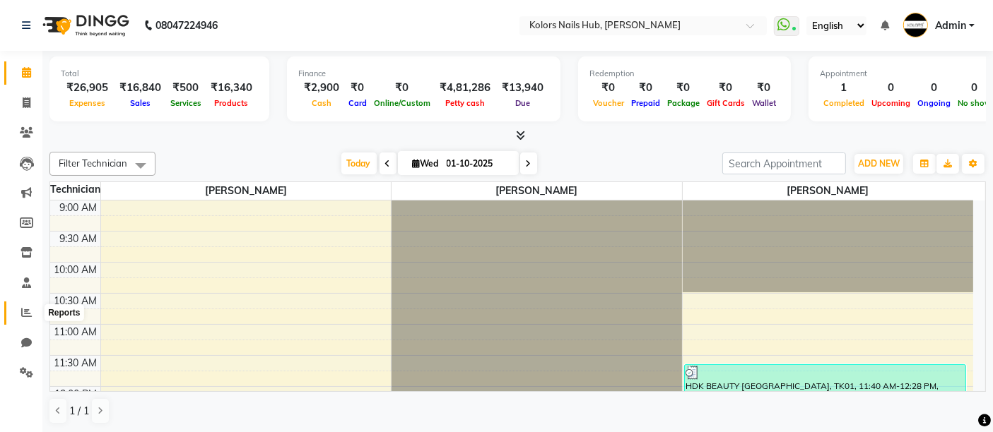
click at [25, 315] on icon at bounding box center [26, 312] width 11 height 11
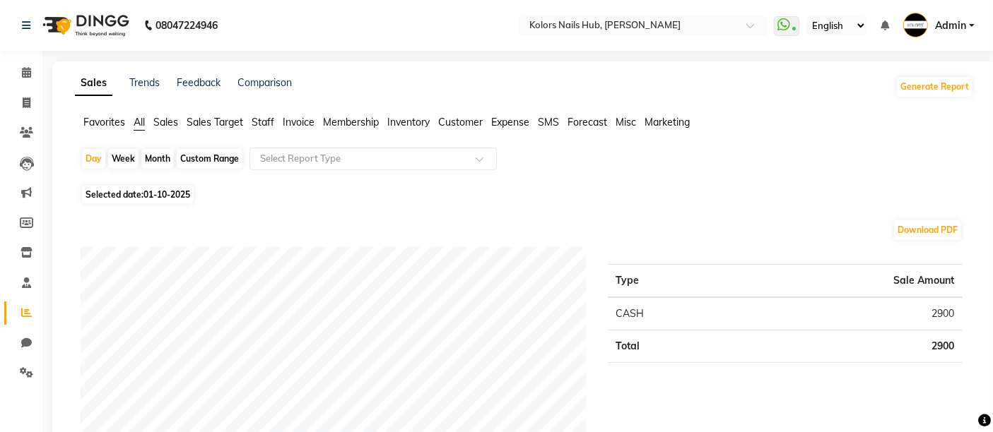
click at [523, 117] on span "Expense" at bounding box center [510, 122] width 38 height 13
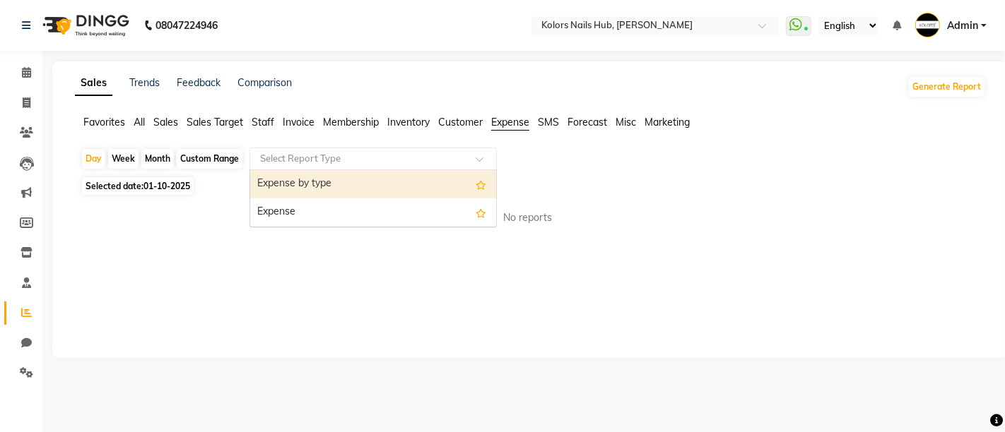
click at [365, 161] on input "text" at bounding box center [358, 159] width 203 height 14
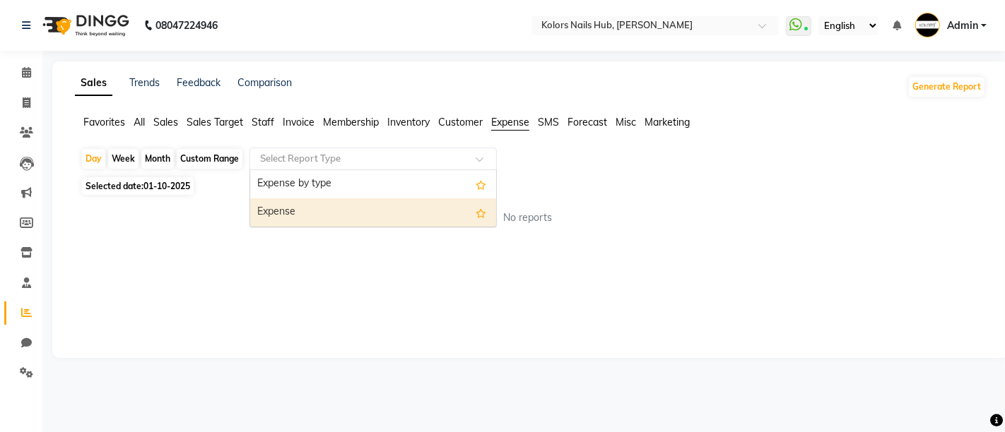
click at [365, 208] on div "Expense" at bounding box center [373, 213] width 246 height 28
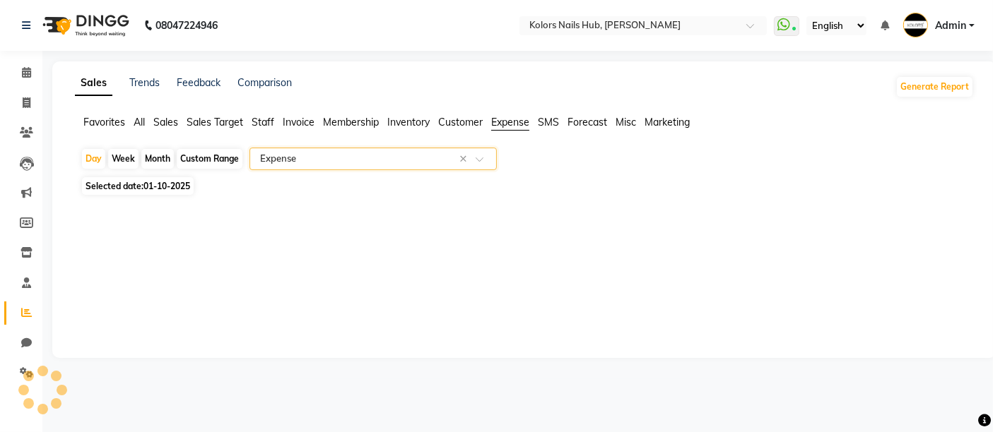
select select "full_report"
select select "csv"
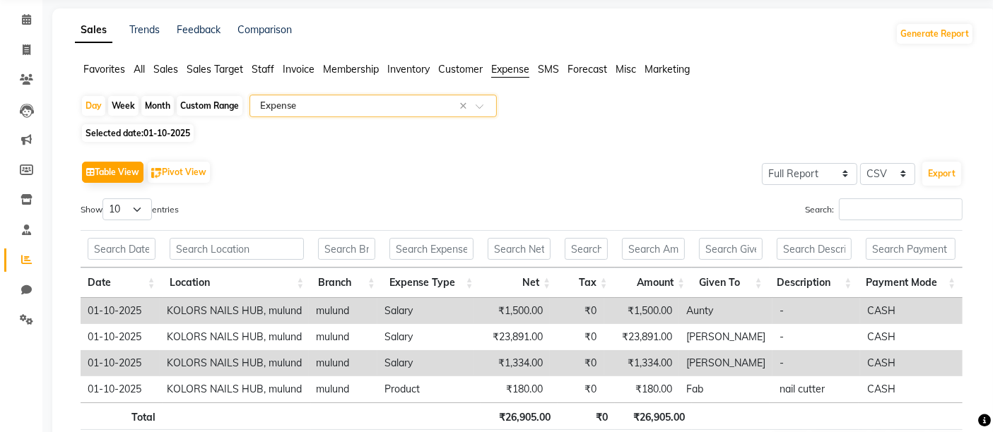
scroll to position [57, 0]
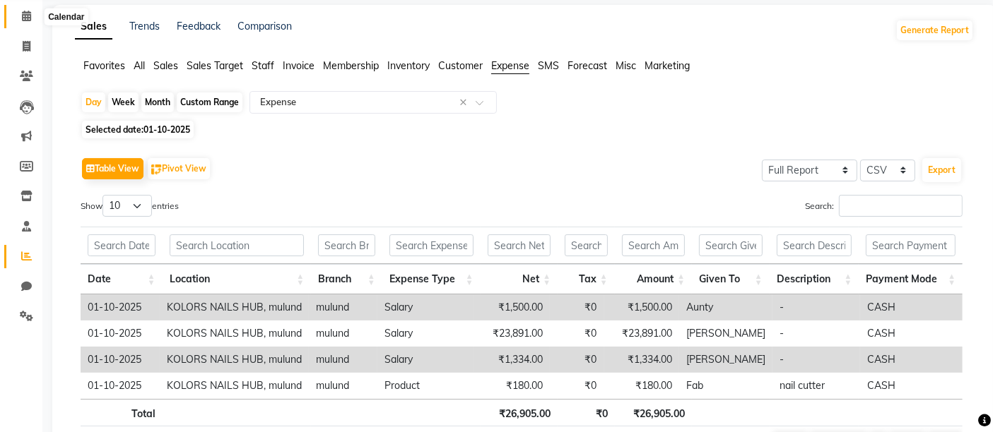
click at [28, 17] on icon at bounding box center [26, 16] width 9 height 11
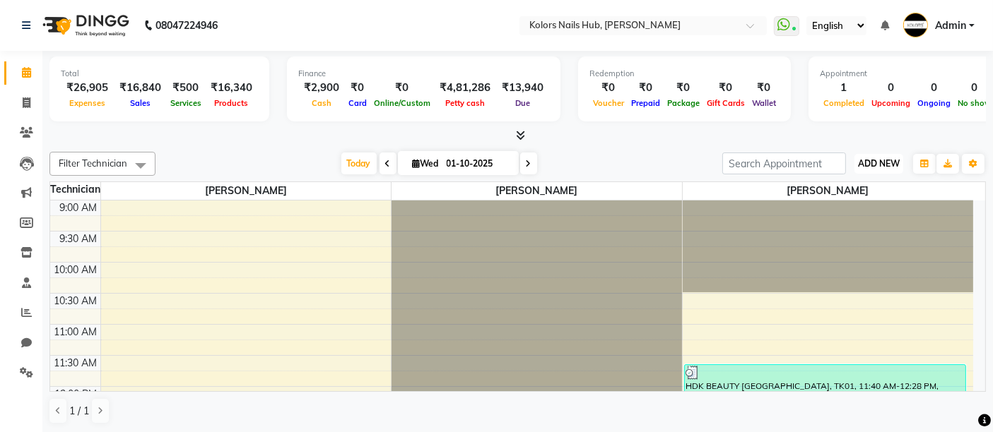
click at [893, 156] on button "ADD NEW Toggle Dropdown" at bounding box center [878, 164] width 49 height 20
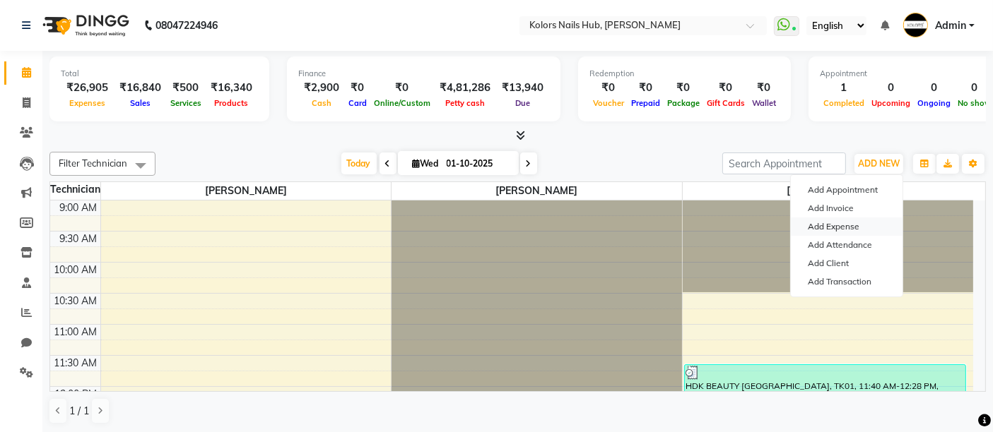
click at [851, 230] on link "Add Expense" at bounding box center [846, 227] width 112 height 18
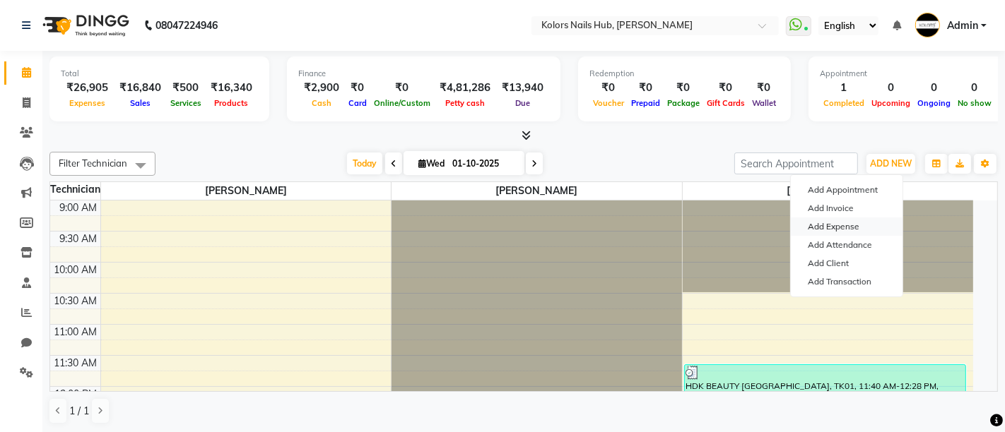
select select "1"
select select "6199"
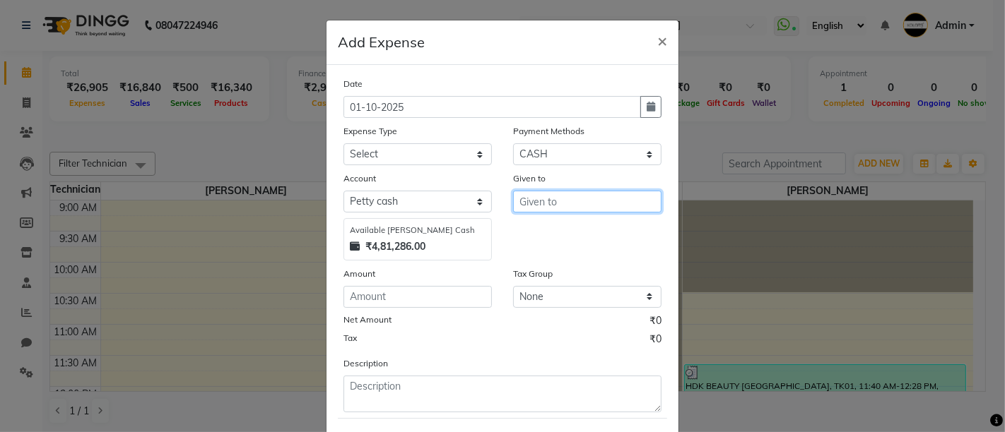
click at [563, 201] on input "text" at bounding box center [587, 202] width 148 height 22
click at [571, 232] on button "Ki rti" at bounding box center [570, 231] width 112 height 23
type input "[PERSON_NAME]"
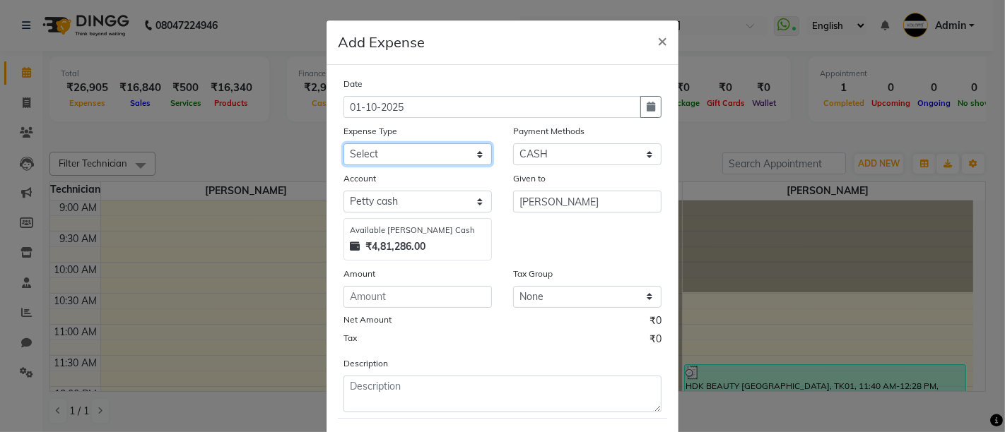
click at [429, 150] on select "Select Advance Salary Bank charges Car maintenance Cash transfer to bank Cash t…" at bounding box center [417, 154] width 148 height 22
click at [432, 153] on select "Select Advance Salary Bank charges Car maintenance Cash transfer to bank Cash t…" at bounding box center [417, 154] width 148 height 22
select select "2"
click at [432, 153] on select "Select Advance Salary Bank charges Car maintenance Cash transfer to bank Cash t…" at bounding box center [417, 154] width 148 height 22
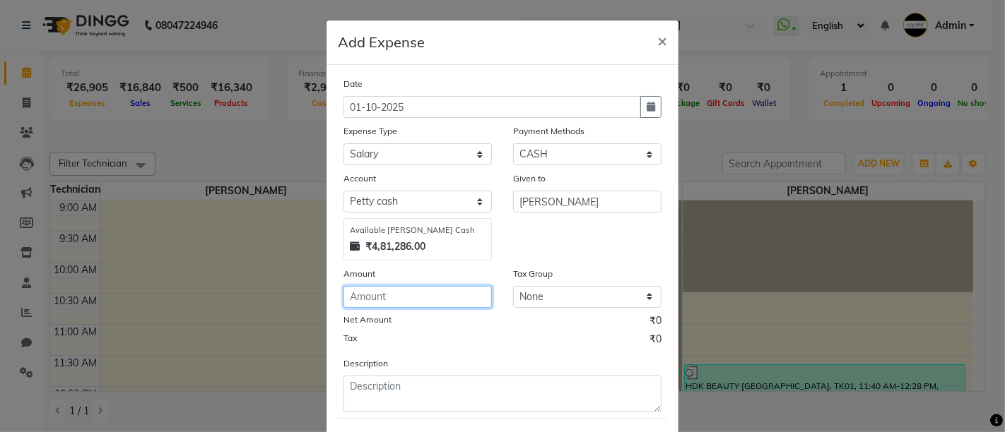
click at [399, 293] on input "number" at bounding box center [417, 297] width 148 height 22
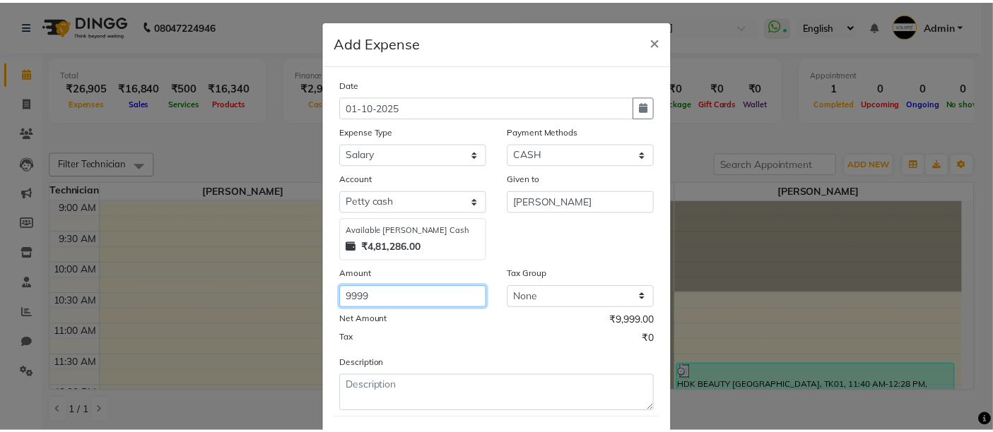
scroll to position [71, 0]
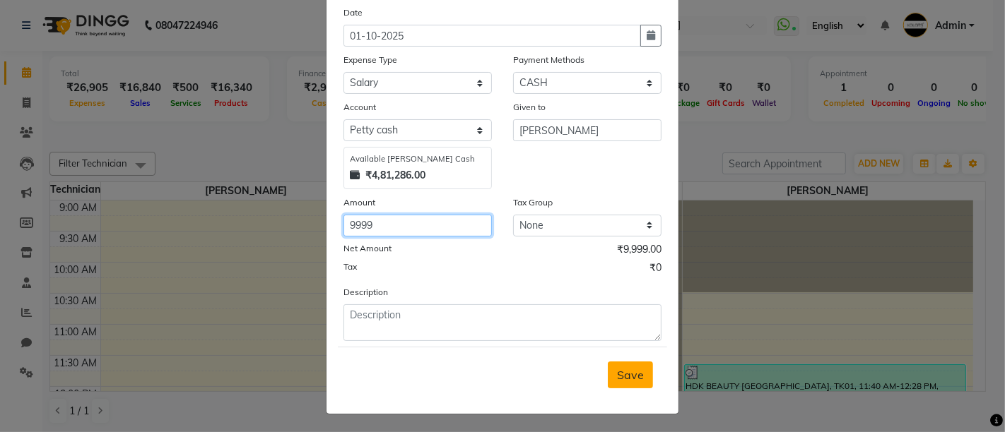
type input "9999"
click at [641, 371] on button "Save" at bounding box center [630, 375] width 45 height 27
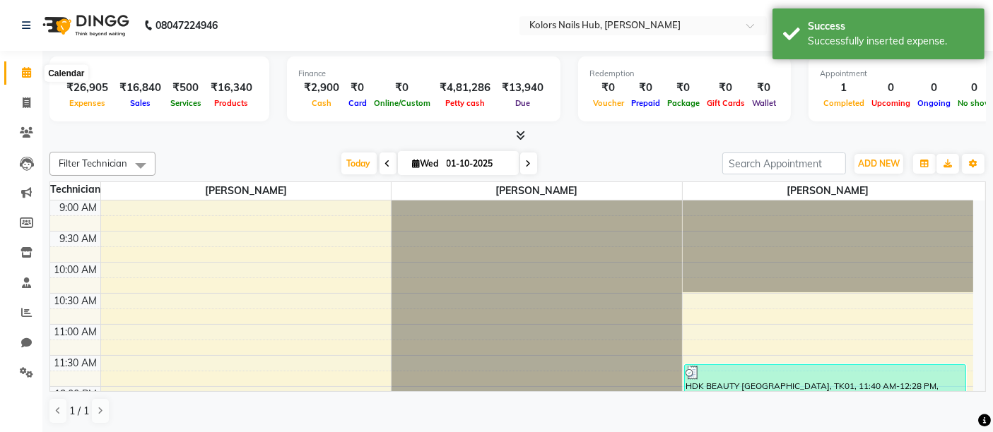
click at [30, 76] on icon at bounding box center [26, 72] width 9 height 11
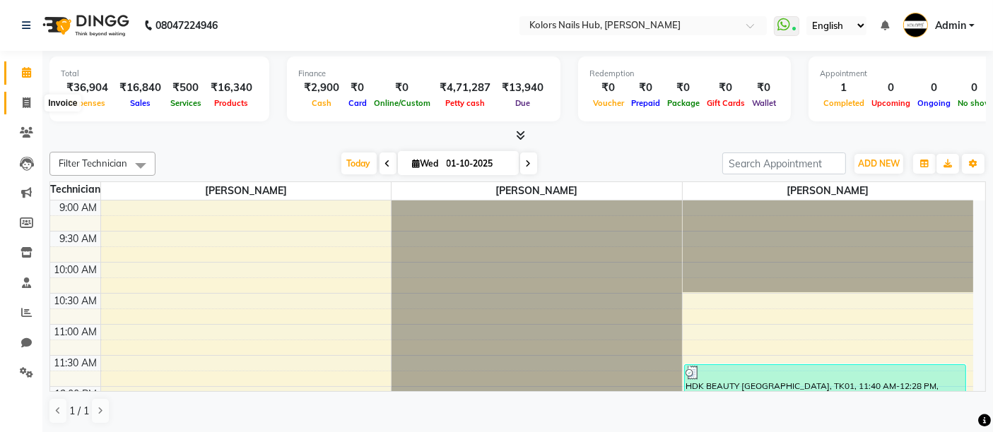
click at [30, 98] on span at bounding box center [26, 103] width 25 height 16
select select "7121"
select select "service"
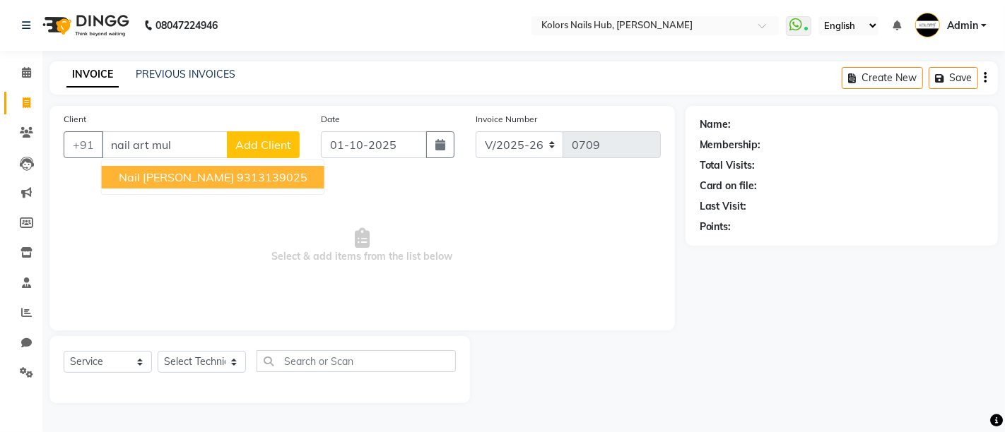
click at [175, 186] on button "Nail Art Mulund 9313139025" at bounding box center [213, 177] width 223 height 23
type input "9313139025"
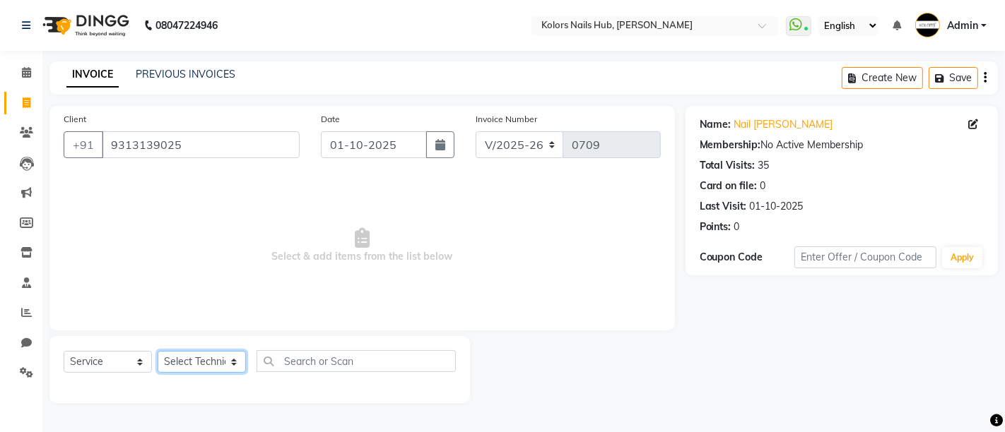
click at [219, 360] on select "Select Technician [PERSON_NAME] [PERSON_NAME]" at bounding box center [202, 362] width 88 height 22
select select "66923"
click at [158, 351] on select "Select Technician [PERSON_NAME] [PERSON_NAME]" at bounding box center [202, 362] width 88 height 22
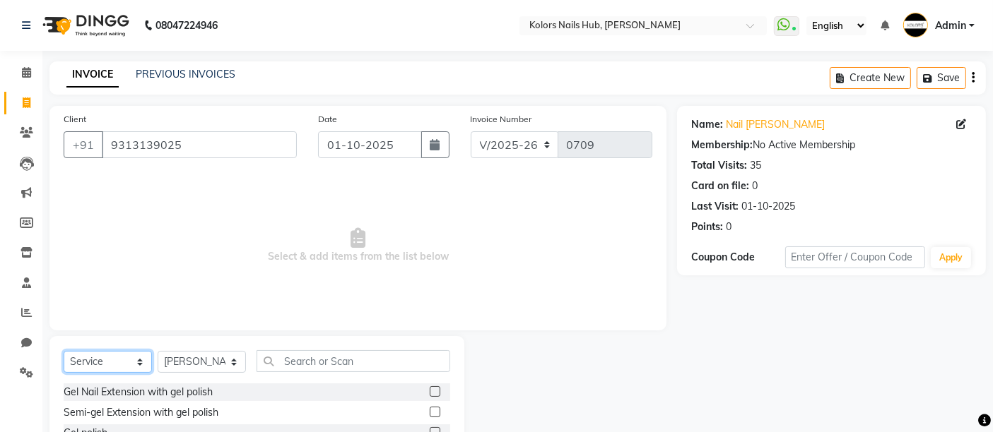
click at [103, 369] on select "Select Service Product Membership Package Voucher Prepaid Gift Card" at bounding box center [108, 362] width 88 height 22
select select "product"
click at [64, 351] on select "Select Service Product Membership Package Voucher Prepaid Gift Card" at bounding box center [108, 362] width 88 height 22
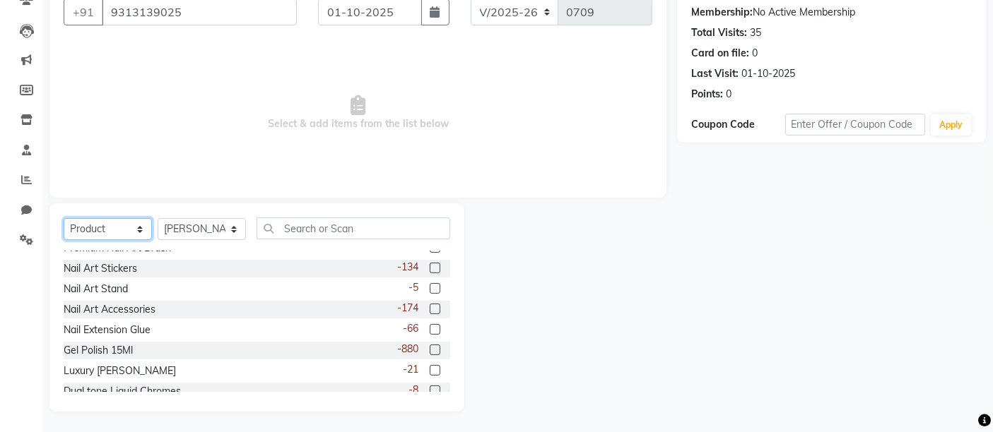
scroll to position [718, 0]
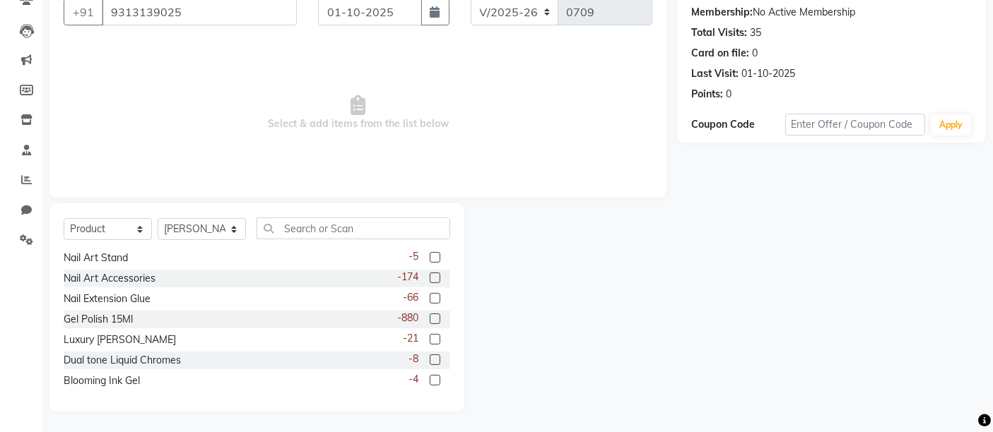
click at [429, 321] on label at bounding box center [434, 319] width 11 height 11
click at [429, 321] on input "checkbox" at bounding box center [433, 319] width 9 height 9
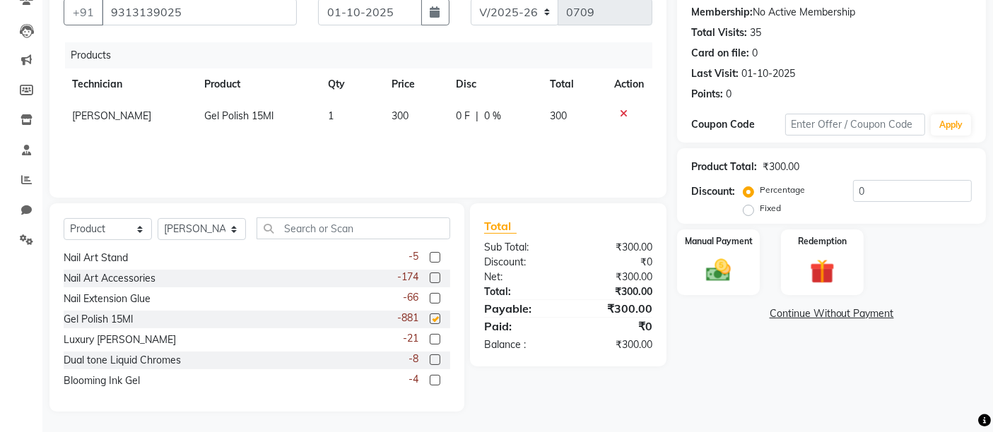
checkbox input "false"
click at [399, 117] on span "300" at bounding box center [399, 115] width 17 height 13
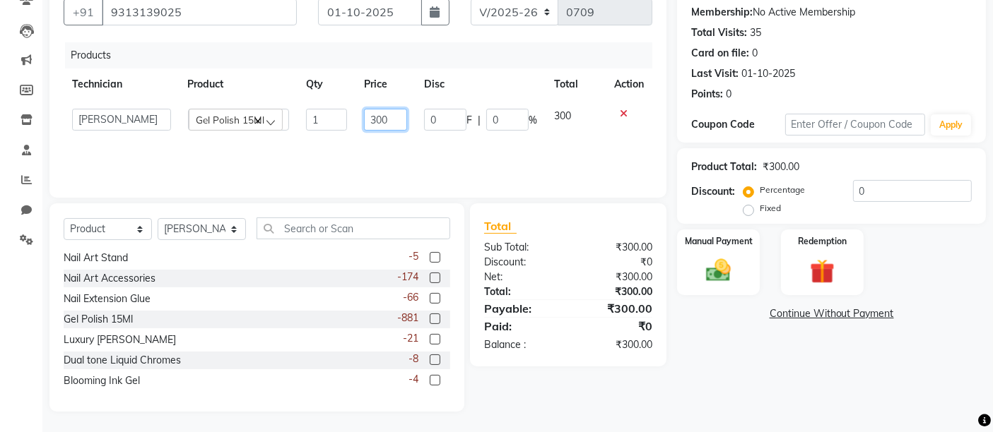
click at [377, 112] on input "300" at bounding box center [385, 120] width 43 height 22
type input "100"
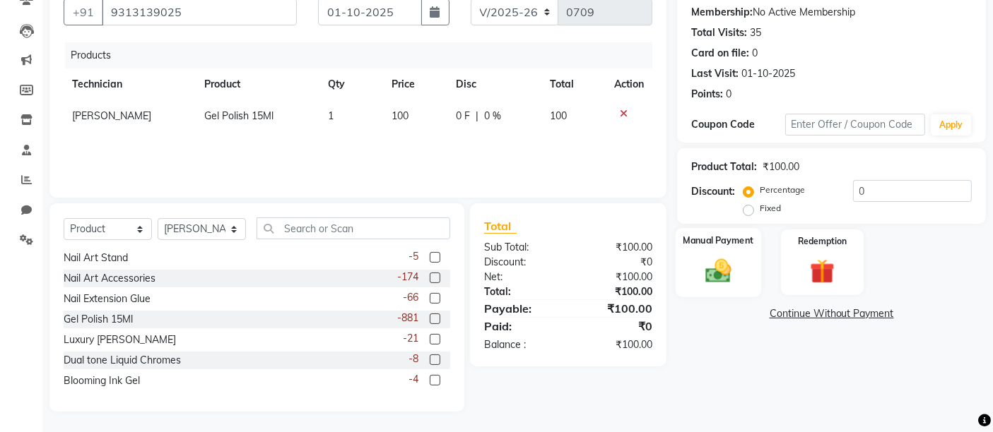
click at [750, 273] on div "Manual Payment" at bounding box center [717, 262] width 85 height 69
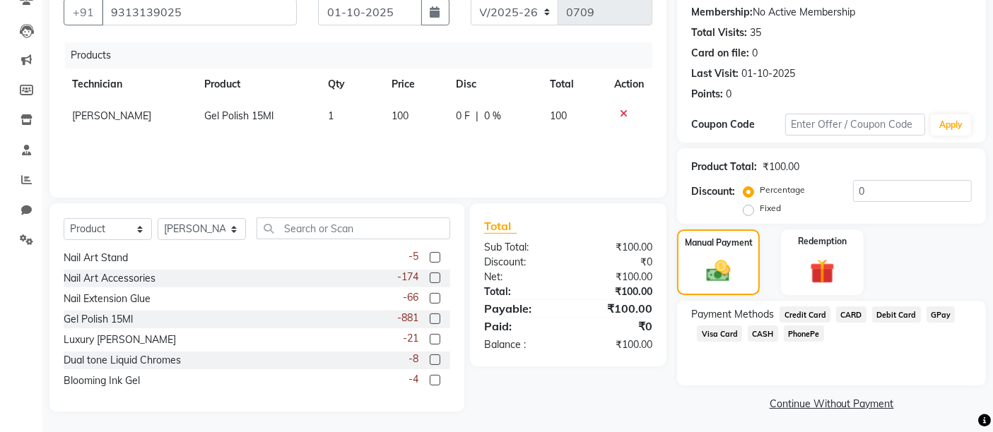
click at [934, 319] on span "GPay" at bounding box center [940, 315] width 29 height 16
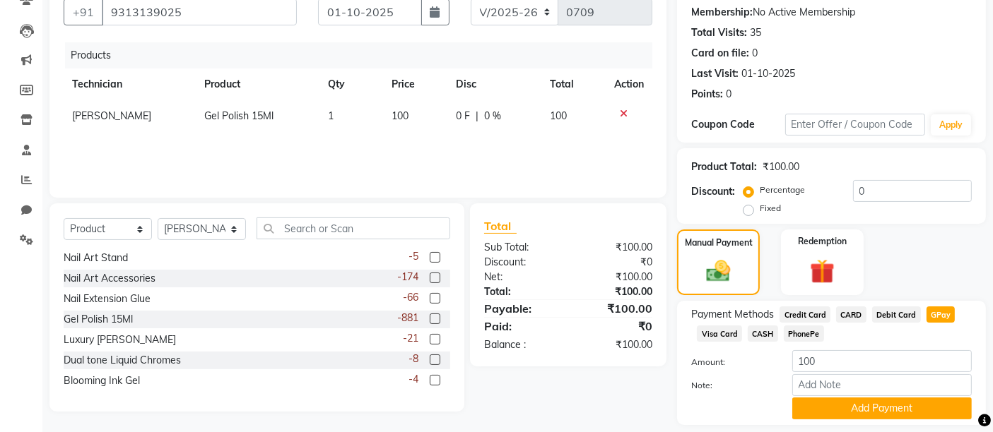
scroll to position [175, 0]
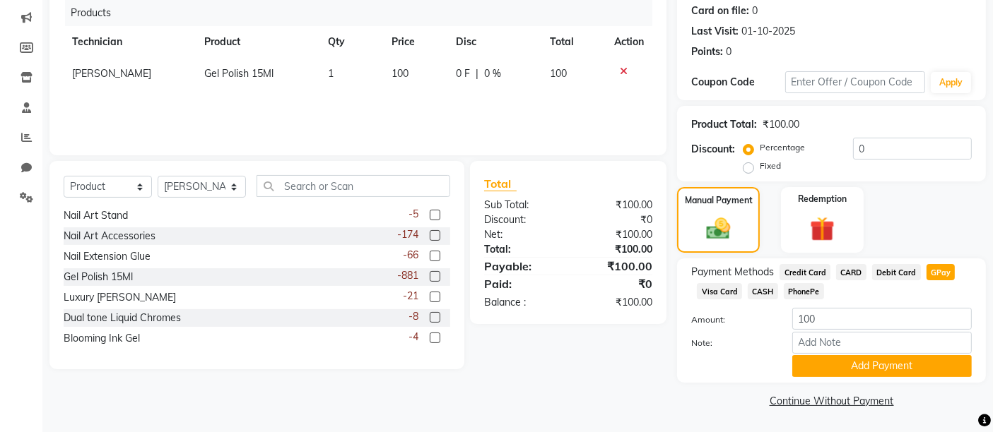
click at [760, 293] on span "CASH" at bounding box center [762, 291] width 30 height 16
click at [827, 373] on button "Add Payment" at bounding box center [881, 366] width 179 height 22
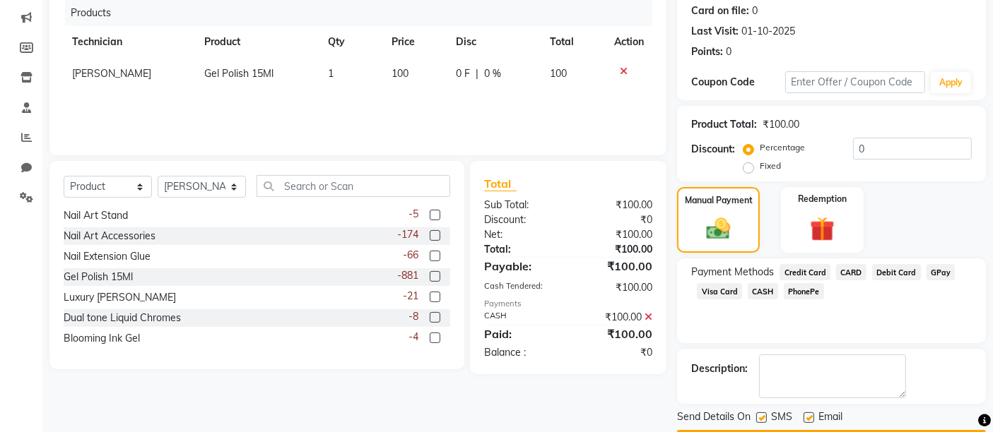
scroll to position [215, 0]
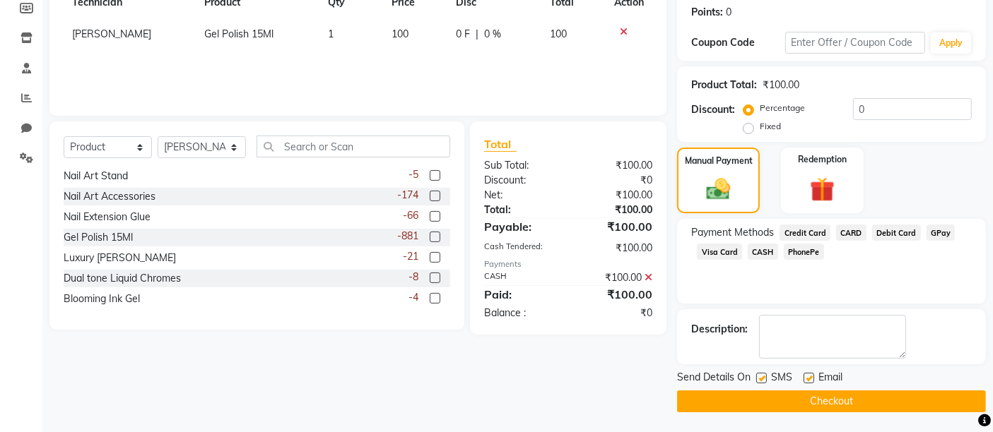
click at [817, 391] on button "Checkout" at bounding box center [831, 402] width 309 height 22
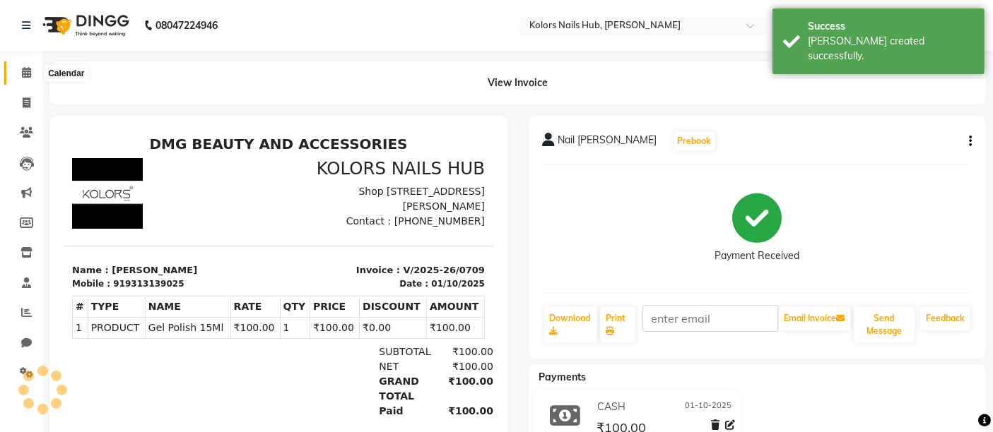
click at [23, 67] on icon at bounding box center [26, 72] width 9 height 11
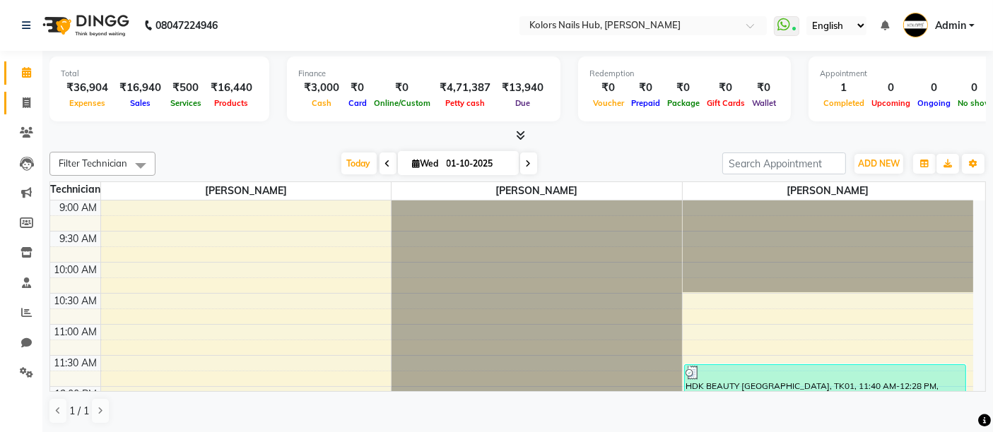
click at [26, 105] on icon at bounding box center [27, 102] width 8 height 11
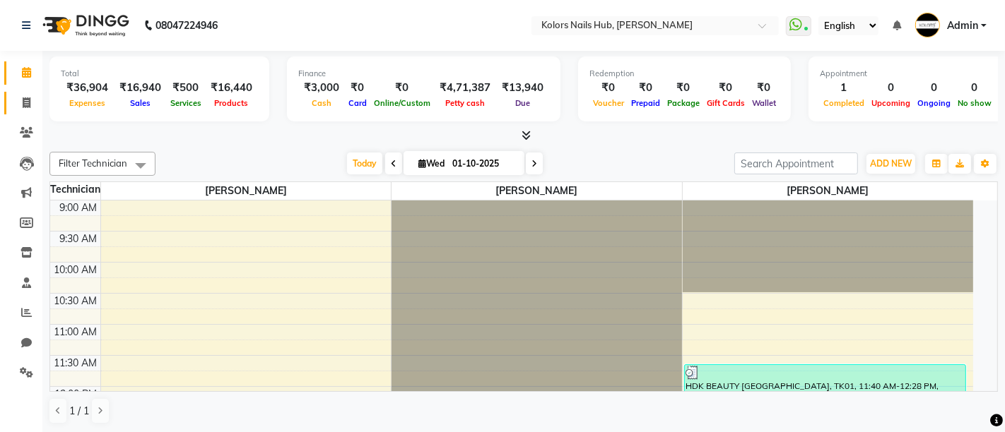
select select "7121"
select select "service"
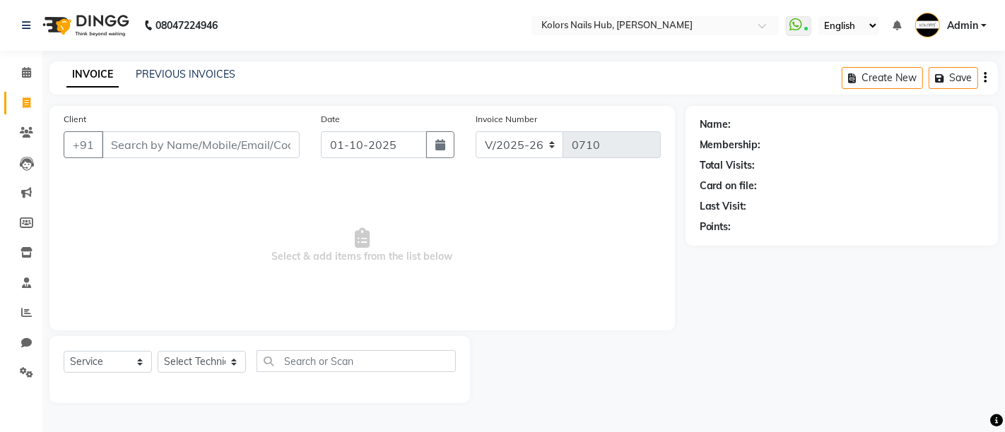
click at [203, 67] on div "PREVIOUS INVOICES" at bounding box center [186, 74] width 100 height 15
click at [203, 71] on link "PREVIOUS INVOICES" at bounding box center [186, 74] width 100 height 13
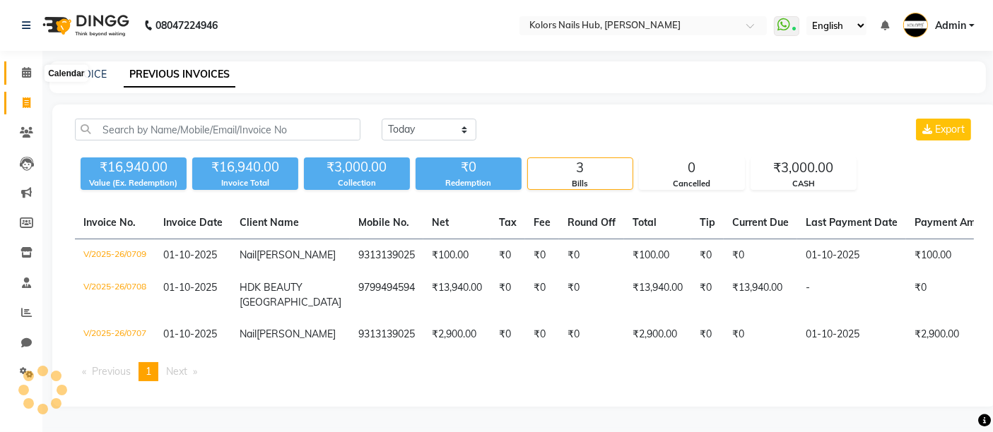
click at [28, 66] on span at bounding box center [26, 73] width 25 height 16
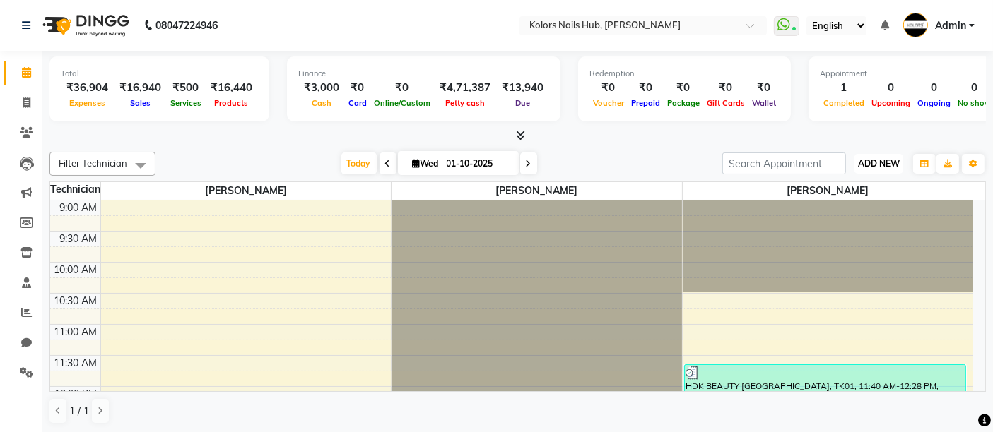
click at [867, 161] on span "ADD NEW" at bounding box center [879, 163] width 42 height 11
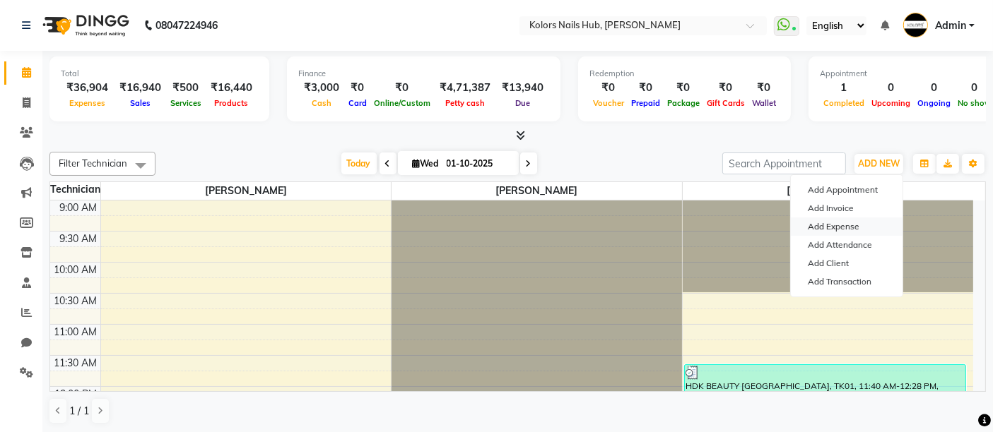
click at [843, 229] on link "Add Expense" at bounding box center [846, 227] width 112 height 18
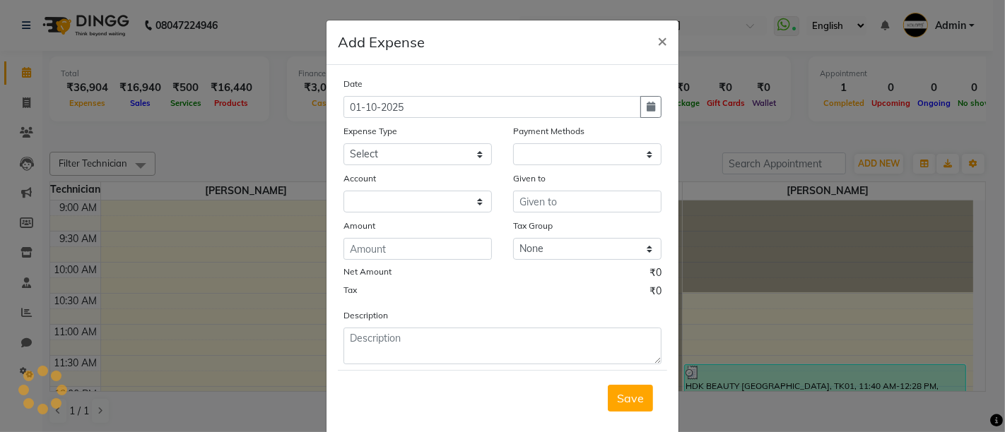
select select "1"
select select "6199"
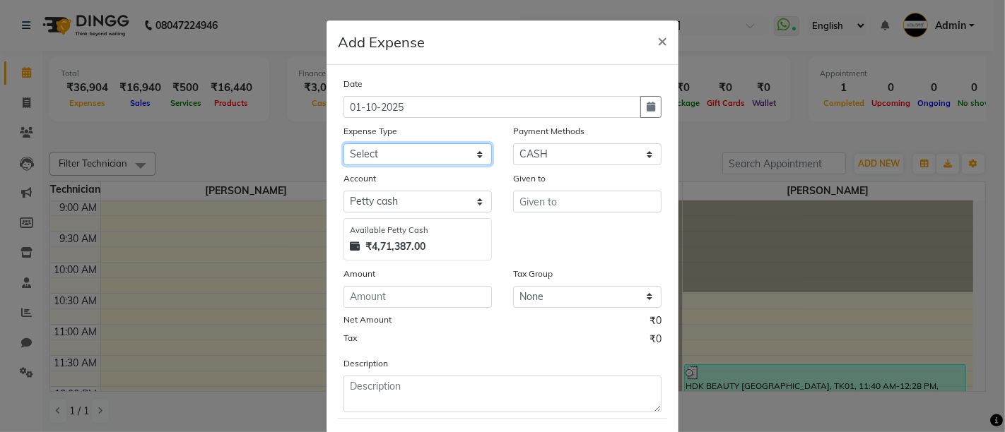
click at [402, 146] on select "Select Advance Salary Bank charges Car maintenance Cash transfer to bank Cash t…" at bounding box center [417, 154] width 148 height 22
select select "17"
click at [402, 146] on select "Select Advance Salary Bank charges Car maintenance Cash transfer to bank Cash t…" at bounding box center [417, 154] width 148 height 22
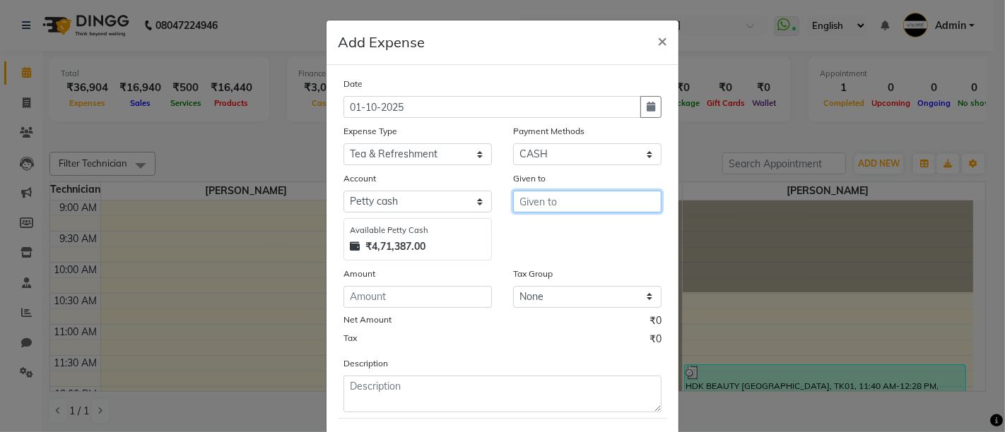
click at [563, 193] on input "text" at bounding box center [587, 202] width 148 height 22
type input "chai"
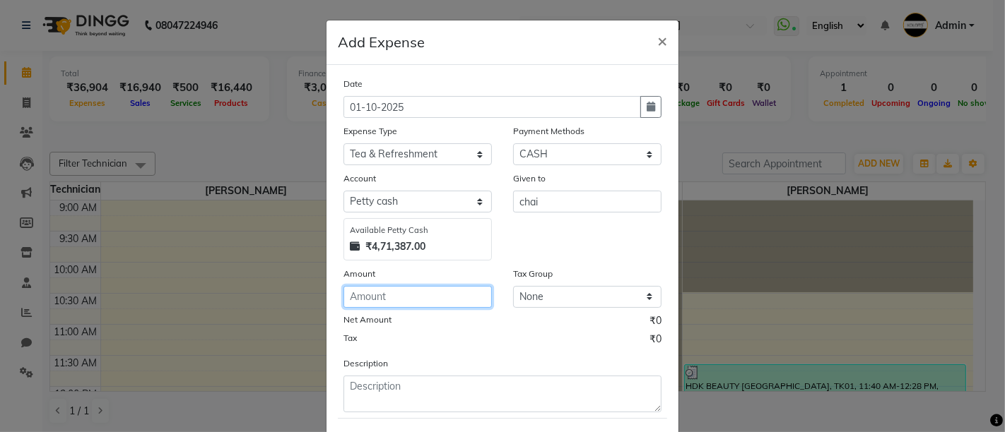
click at [448, 288] on input "number" at bounding box center [417, 297] width 148 height 22
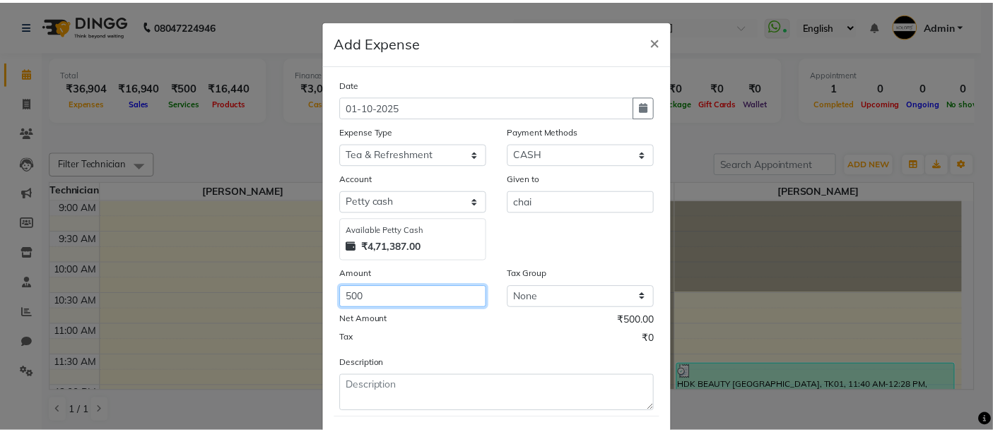
scroll to position [71, 0]
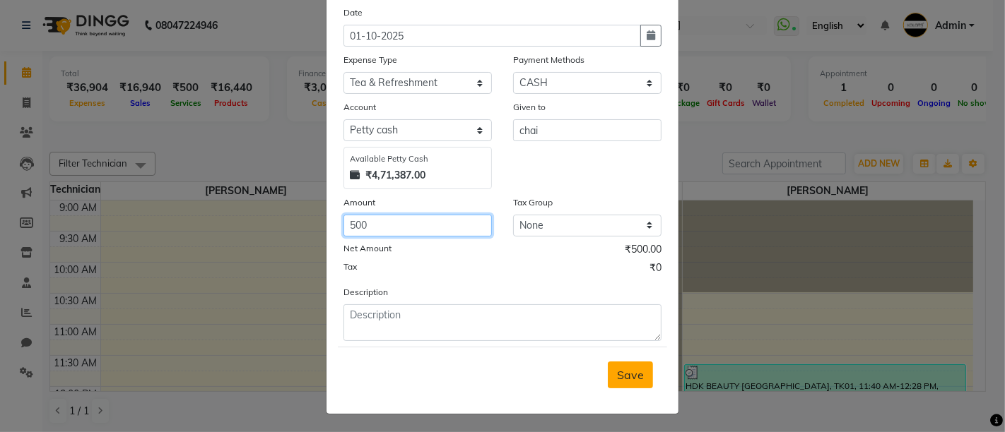
type input "500"
click at [617, 372] on span "Save" at bounding box center [630, 375] width 27 height 14
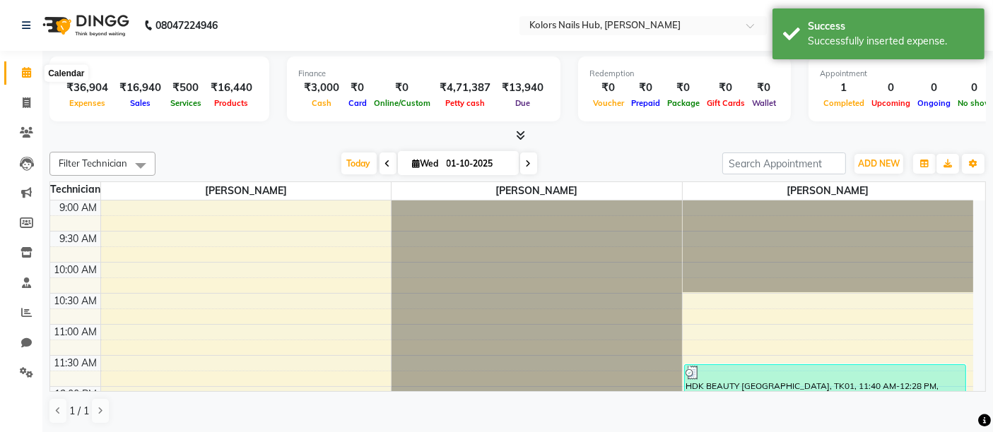
click at [31, 69] on span at bounding box center [26, 73] width 25 height 16
click at [867, 156] on button "ADD NEW Toggle Dropdown" at bounding box center [878, 164] width 49 height 20
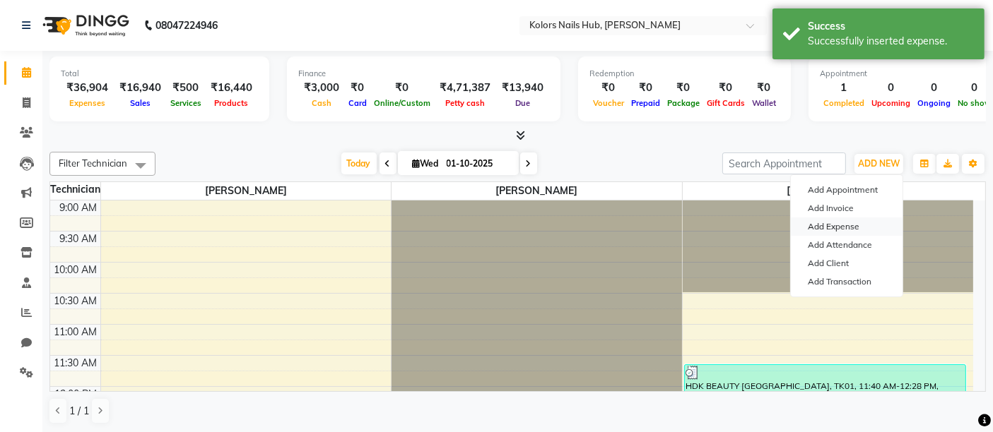
click at [894, 223] on link "Add Expense" at bounding box center [846, 227] width 112 height 18
select select "1"
select select "6199"
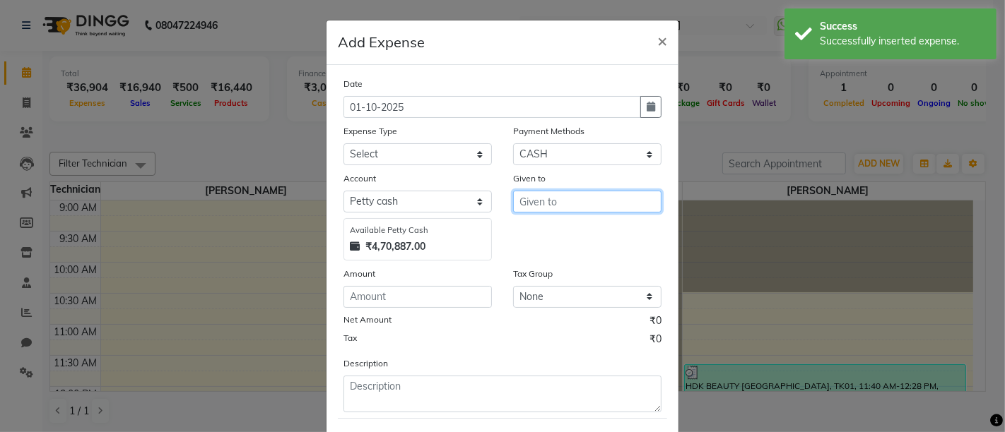
click at [543, 199] on input "text" at bounding box center [587, 202] width 148 height 22
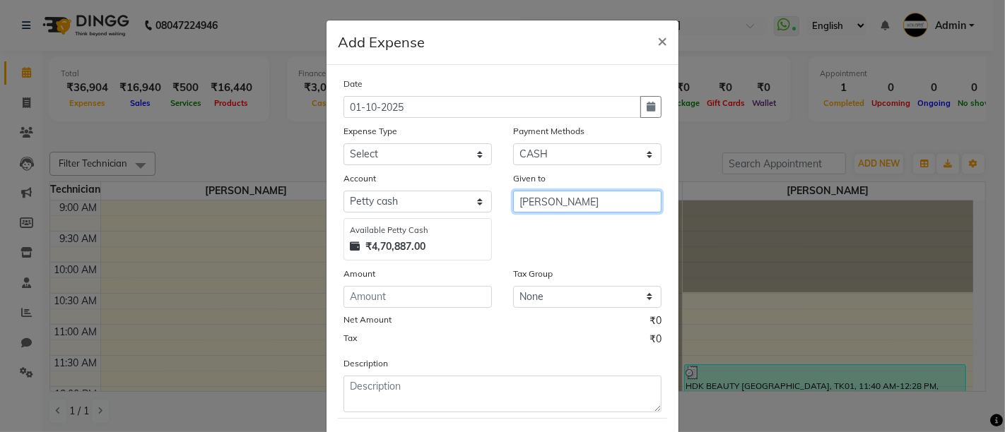
type input "presson"
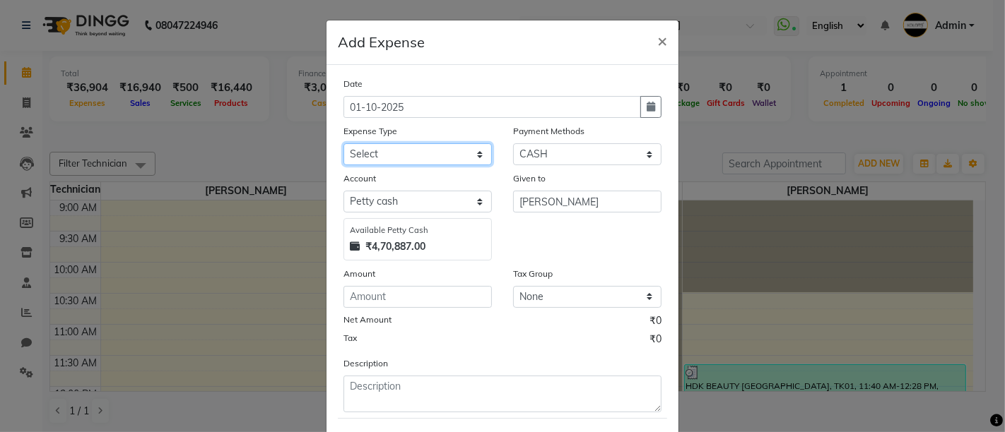
click at [392, 155] on select "Select Advance Salary Bank charges Car maintenance Cash transfer to bank Cash t…" at bounding box center [417, 154] width 148 height 22
select select "8"
click at [392, 155] on select "Select Advance Salary Bank charges Car maintenance Cash transfer to bank Cash t…" at bounding box center [417, 154] width 148 height 22
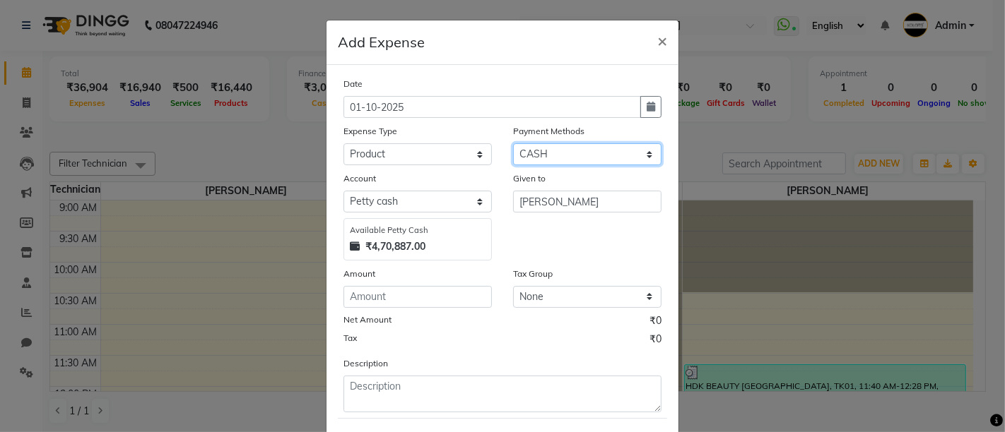
click at [559, 162] on select "Select Wallet Points Credit Card CARD Debit Card GPay Visa Card Prepaid Gift Ca…" at bounding box center [587, 154] width 148 height 22
select select "5"
select select "6200"
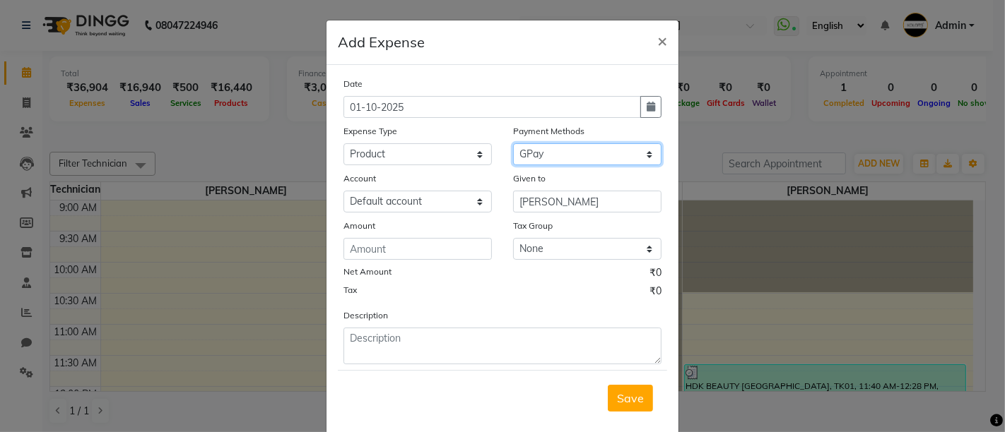
click at [561, 151] on select "Select Wallet Points Credit Card CARD Debit Card GPay Visa Card Prepaid Gift Ca…" at bounding box center [587, 154] width 148 height 22
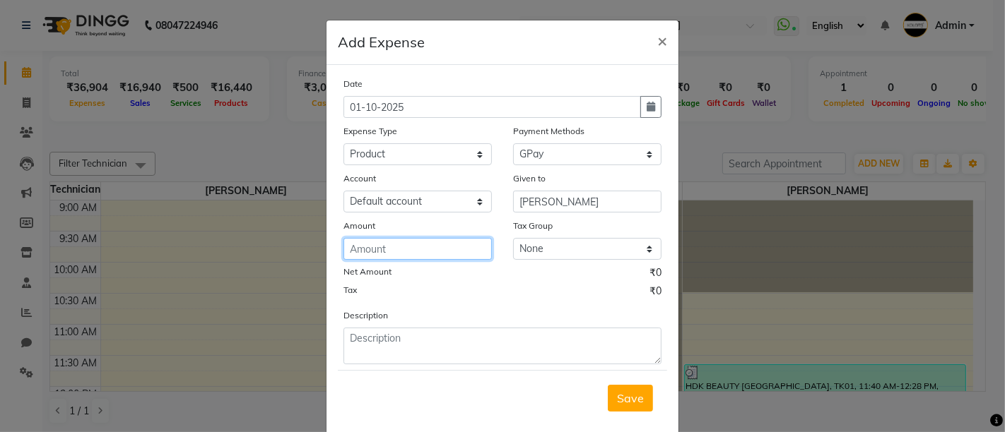
click at [462, 252] on input "number" at bounding box center [417, 249] width 148 height 22
type input "65296"
click at [637, 398] on span "Save" at bounding box center [630, 398] width 27 height 14
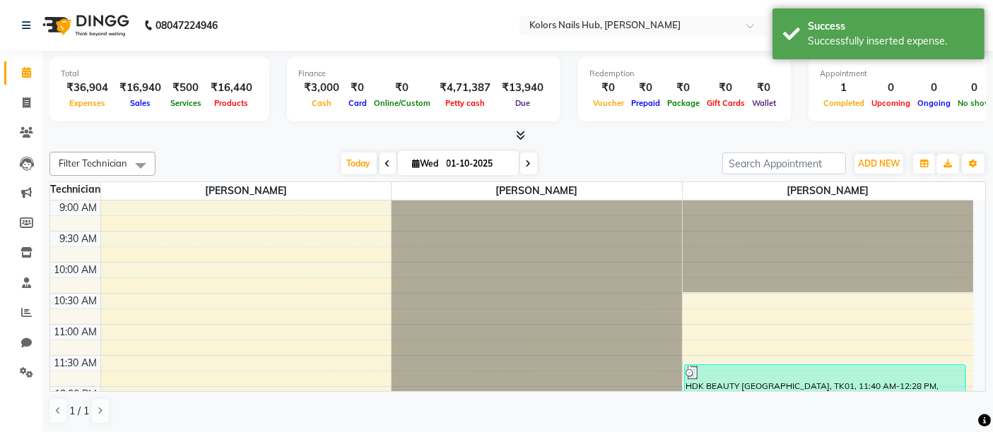
click at [30, 61] on link "Calendar" at bounding box center [21, 72] width 34 height 23
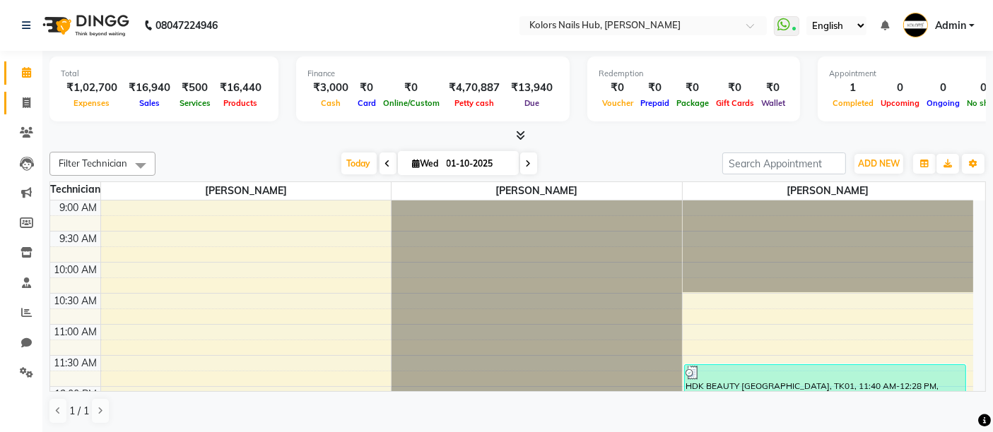
click at [19, 93] on link "Invoice" at bounding box center [21, 103] width 34 height 23
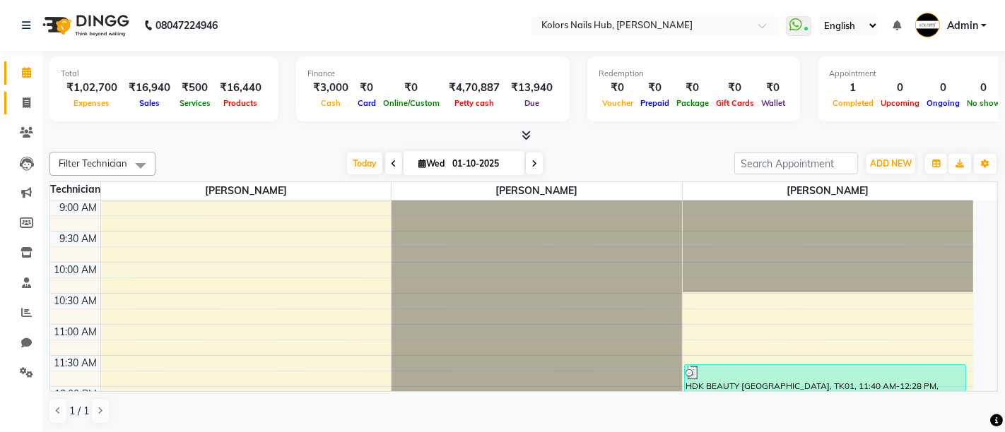
select select "7121"
select select "service"
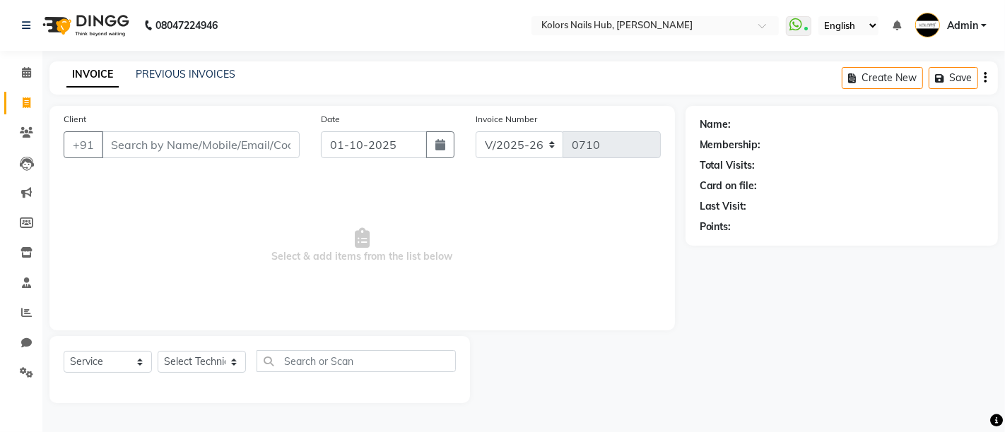
click at [172, 67] on div "PREVIOUS INVOICES" at bounding box center [186, 74] width 100 height 15
click at [175, 72] on link "PREVIOUS INVOICES" at bounding box center [186, 74] width 100 height 13
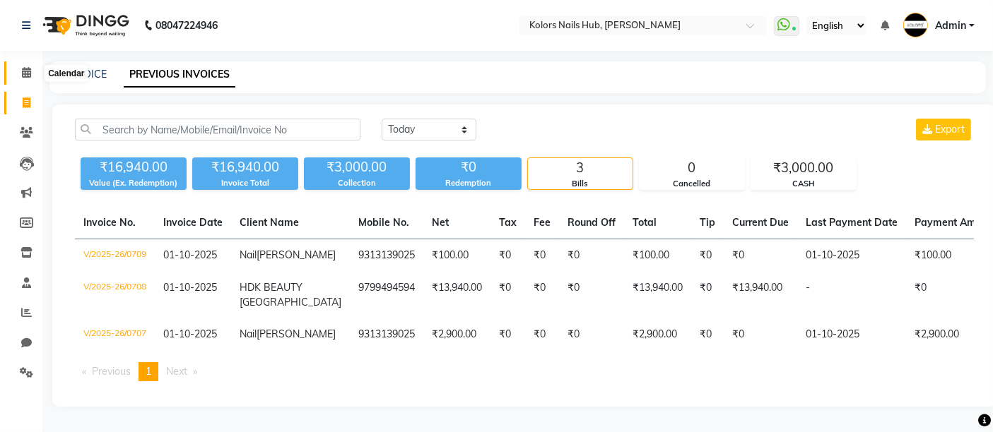
click at [26, 73] on icon at bounding box center [26, 72] width 9 height 11
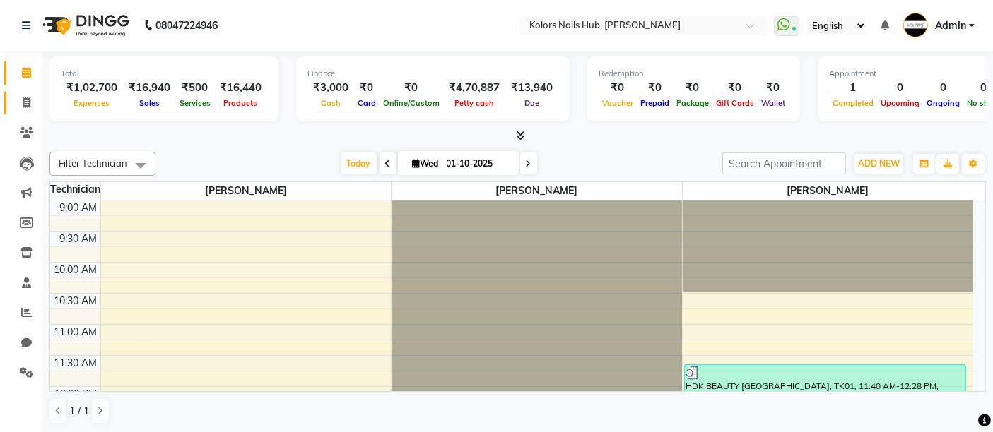
click at [18, 92] on link "Invoice" at bounding box center [21, 103] width 34 height 23
select select "7121"
select select "service"
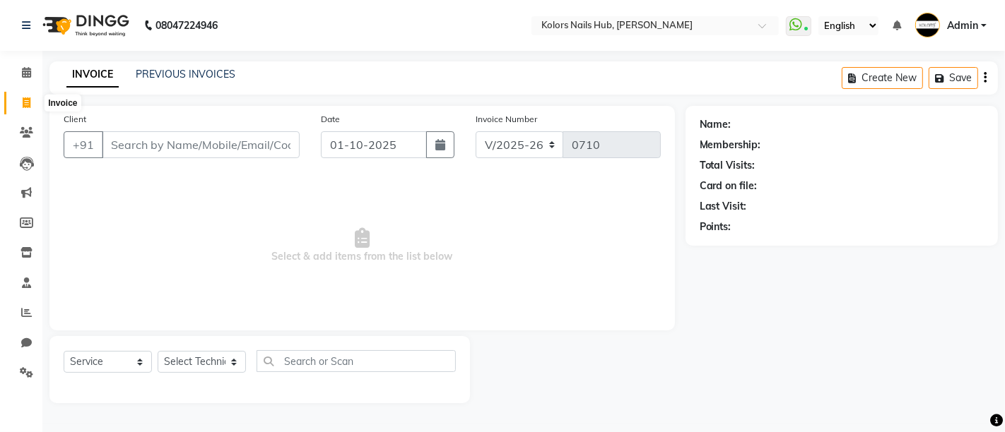
click at [28, 102] on icon at bounding box center [27, 102] width 8 height 11
select select "7121"
select select "service"
click at [30, 135] on icon at bounding box center [26, 132] width 13 height 11
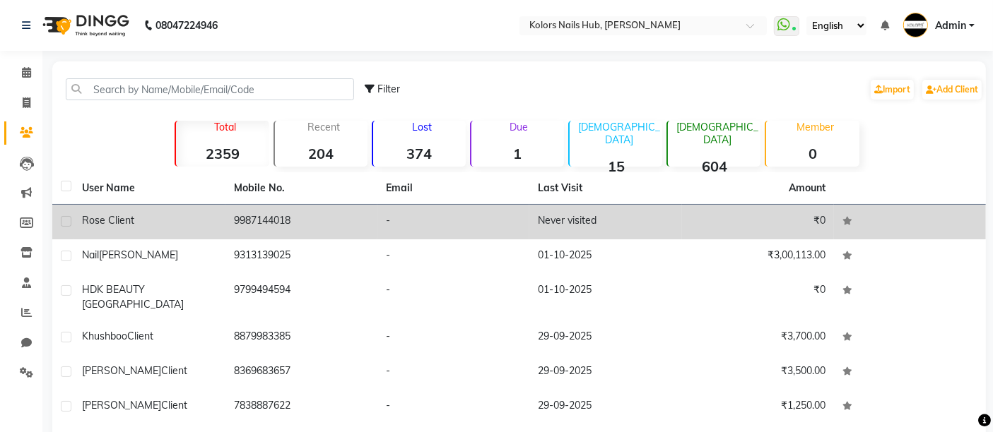
click at [153, 215] on div "Rose client" at bounding box center [149, 220] width 135 height 15
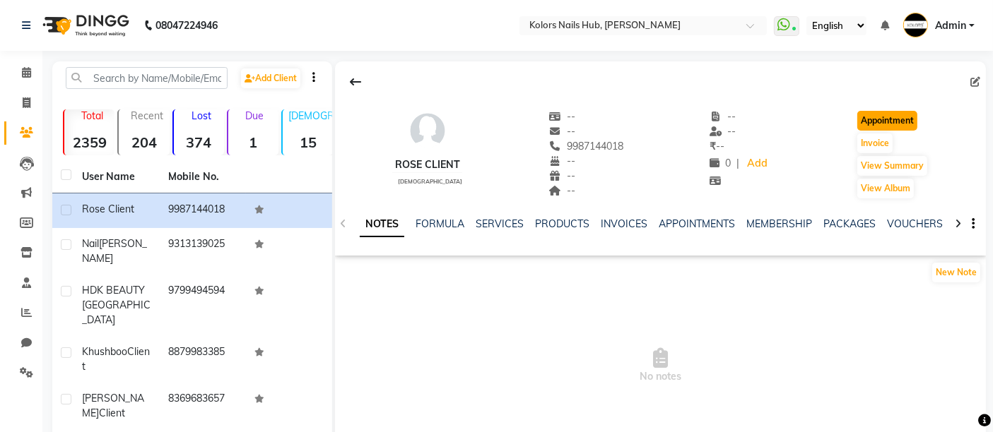
click at [884, 124] on button "Appointment" at bounding box center [887, 121] width 60 height 20
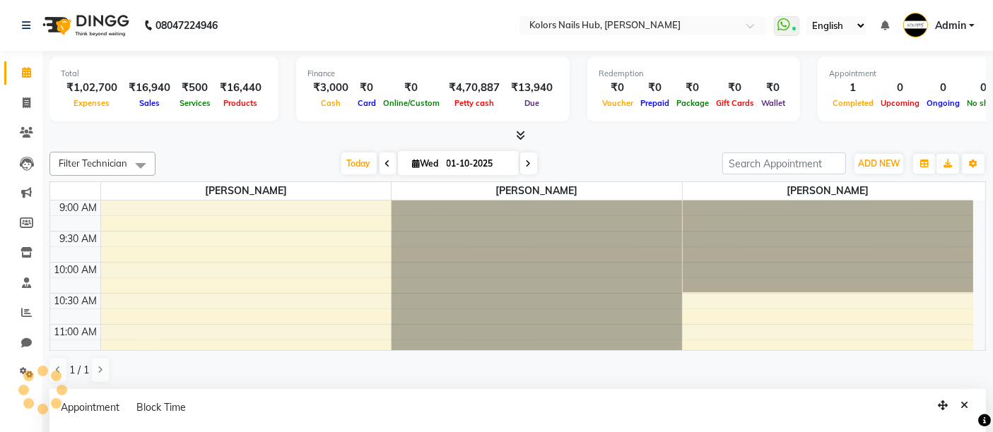
select select "tentative"
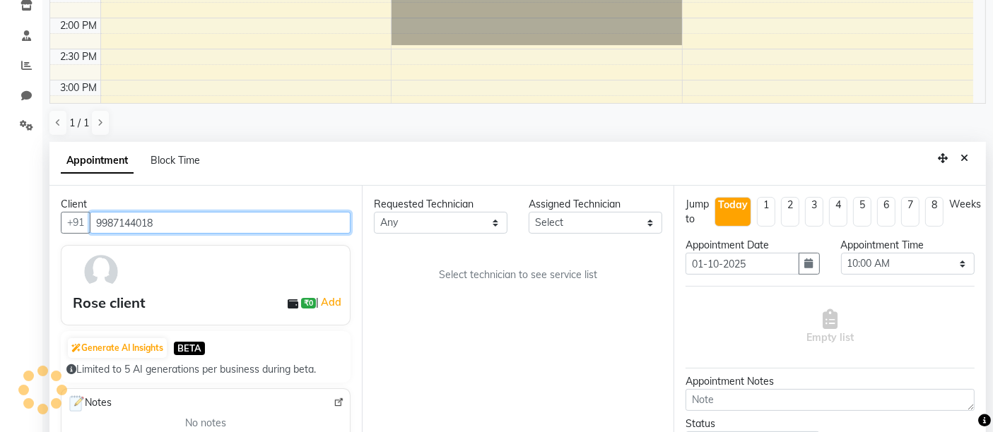
scroll to position [252, 0]
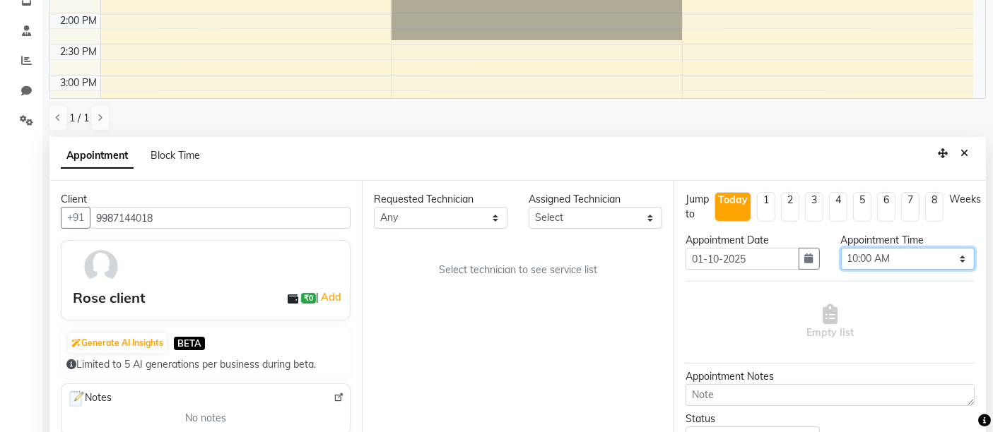
click at [849, 255] on select "Select 10:00 AM 10:15 AM 10:30 AM 10:45 AM 11:00 AM 11:15 AM 11:30 AM 11:45 AM …" at bounding box center [908, 259] width 134 height 22
select select "840"
click at [841, 248] on select "Select 10:00 AM 10:15 AM 10:30 AM 10:45 AM 11:00 AM 11:15 AM 11:30 AM 11:45 AM …" at bounding box center [908, 259] width 134 height 22
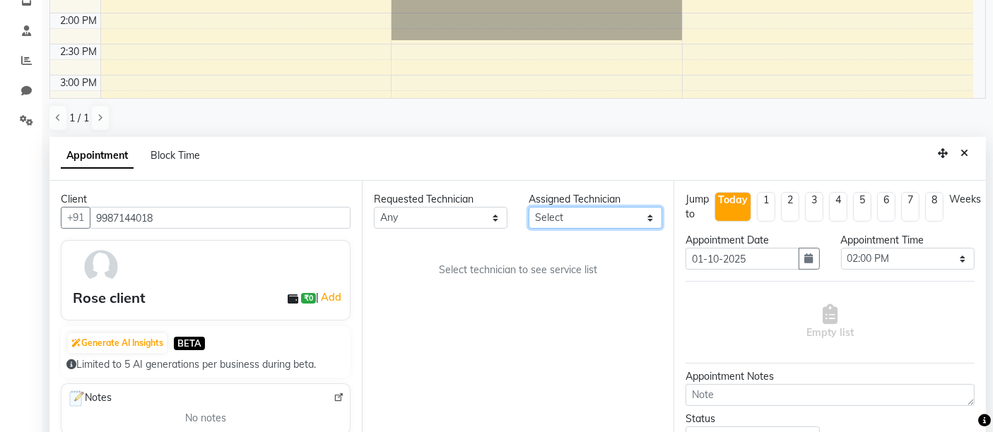
click at [555, 220] on select "Select [PERSON_NAME] [PERSON_NAME]" at bounding box center [595, 218] width 134 height 22
select select "59814"
click at [528, 207] on select "Select [PERSON_NAME] [PERSON_NAME]" at bounding box center [595, 218] width 134 height 22
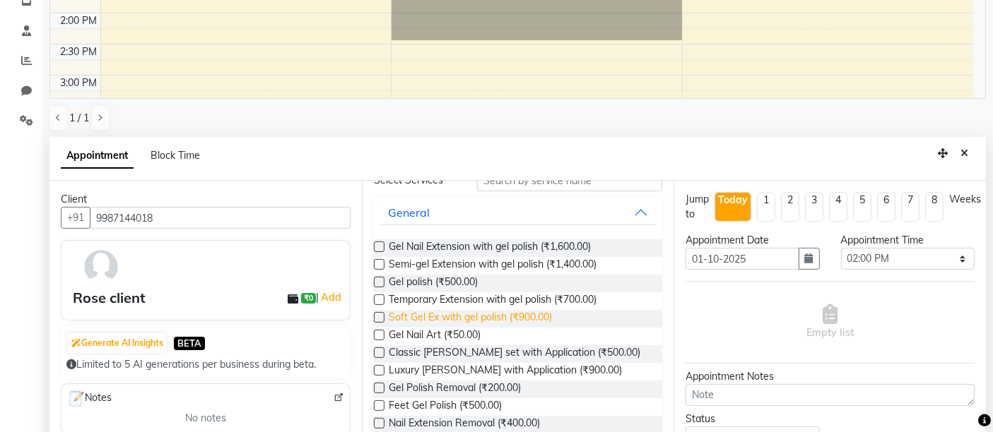
scroll to position [72, 0]
click at [375, 370] on label at bounding box center [379, 369] width 11 height 11
click at [375, 370] on input "checkbox" at bounding box center [378, 370] width 9 height 9
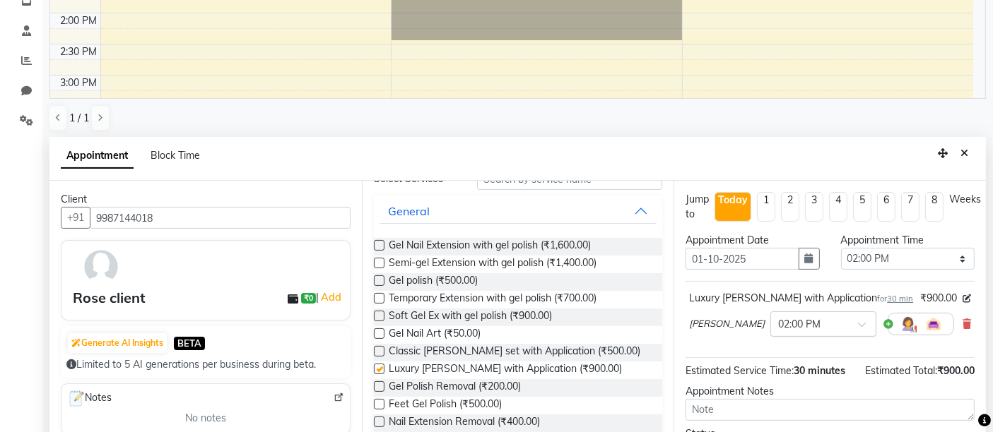
checkbox input "false"
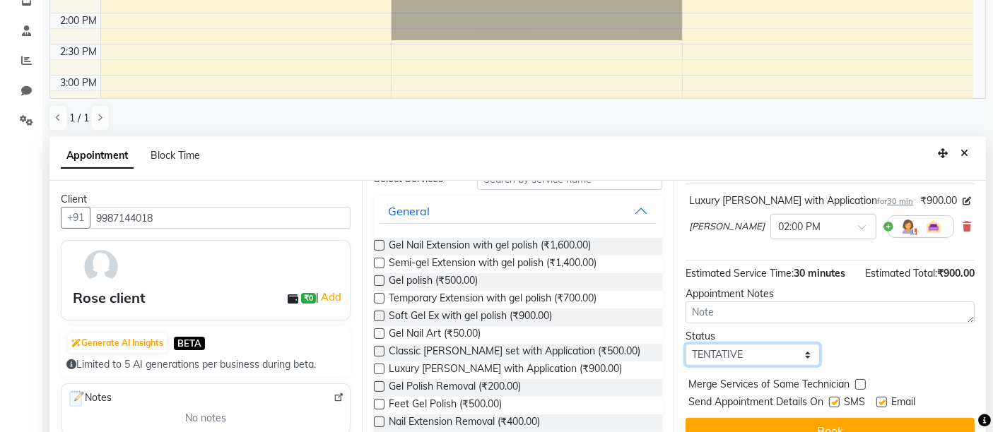
drag, startPoint x: 749, startPoint y: 356, endPoint x: 752, endPoint y: 295, distance: 60.9
click at [752, 295] on div "Jump to [DATE] 1 2 3 4 5 6 7 8 Weeks Appointment Date [DATE] Appointment Time S…" at bounding box center [829, 318] width 312 height 274
select select "confirm booking"
click at [685, 344] on select "Select TENTATIVE CONFIRM CHECK-IN UPCOMING" at bounding box center [752, 355] width 134 height 22
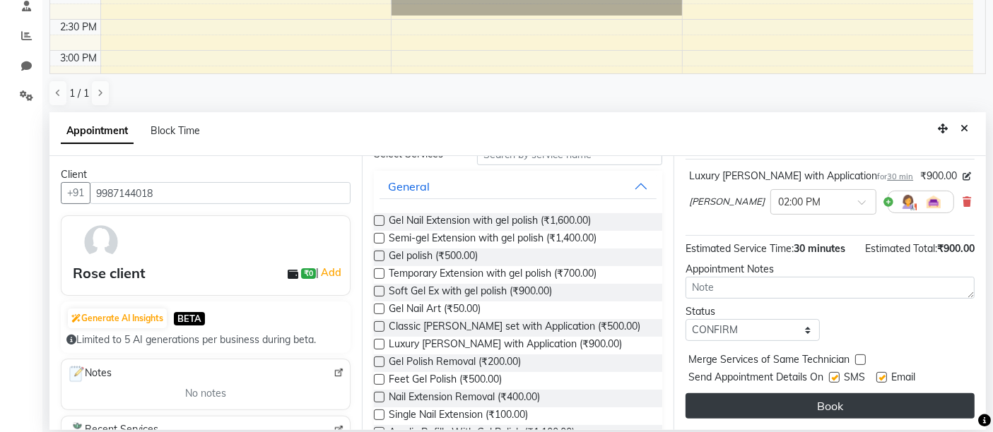
click at [766, 408] on button "Book" at bounding box center [829, 405] width 289 height 25
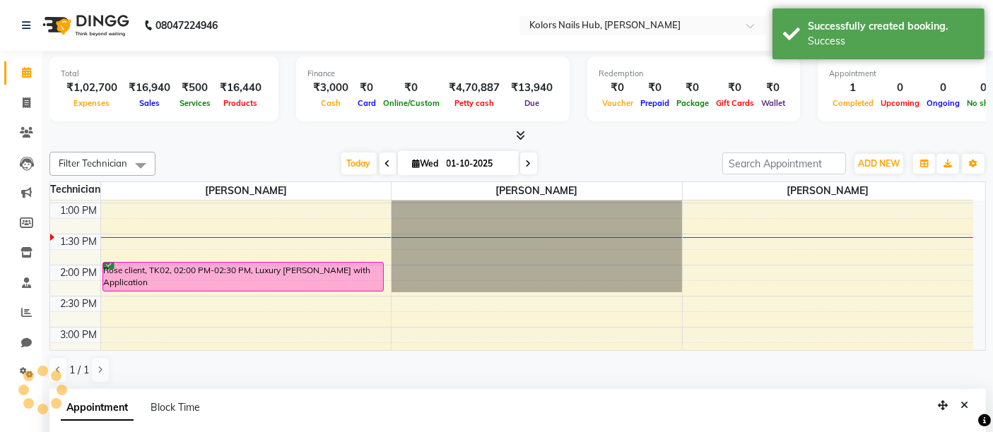
scroll to position [0, 0]
